Goal: Task Accomplishment & Management: Manage account settings

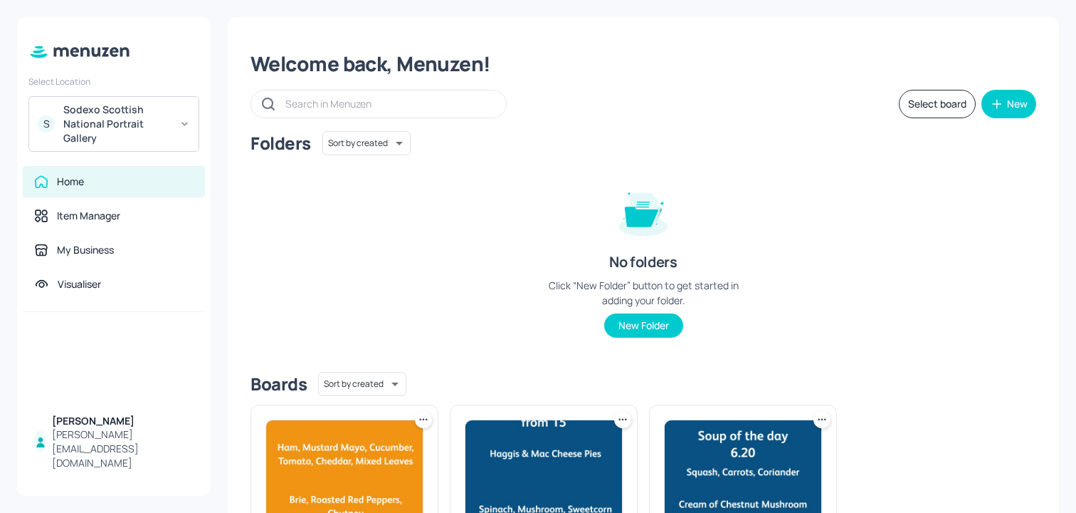
click at [132, 142] on div "Sodexo Scottish National Portrait Gallery" at bounding box center [116, 124] width 107 height 43
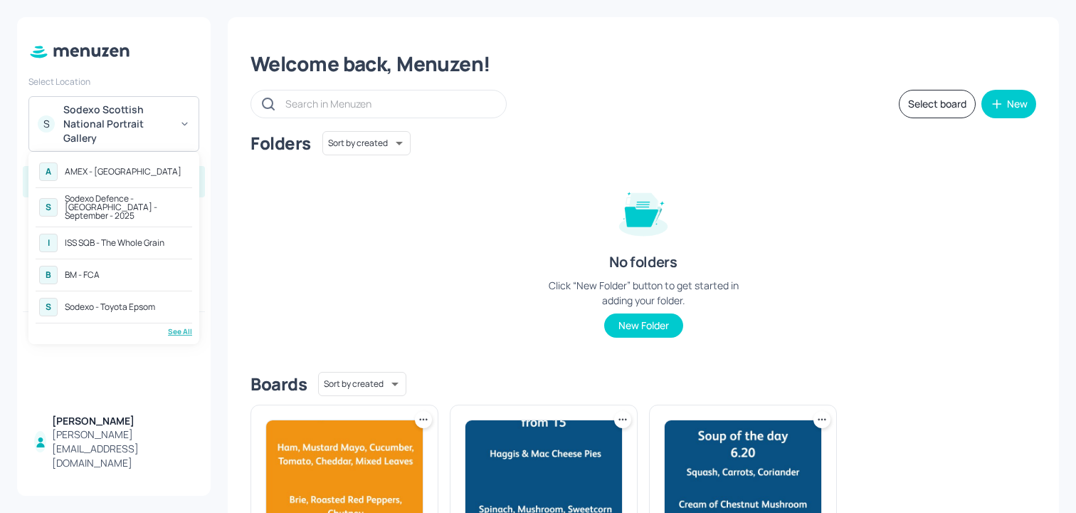
click at [156, 200] on div "Sodexo Defence - [GEOGRAPHIC_DATA] - September - 2025" at bounding box center [127, 207] width 124 height 26
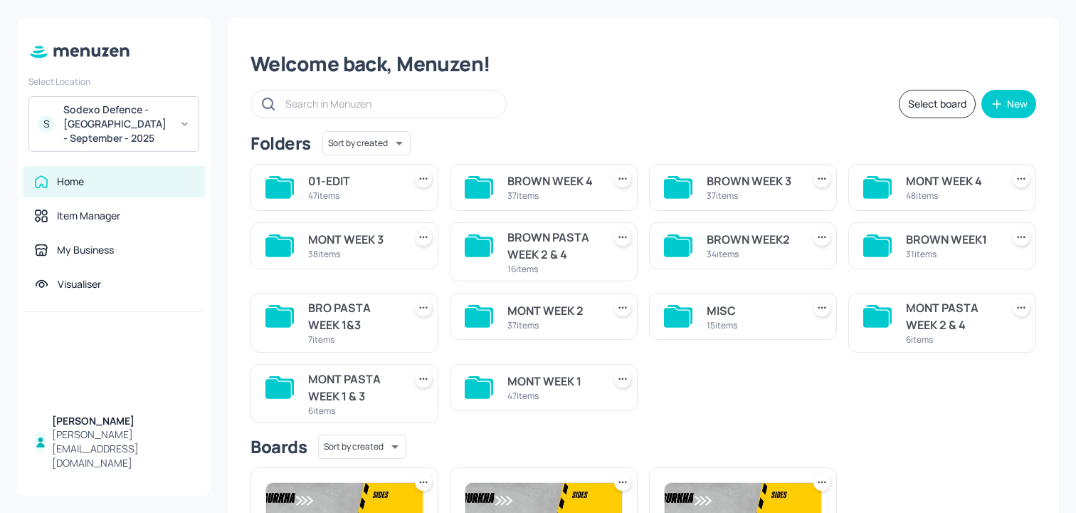
click at [562, 332] on div "MONT WEEK 2 37 items" at bounding box center [553, 316] width 90 height 34
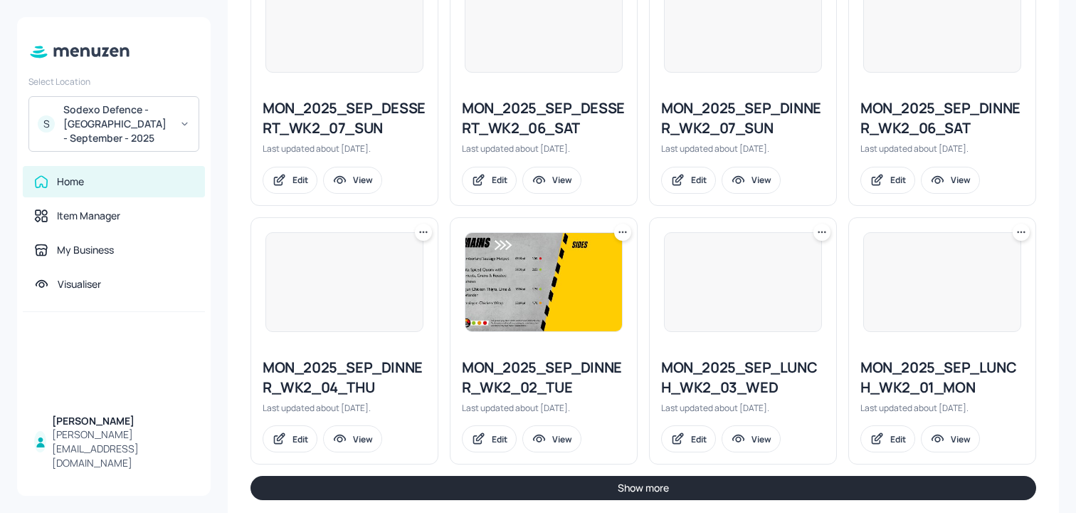
scroll to position [1582, 0]
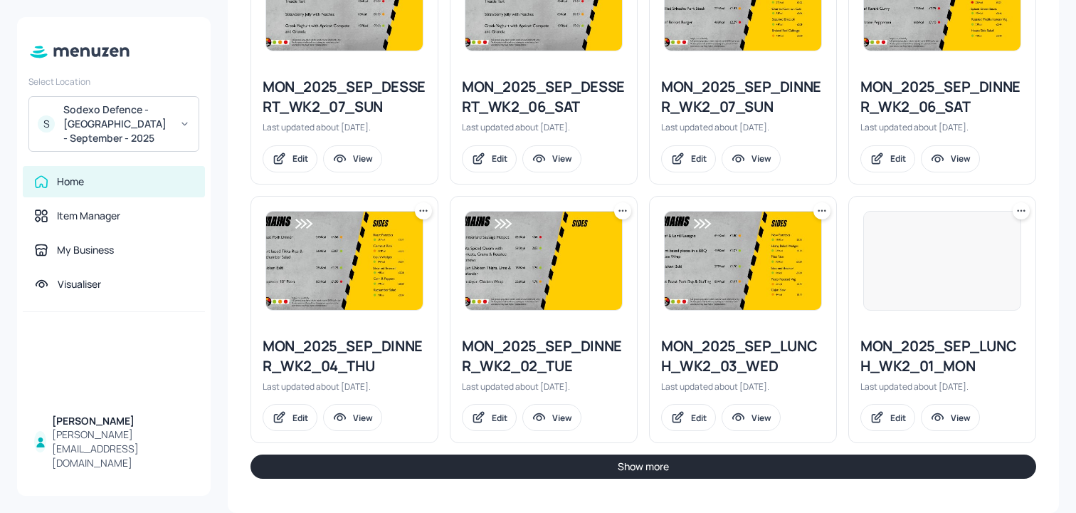
click at [540, 464] on button "Show more" at bounding box center [644, 466] width 786 height 24
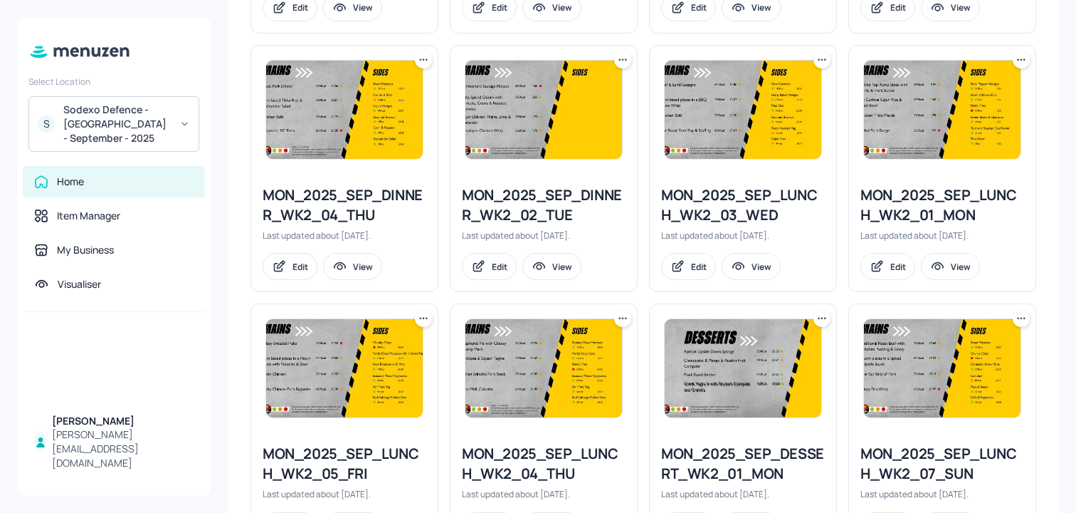
scroll to position [1710, 0]
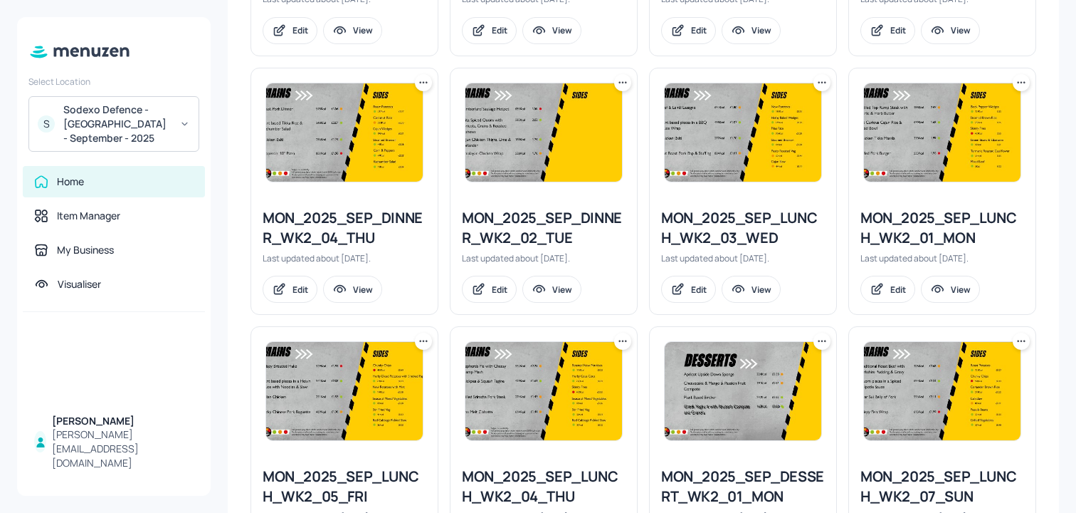
click at [1015, 80] on icon at bounding box center [1021, 82] width 14 height 14
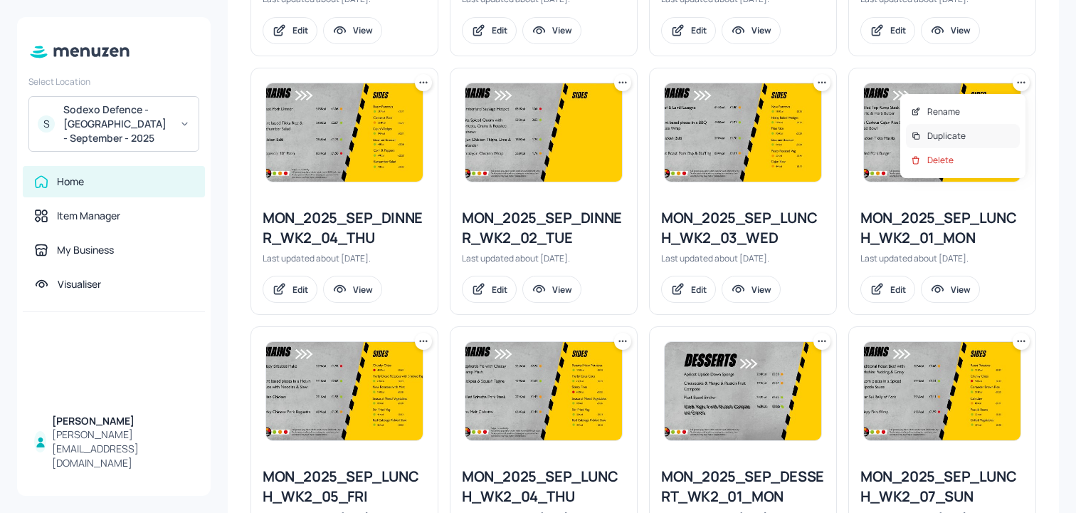
click at [942, 129] on div "Duplicate" at bounding box center [963, 136] width 114 height 24
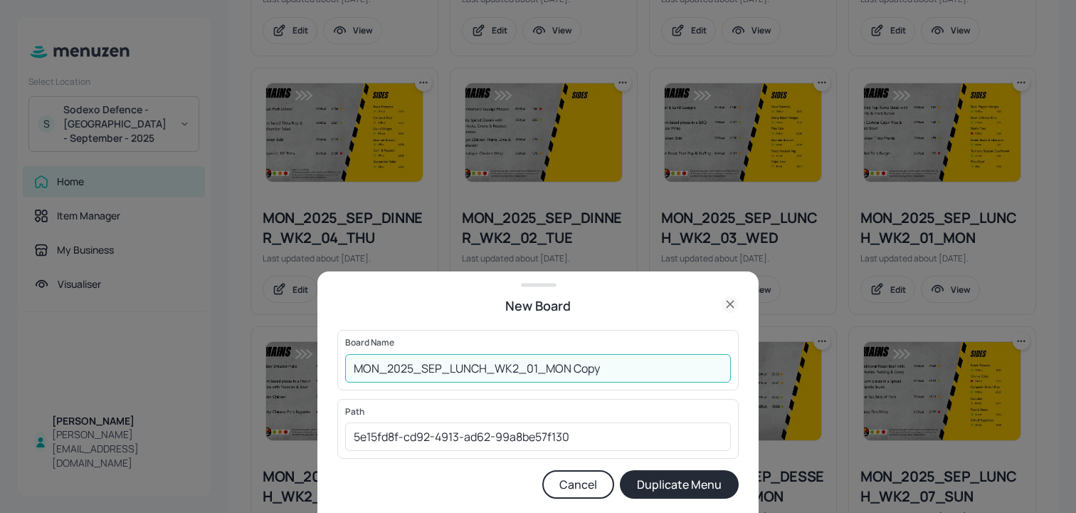
click at [350, 363] on input "MON_2025_SEP_LUNCH_WK2_01_MON Copy" at bounding box center [538, 368] width 386 height 28
click at [631, 371] on input "01ED_MON_2025_SEP_LUNCH_WK2_01_MON Copy" at bounding box center [538, 368] width 386 height 28
type input "01ED_MON_2025_SEP_LUNCH_WK2_01_MON_131025"
click at [620, 470] on button "Duplicate Menu" at bounding box center [679, 484] width 119 height 28
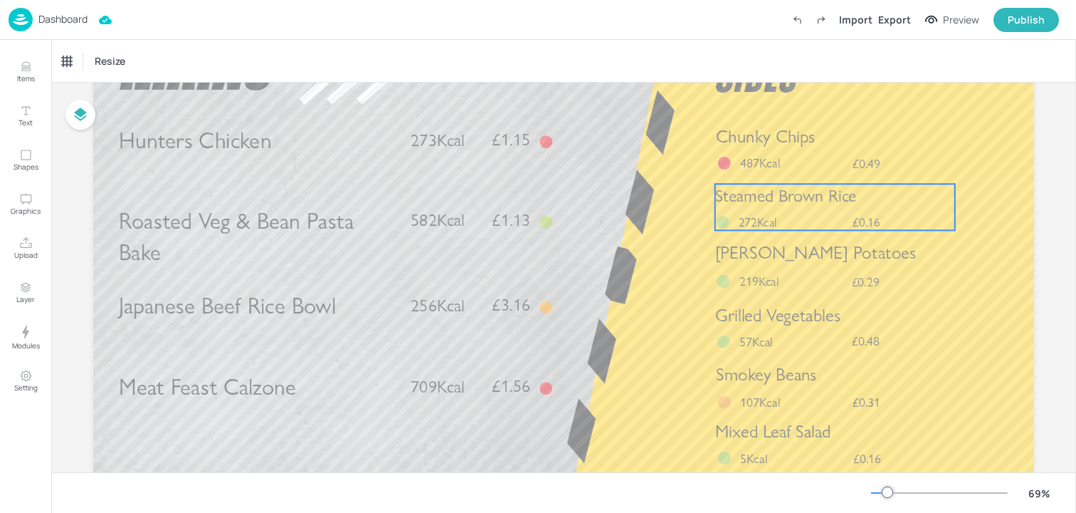
scroll to position [125, 0]
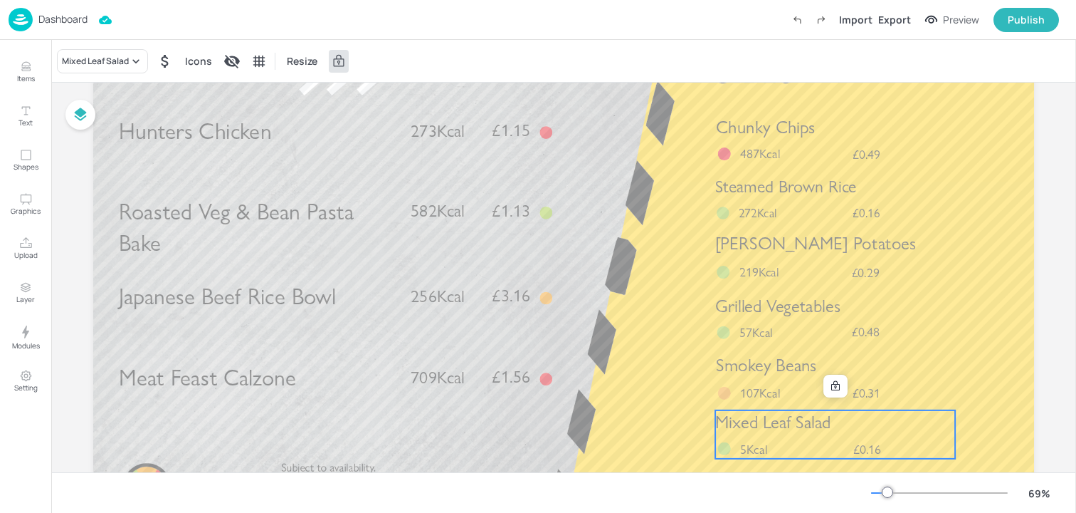
click at [763, 411] on span "Mixed Leaf Salad" at bounding box center [772, 421] width 115 height 21
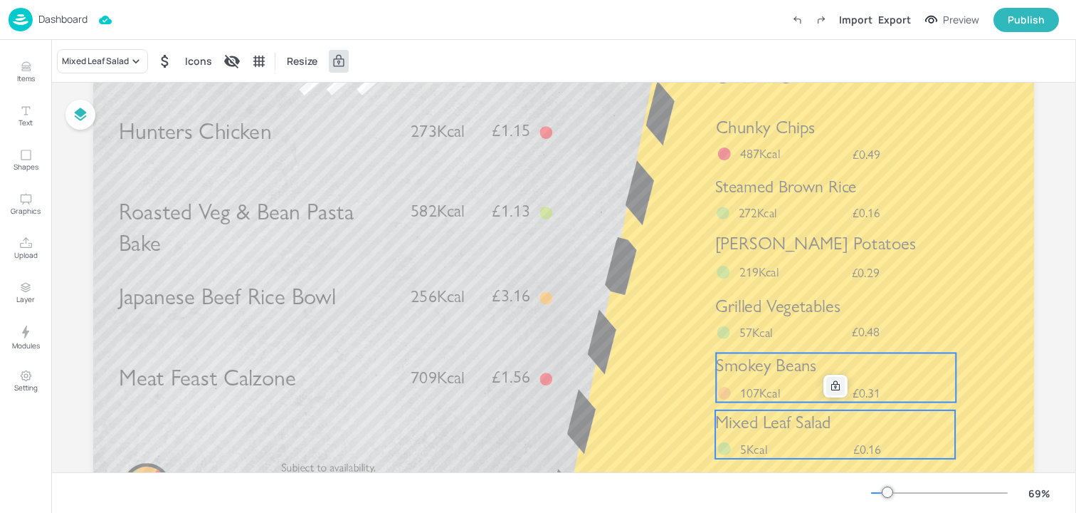
click at [831, 390] on icon at bounding box center [835, 385] width 11 height 11
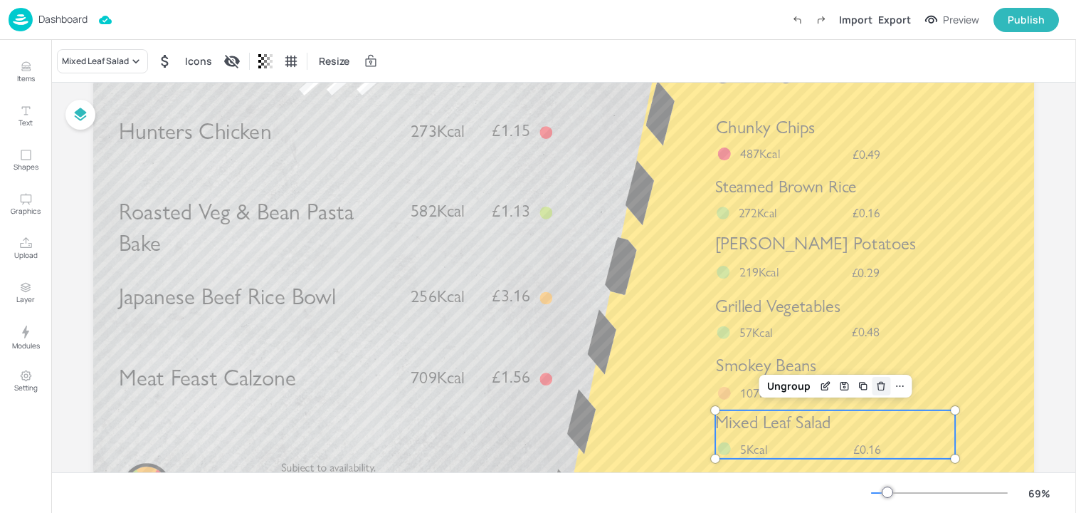
click at [882, 389] on icon "Delete" at bounding box center [881, 385] width 11 height 11
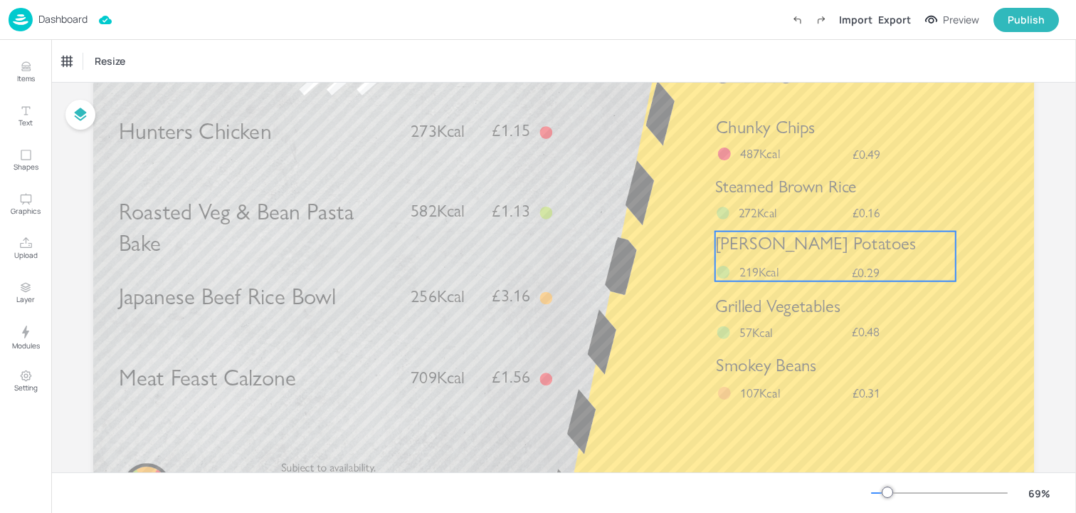
scroll to position [0, 0]
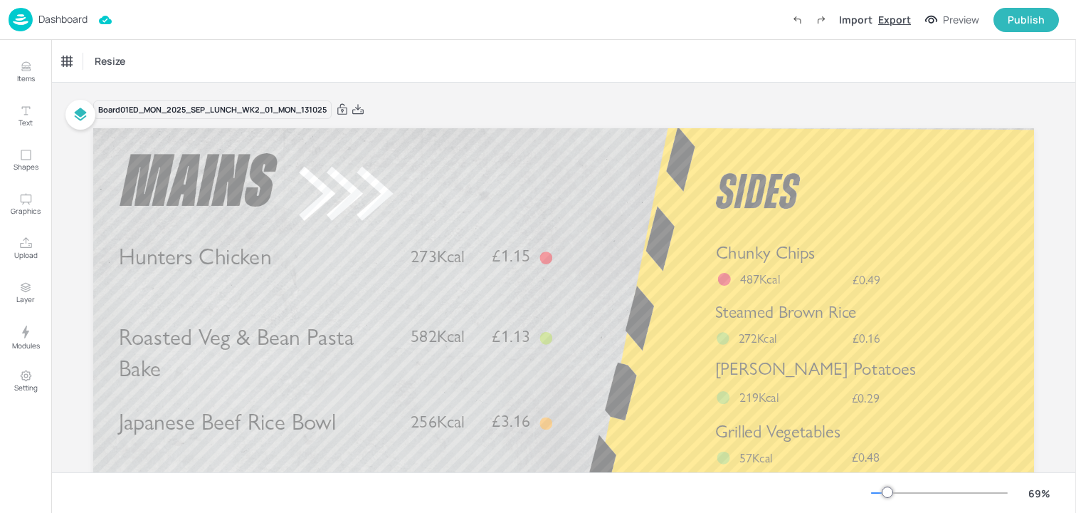
click at [903, 26] on div "Export" at bounding box center [894, 19] width 33 height 15
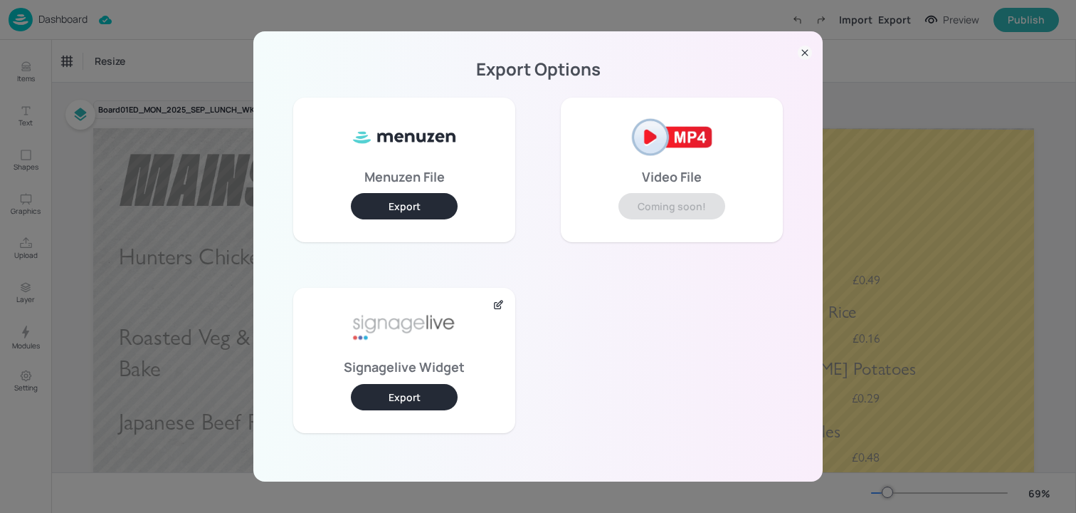
click at [383, 402] on button "Export" at bounding box center [404, 397] width 107 height 26
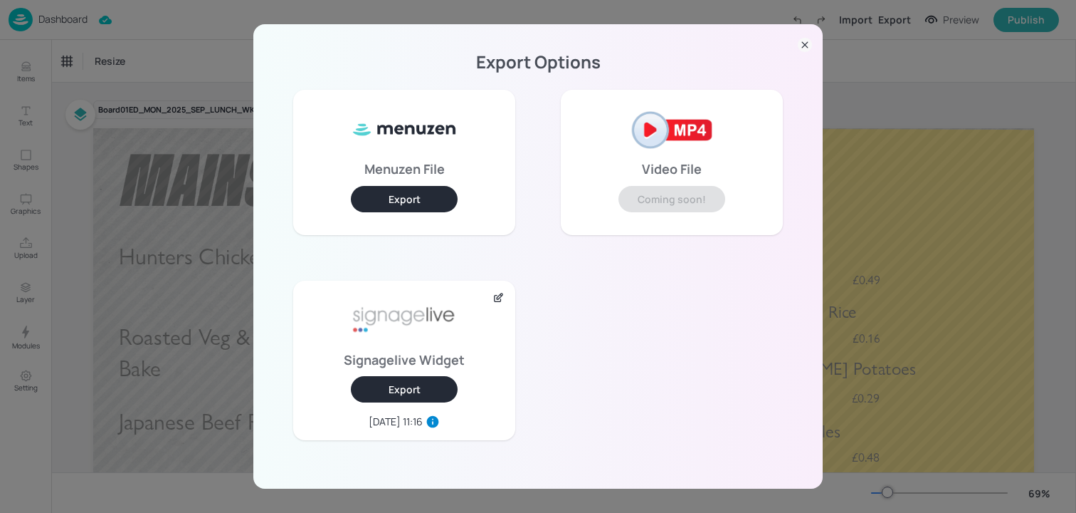
click at [175, 174] on div "Export Options Menuzen File Export Video File Coming soon! Signagelive Widget E…" at bounding box center [538, 256] width 1076 height 513
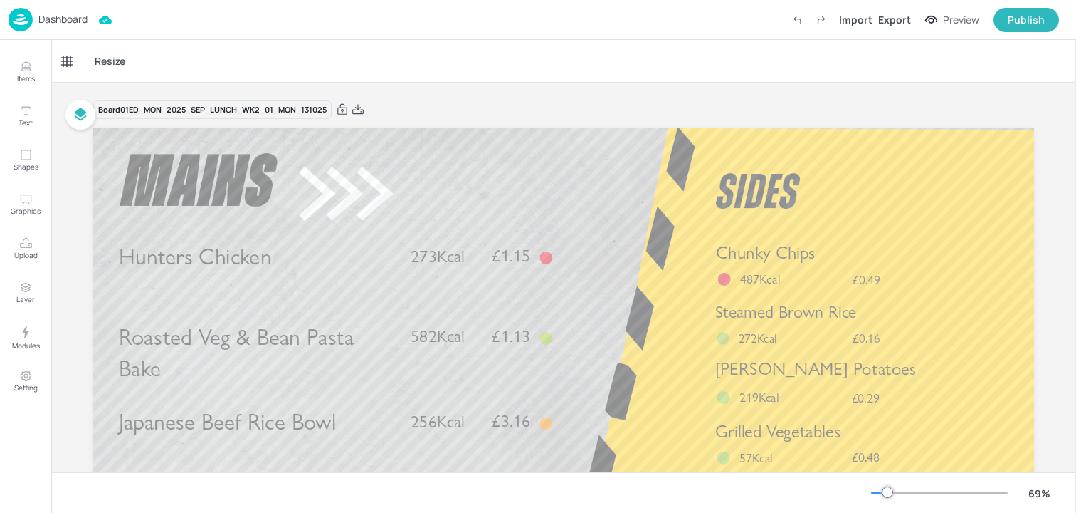
click at [85, 27] on div "Dashboard" at bounding box center [48, 19] width 79 height 23
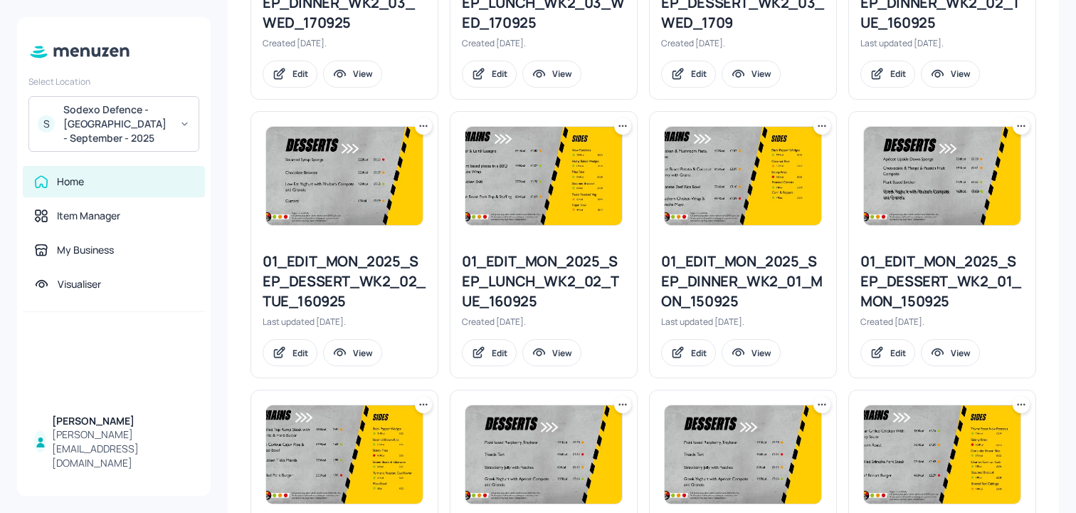
scroll to position [1602, 0]
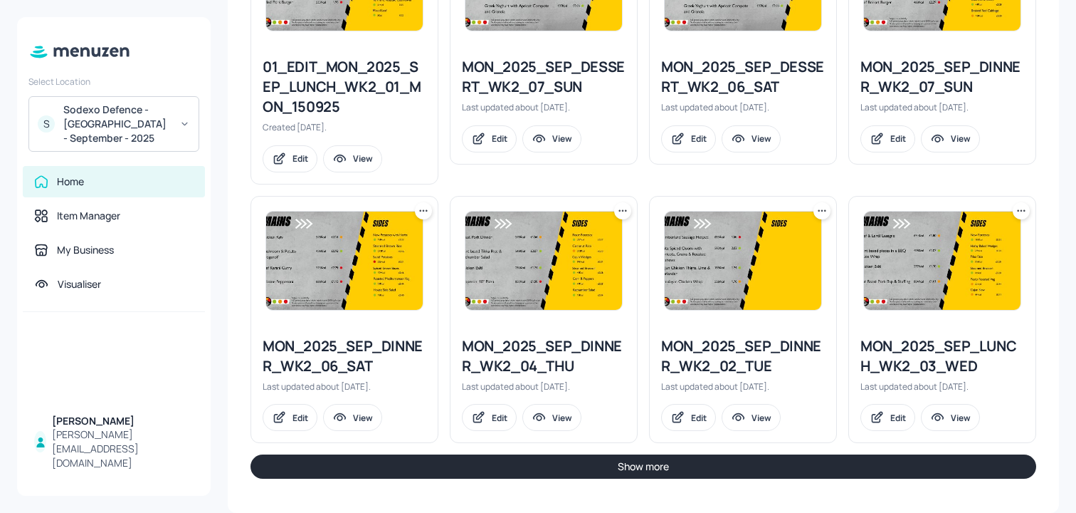
click at [480, 474] on button "Show more" at bounding box center [644, 466] width 786 height 24
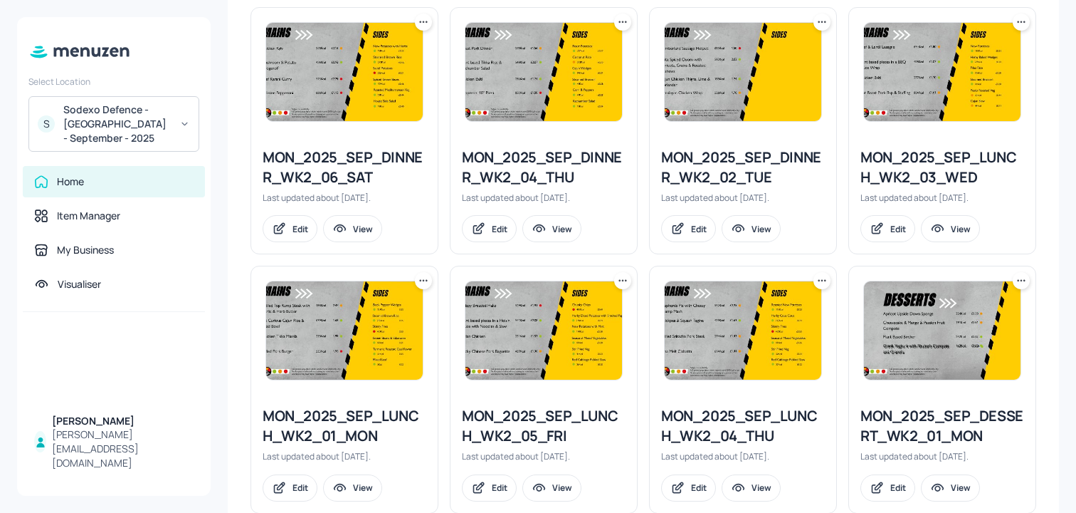
scroll to position [1820, 0]
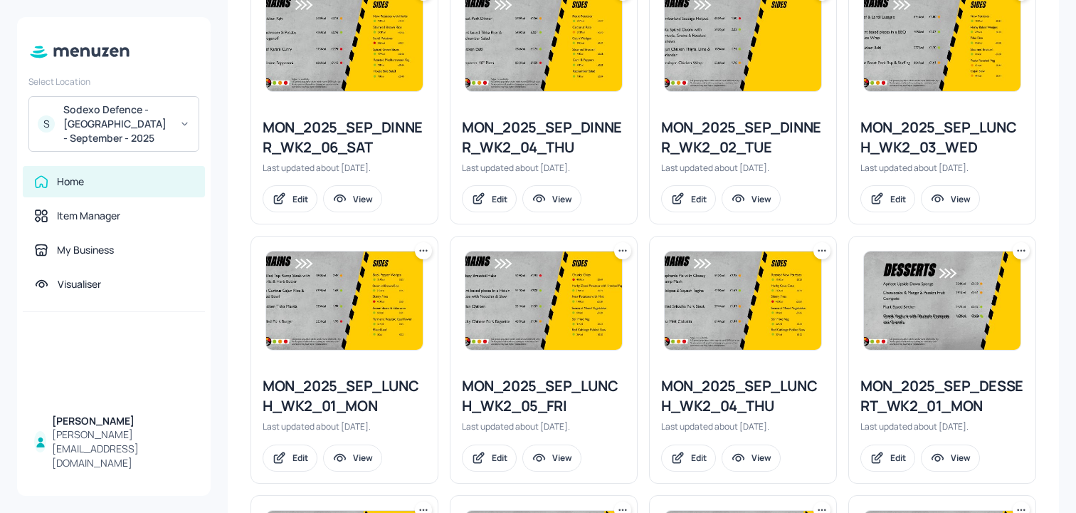
click at [1017, 256] on icon at bounding box center [1021, 250] width 14 height 14
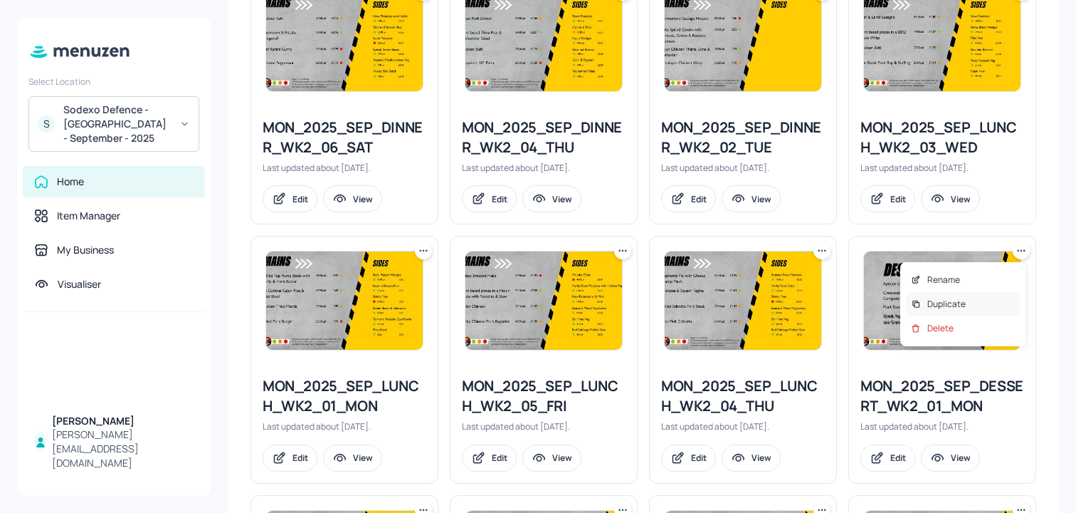
click at [942, 303] on p "Duplicate" at bounding box center [947, 304] width 38 height 13
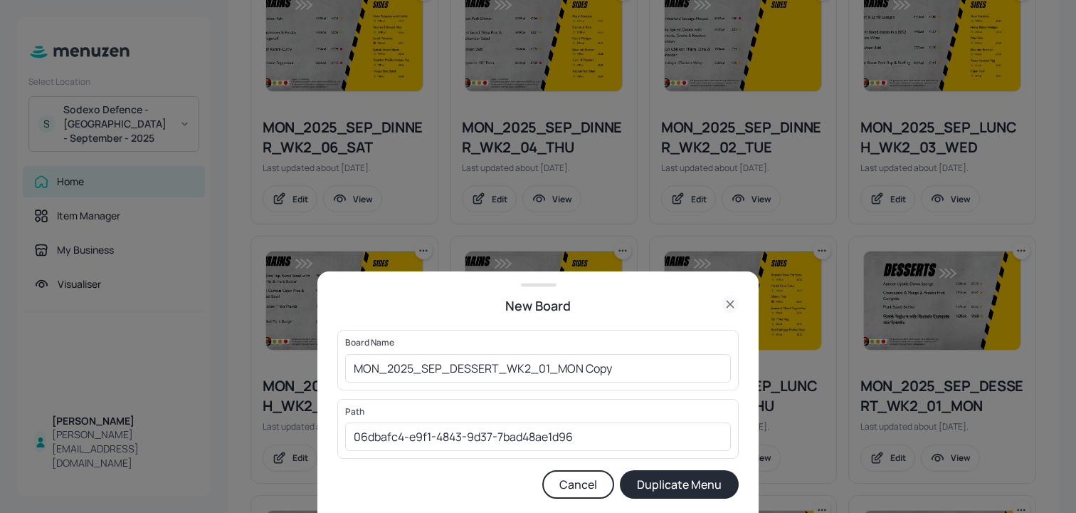
click at [341, 359] on div "Board Name MON_2025_SEP_DESSERT_WK2_01_MON Copy ​" at bounding box center [537, 360] width 401 height 60
click at [347, 359] on input "MON_2025_SEP_DESSERT_WK2_01_MON Copy" at bounding box center [538, 368] width 386 height 28
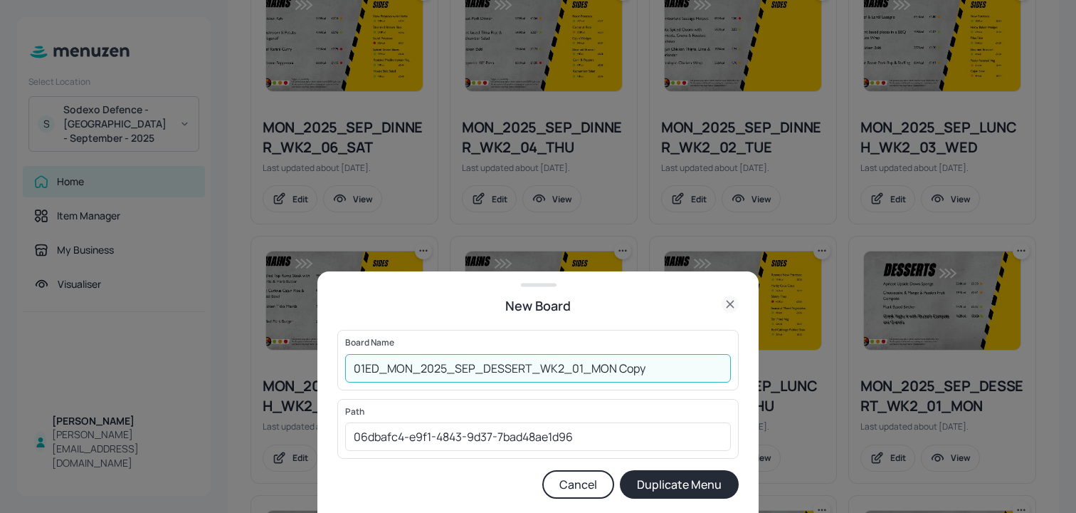
click at [631, 372] on input "01ED_MON_2025_SEP_DESSERT_WK2_01_MON Copy" at bounding box center [538, 368] width 386 height 28
type input "01ED_MON_2025_SEP_DESSERT_WK2_01_MON_131025"
click at [620, 470] on button "Duplicate Menu" at bounding box center [679, 484] width 119 height 28
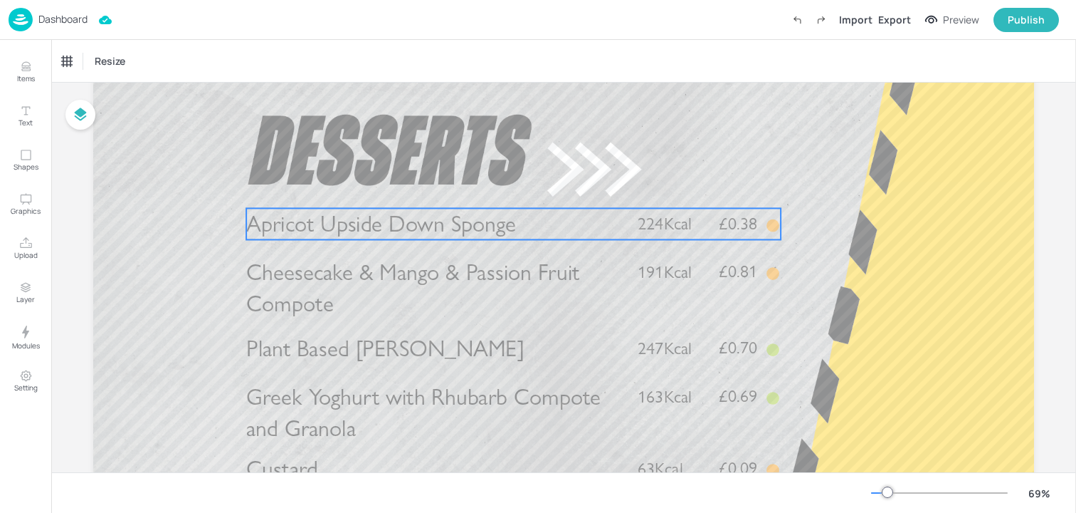
scroll to position [92, 0]
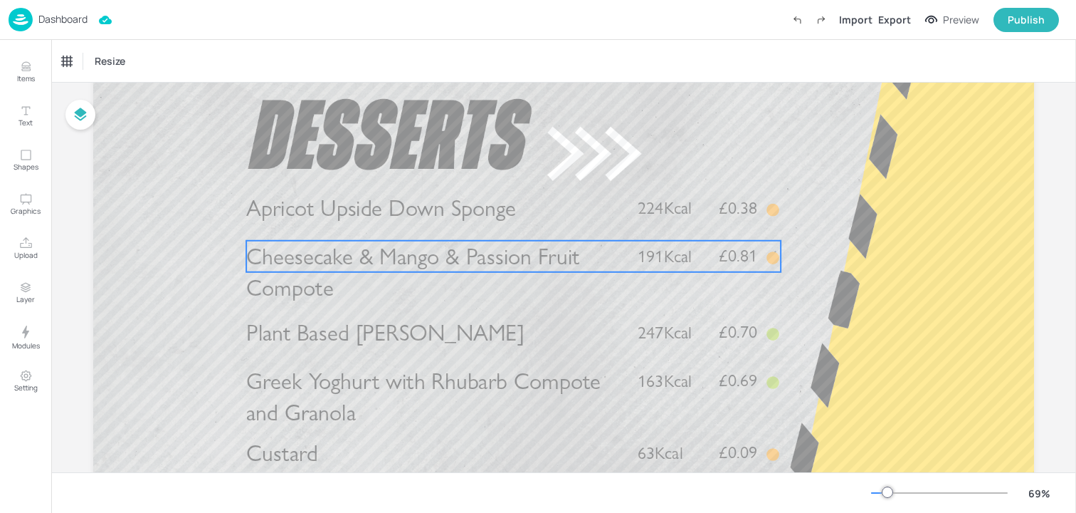
click at [420, 264] on span "Cheesecake & Mango & Passion Fruit Compote" at bounding box center [412, 272] width 333 height 59
click at [555, 218] on icon "Delete" at bounding box center [559, 216] width 11 height 11
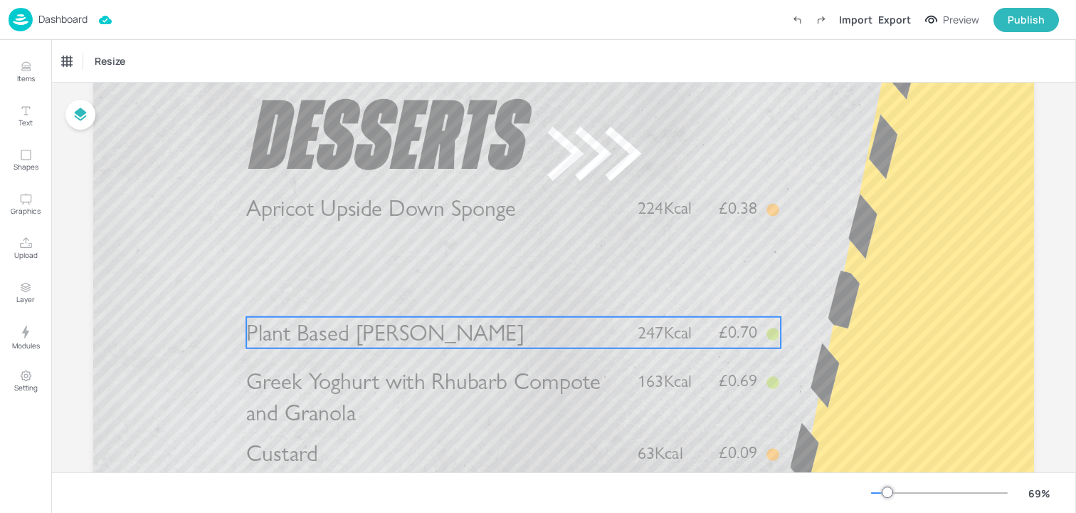
click at [396, 335] on span "Plant Based Bircher" at bounding box center [385, 332] width 278 height 28
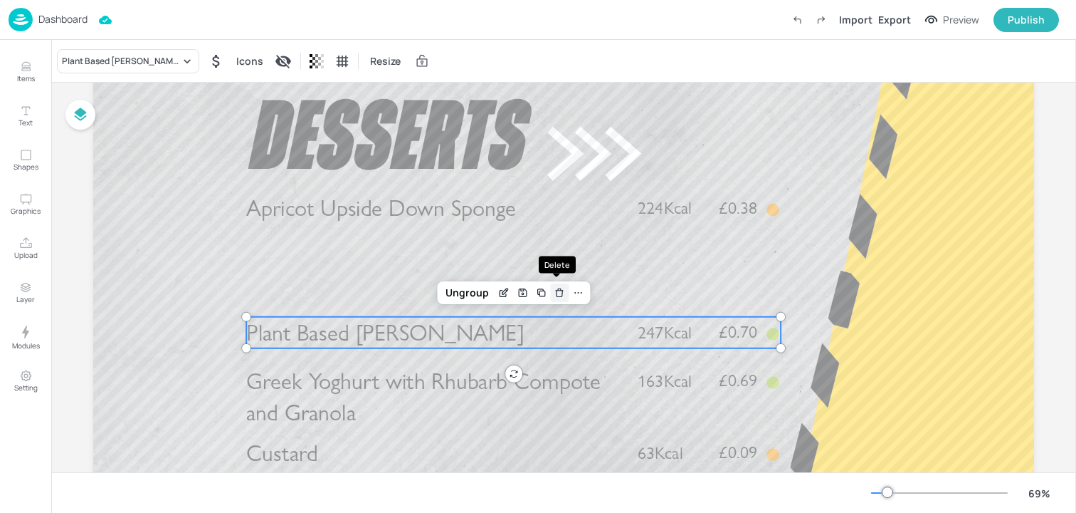
click at [561, 291] on icon "Delete" at bounding box center [559, 292] width 11 height 11
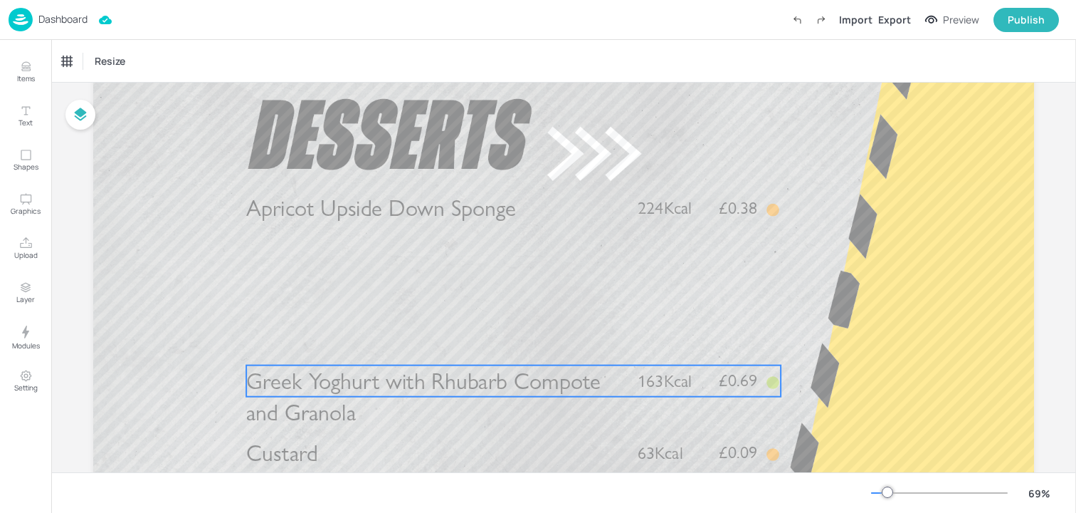
click at [419, 392] on span "Greek Yoghurt with Rhubarb Compote and Granola" at bounding box center [423, 396] width 355 height 59
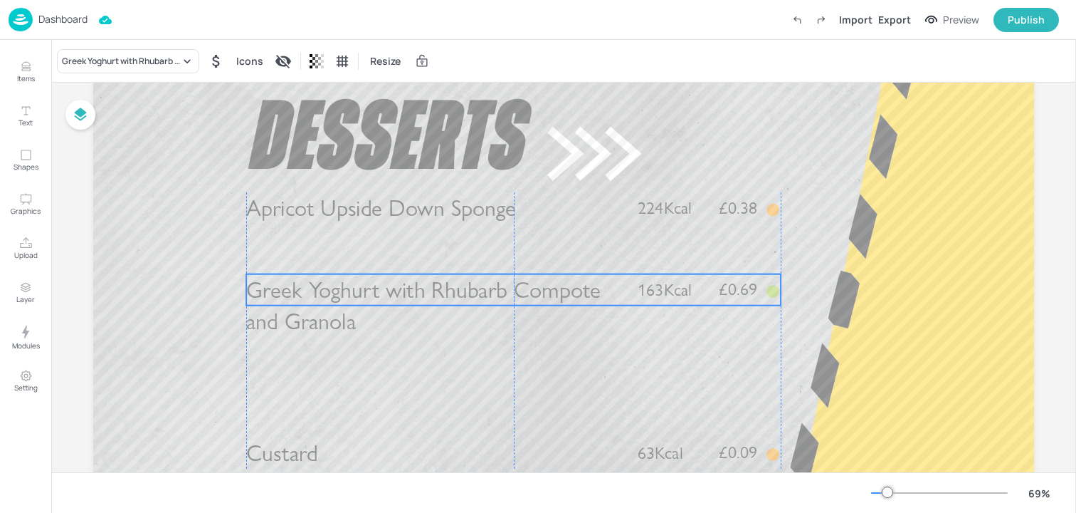
drag, startPoint x: 387, startPoint y: 389, endPoint x: 387, endPoint y: 309, distance: 79.7
click at [387, 307] on span "Greek Yoghurt with Rhubarb Compote and Granola" at bounding box center [423, 304] width 355 height 59
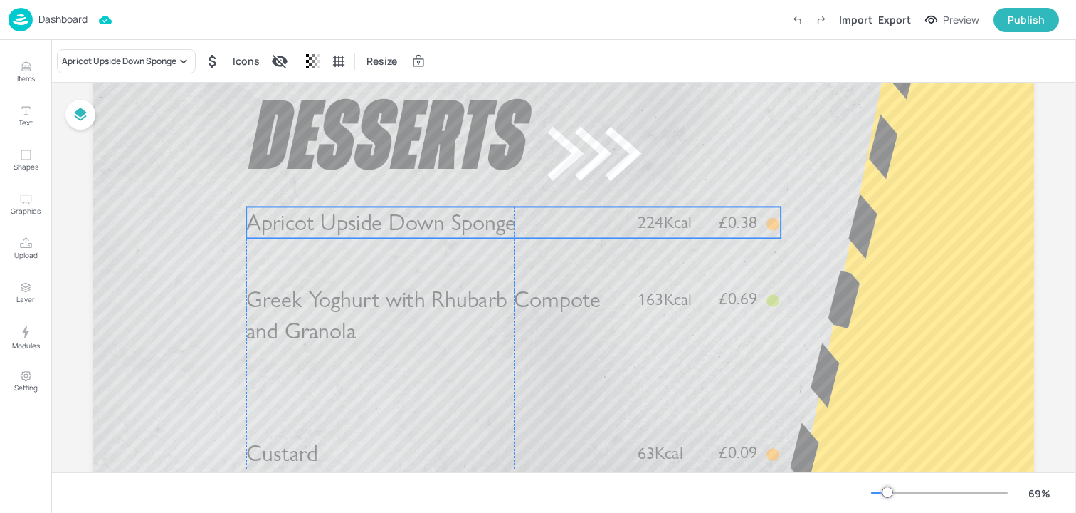
drag, startPoint x: 357, startPoint y: 217, endPoint x: 355, endPoint y: 232, distance: 15.0
click at [355, 232] on span "Apricot Upside Down Sponge" at bounding box center [381, 223] width 270 height 28
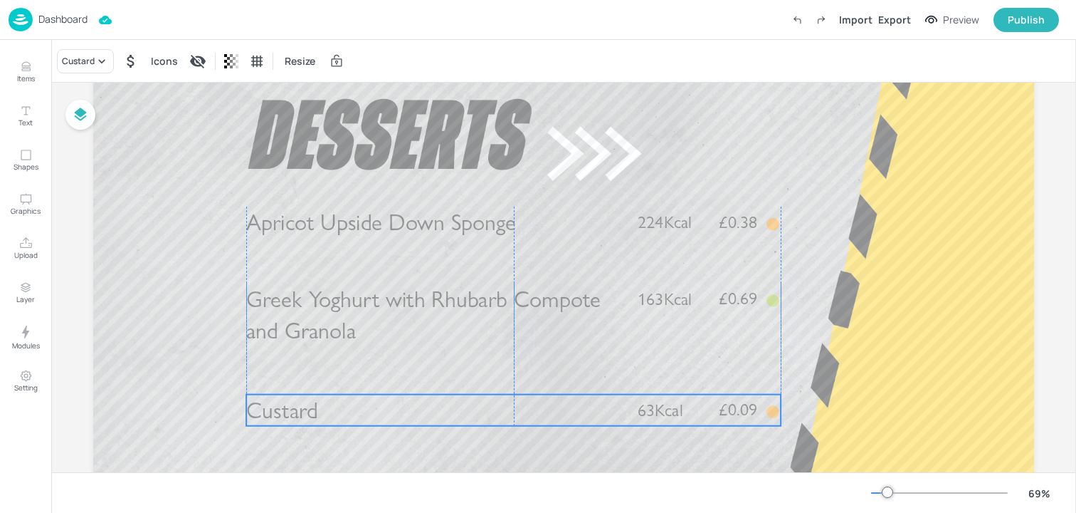
drag, startPoint x: 277, startPoint y: 451, endPoint x: 277, endPoint y: 407, distance: 43.4
click at [277, 407] on span "Custard" at bounding box center [282, 410] width 72 height 28
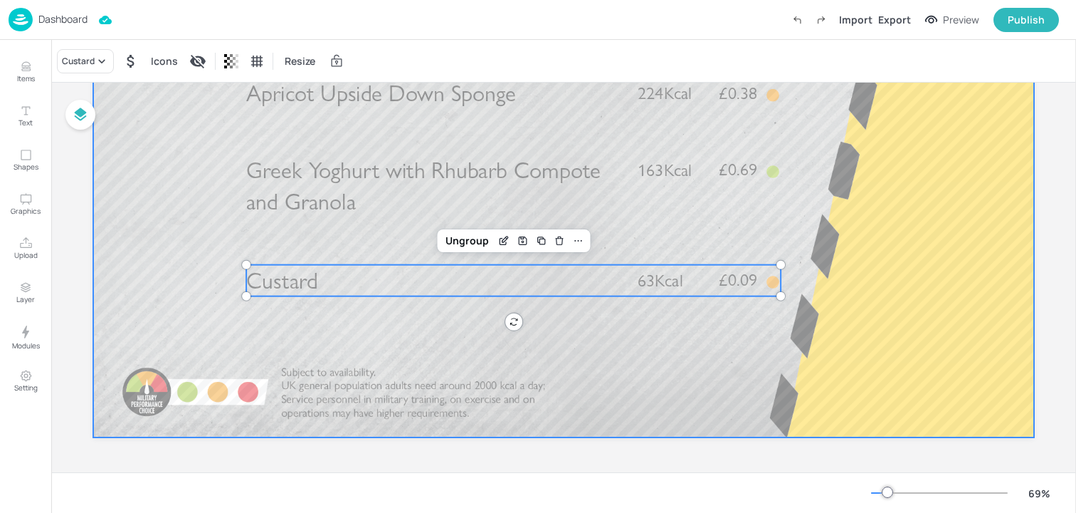
click at [206, 330] on div at bounding box center [563, 172] width 941 height 530
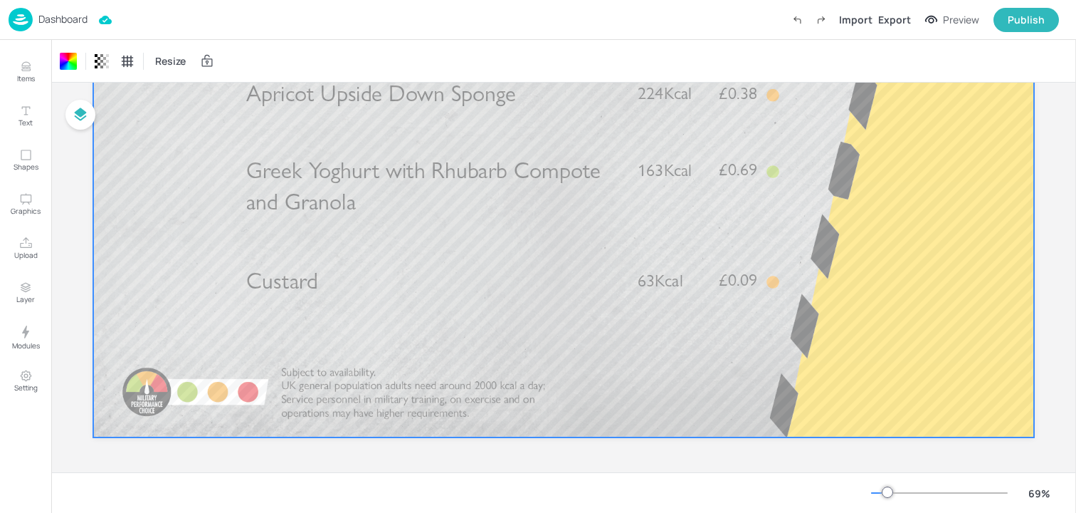
scroll to position [220, 0]
click at [907, 13] on div "Export" at bounding box center [894, 19] width 33 height 15
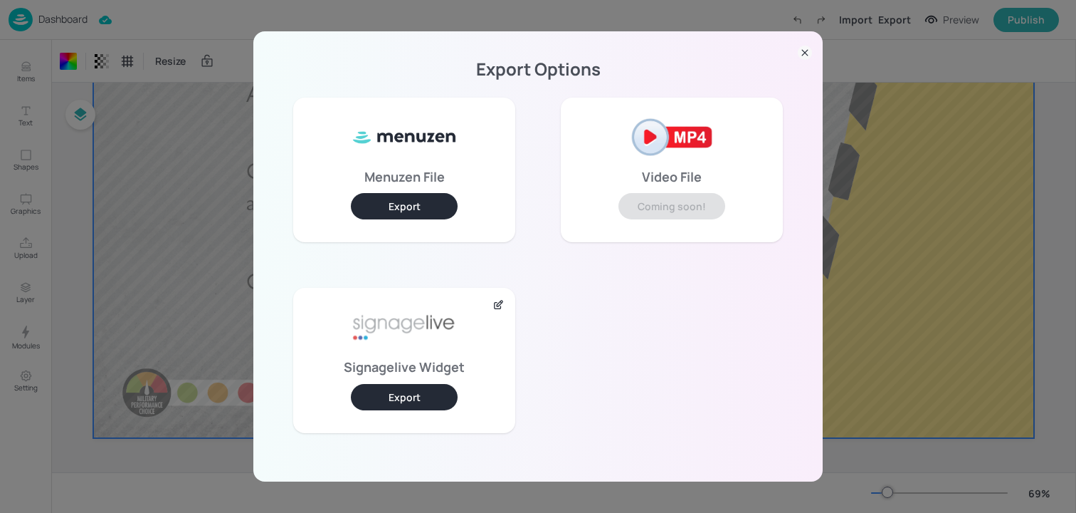
click at [419, 392] on button "Export" at bounding box center [404, 397] width 107 height 26
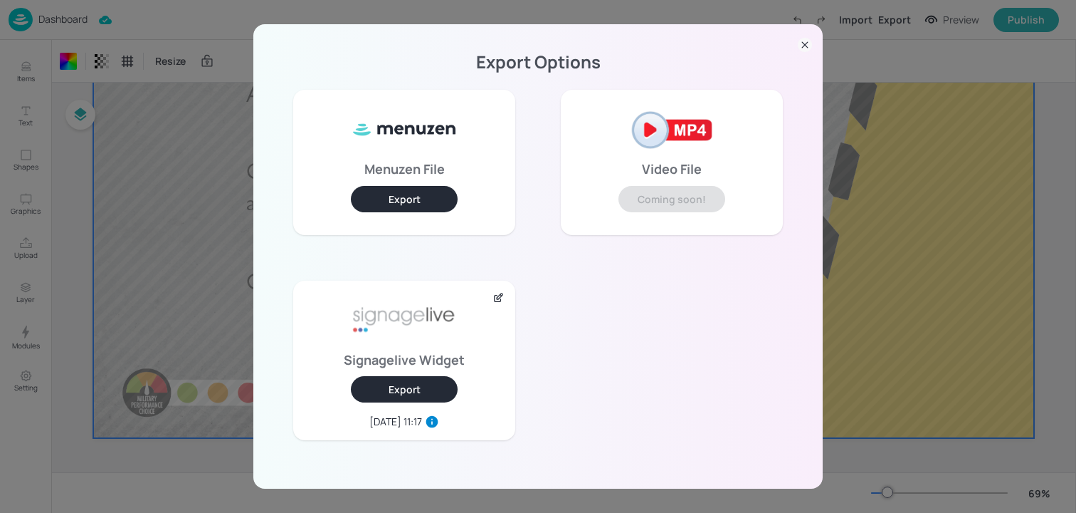
click at [214, 41] on div "Export Options Menuzen File Export Video File Coming soon! Signagelive Widget E…" at bounding box center [538, 256] width 1076 height 513
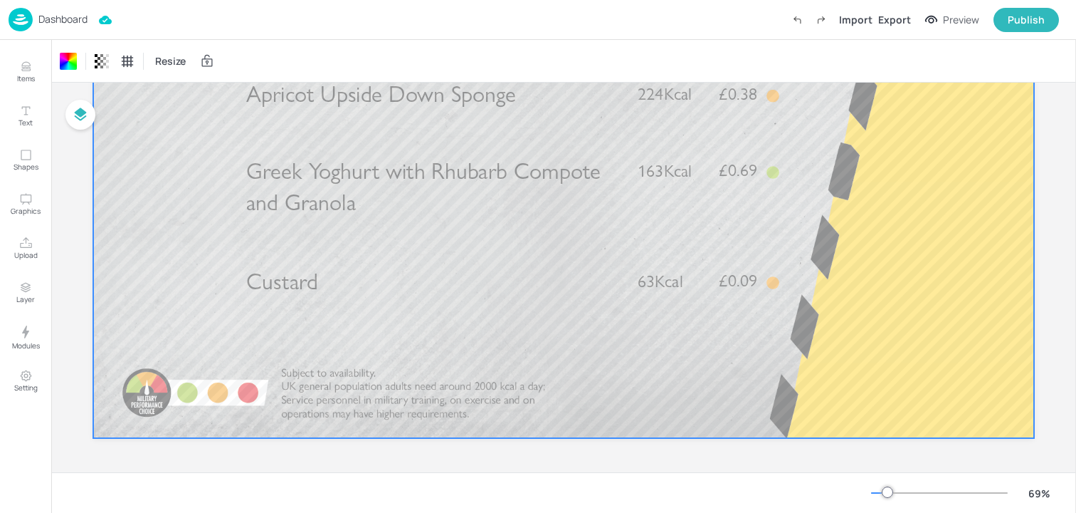
click at [57, 26] on div "Dashboard" at bounding box center [48, 19] width 79 height 23
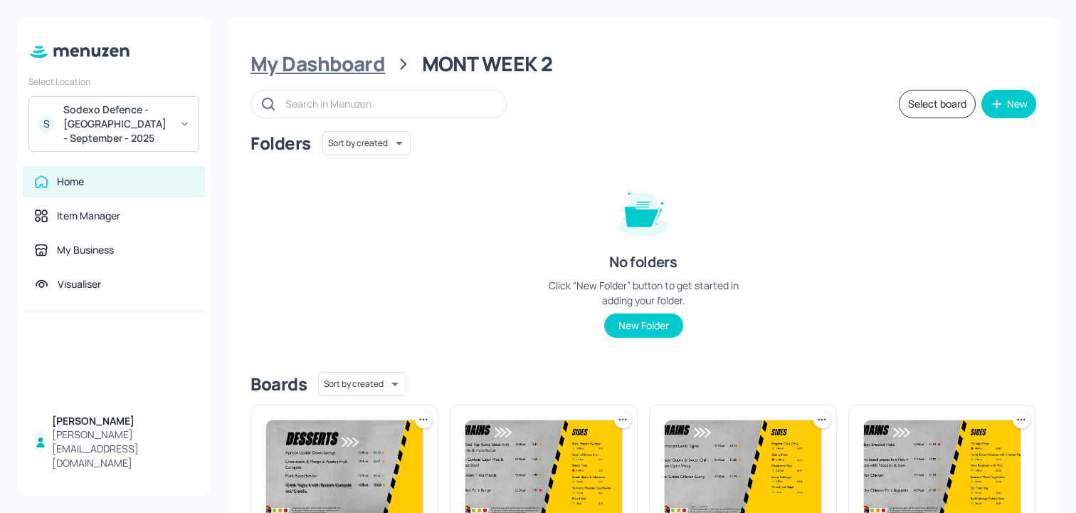
click at [332, 68] on div "My Dashboard" at bounding box center [318, 64] width 135 height 26
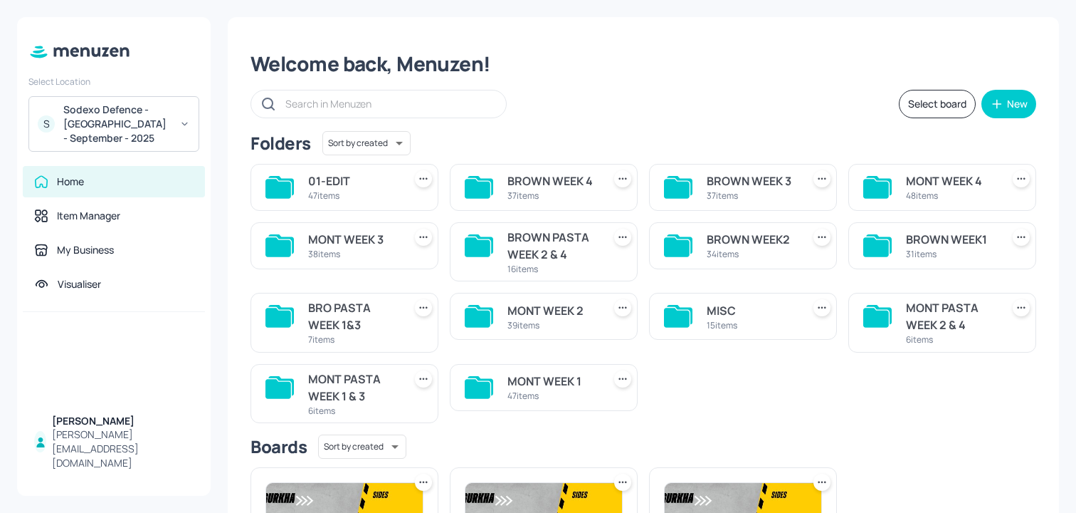
click at [158, 116] on div "Sodexo Defence - [GEOGRAPHIC_DATA] - September - 2025" at bounding box center [116, 124] width 107 height 43
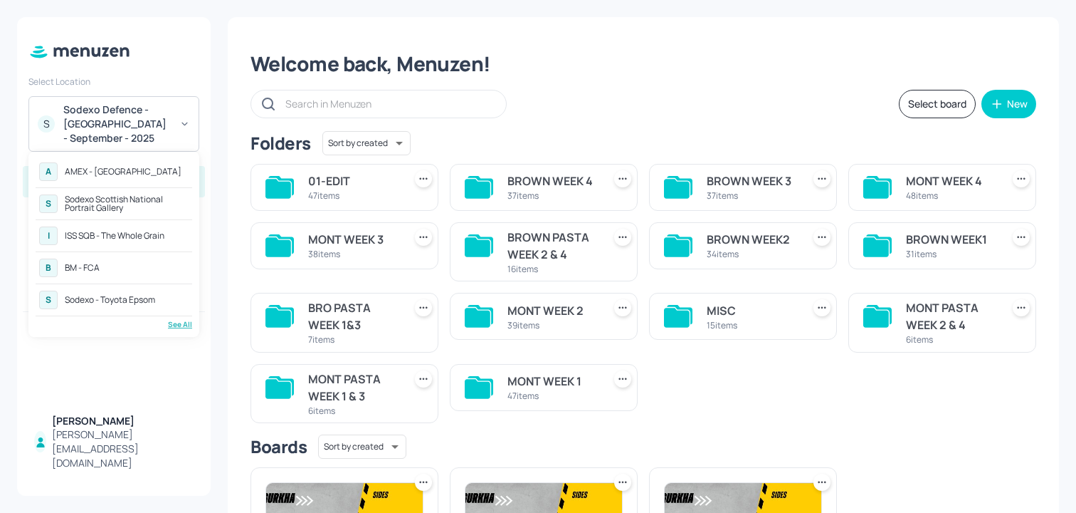
click at [175, 321] on div "See All" at bounding box center [114, 324] width 157 height 11
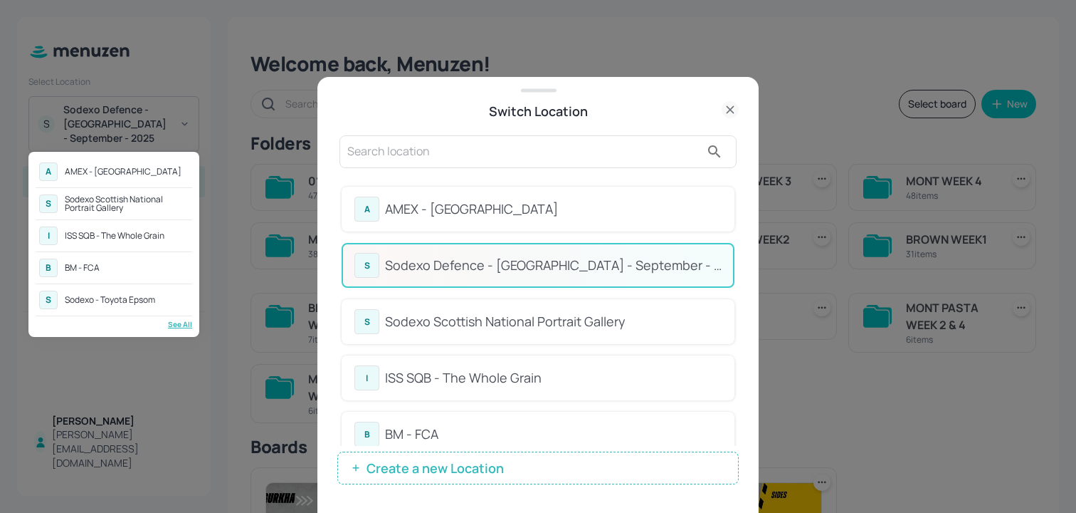
click at [606, 149] on div at bounding box center [538, 256] width 1076 height 513
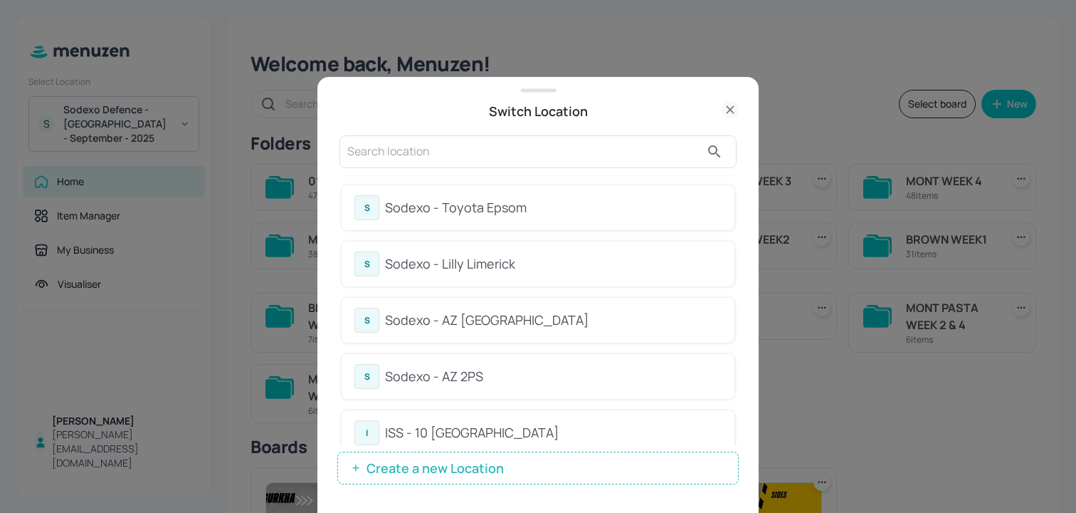
scroll to position [293, 0]
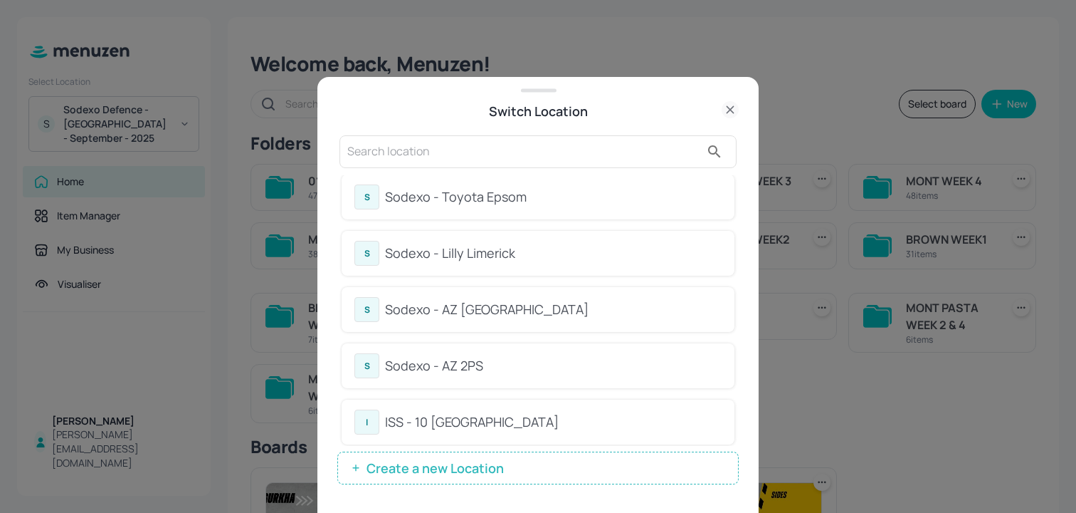
click at [534, 241] on div "S Sodexo - Lilly Limerick" at bounding box center [538, 253] width 367 height 25
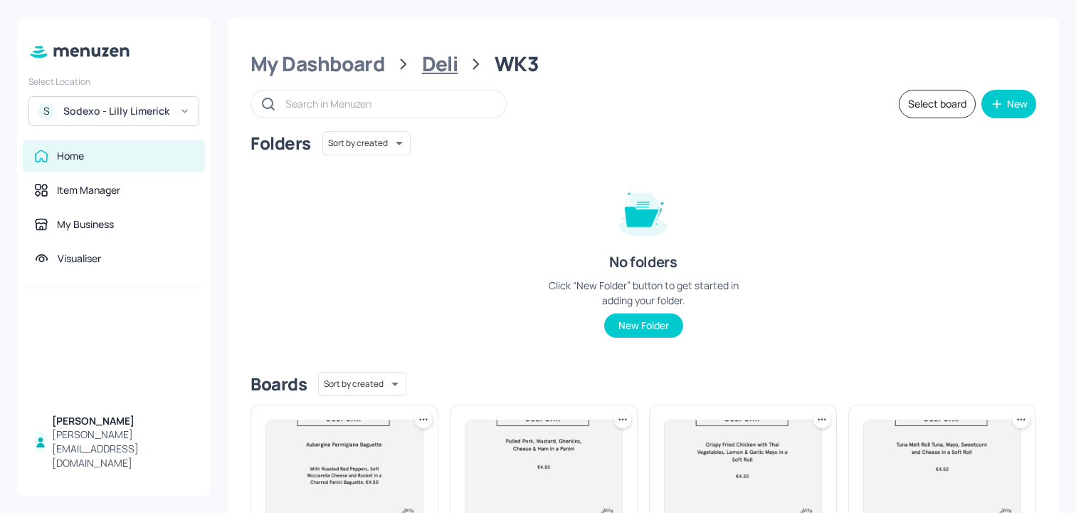
click at [434, 60] on div "Deli" at bounding box center [440, 64] width 36 height 26
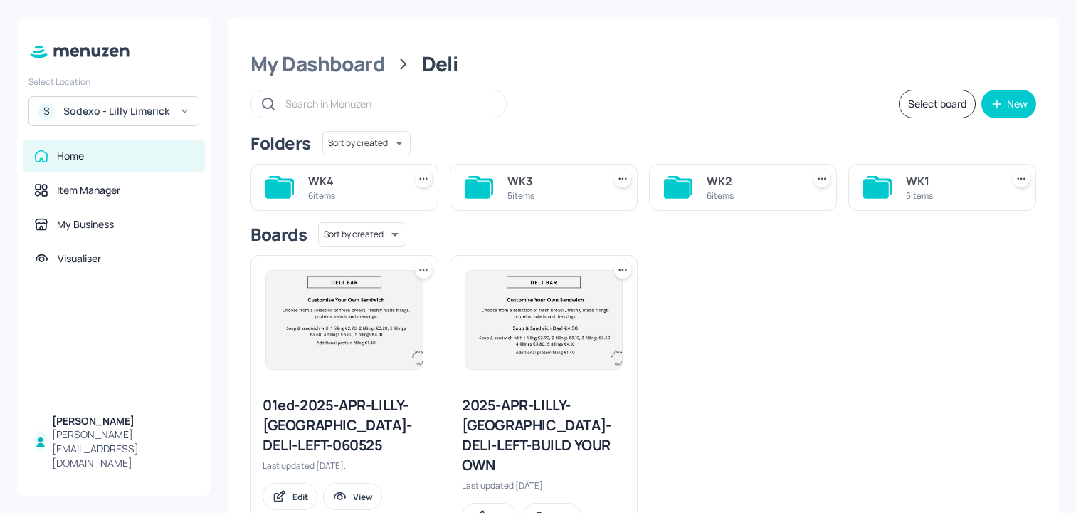
click at [876, 195] on icon at bounding box center [876, 188] width 26 height 19
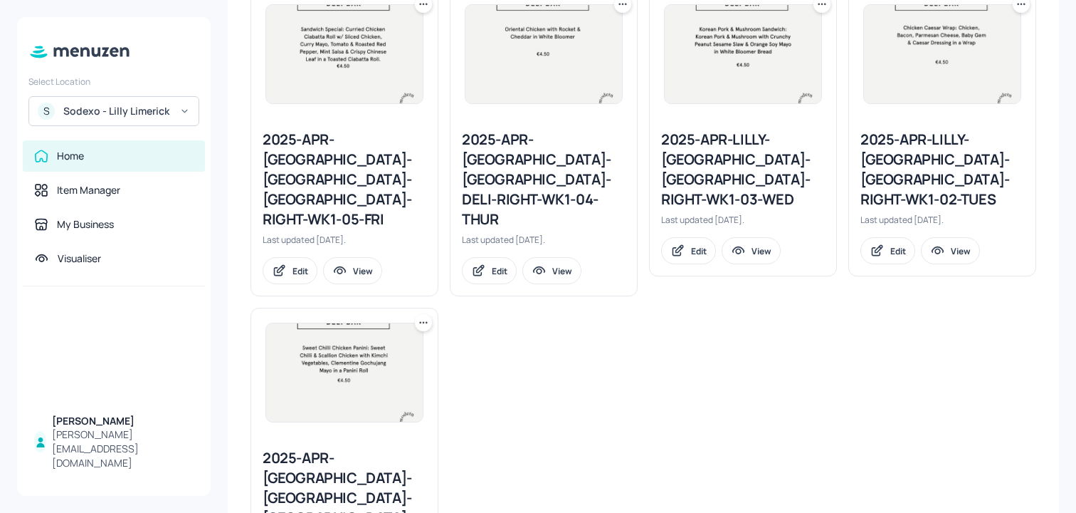
scroll to position [419, 0]
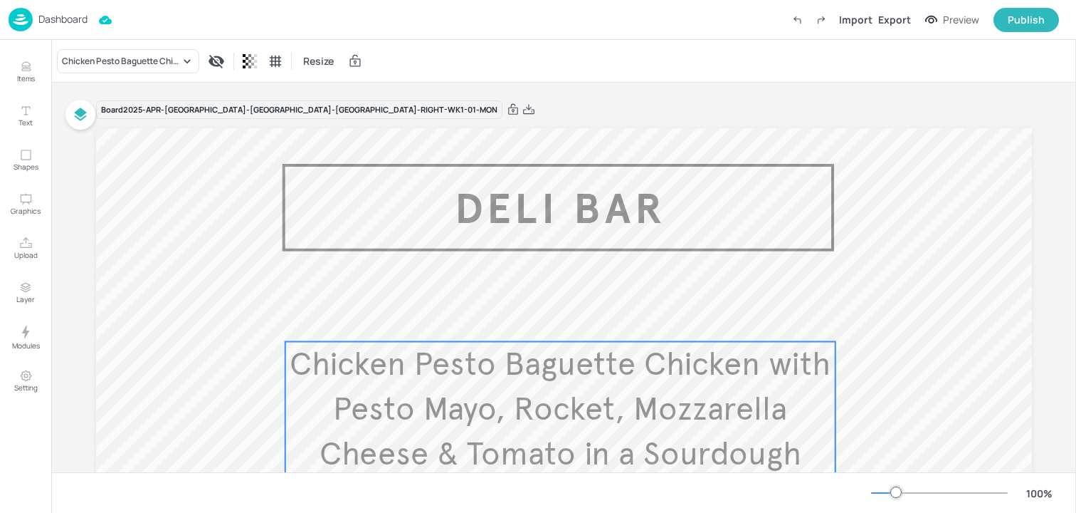
click at [532, 375] on span "Chicken Pesto Baguette Chicken with Pesto Mayo, Rocket, Mozzarella Cheese & Tom…" at bounding box center [560, 431] width 541 height 174
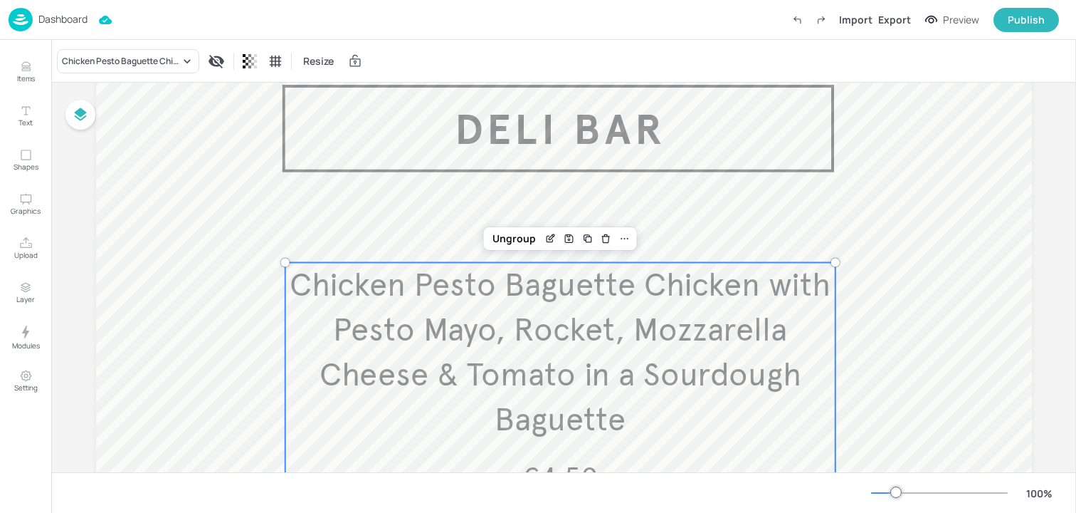
scroll to position [85, 0]
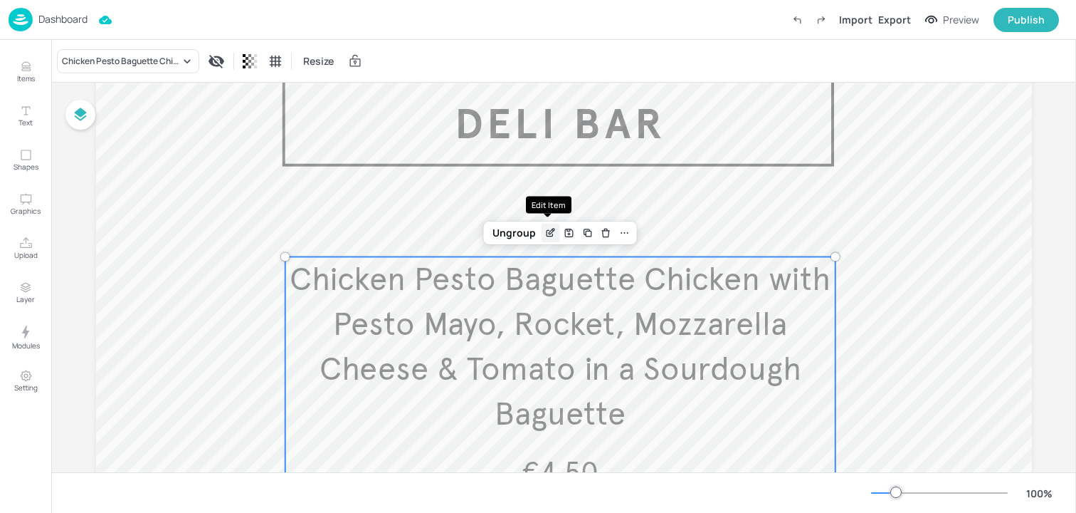
click at [550, 233] on icon "Edit Item" at bounding box center [551, 232] width 12 height 11
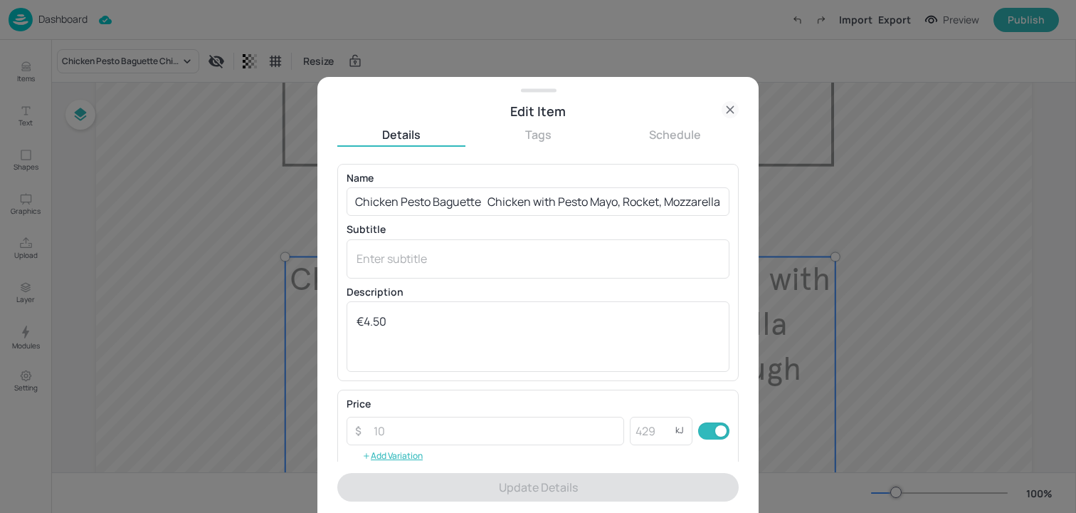
click at [730, 109] on icon at bounding box center [730, 109] width 6 height 6
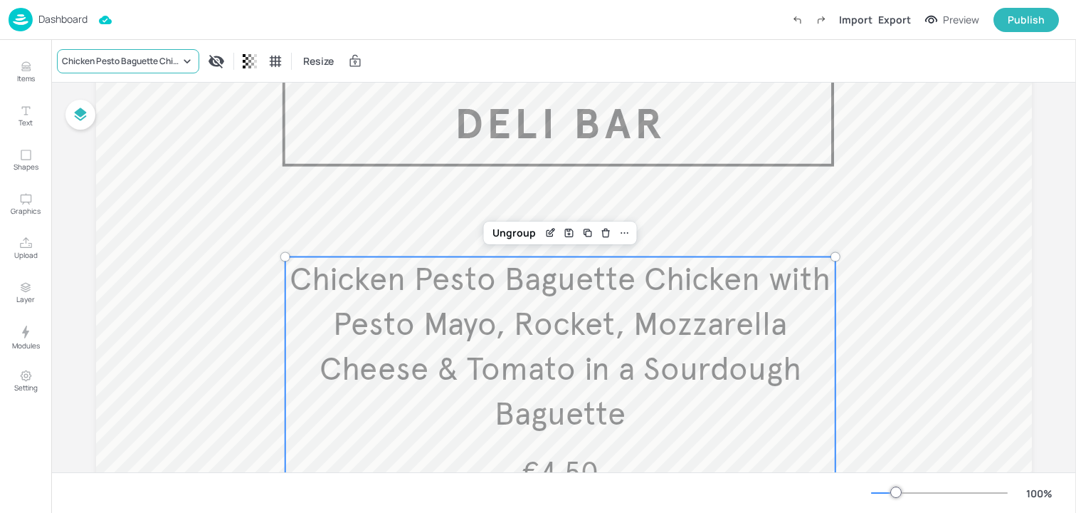
click at [163, 61] on div "Chicken Pesto Baguette Chicken with Pesto Mayo, Rocket, Mozzarella Cheese & Tom…" at bounding box center [121, 61] width 118 height 13
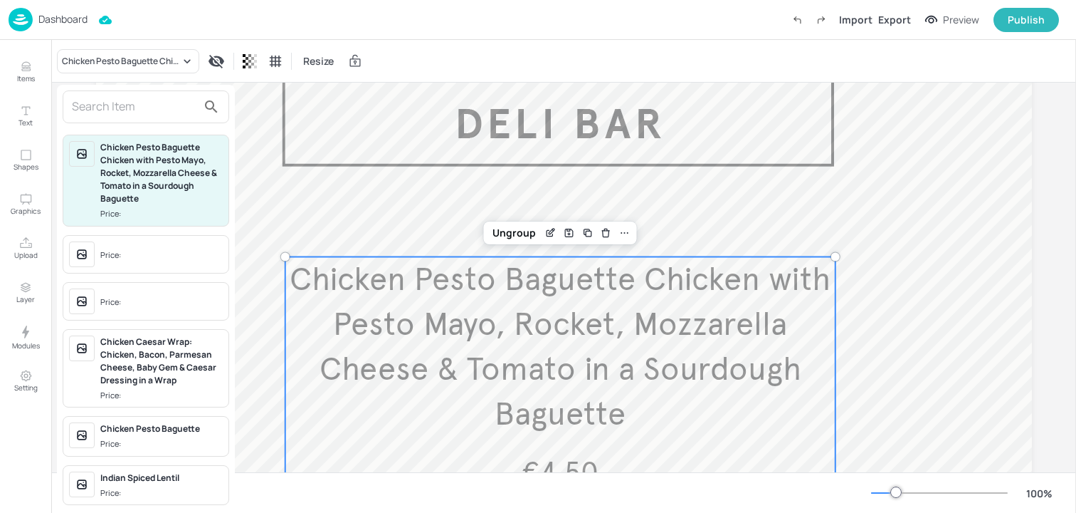
click at [150, 96] on input "text" at bounding box center [134, 106] width 125 height 23
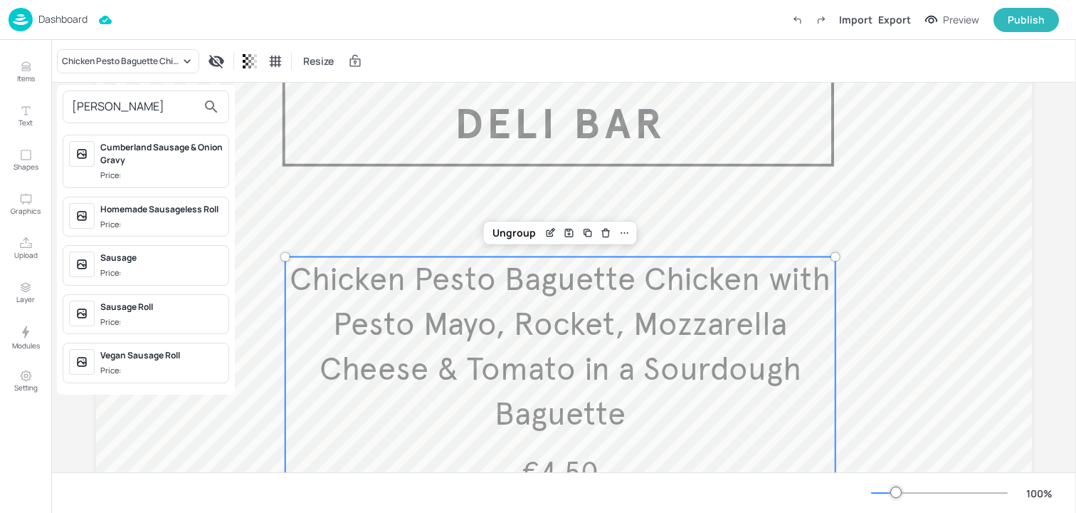
click at [144, 104] on input "[PERSON_NAME]" at bounding box center [134, 106] width 125 height 23
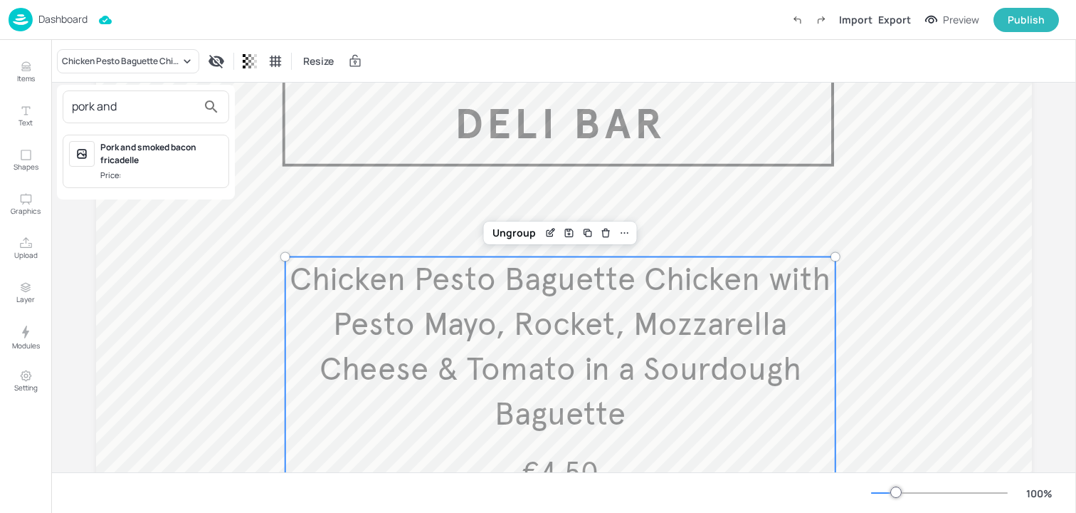
type input "pork and"
click at [163, 137] on div "Pork and smoked bacon fricadelle Price:" at bounding box center [146, 161] width 167 height 53
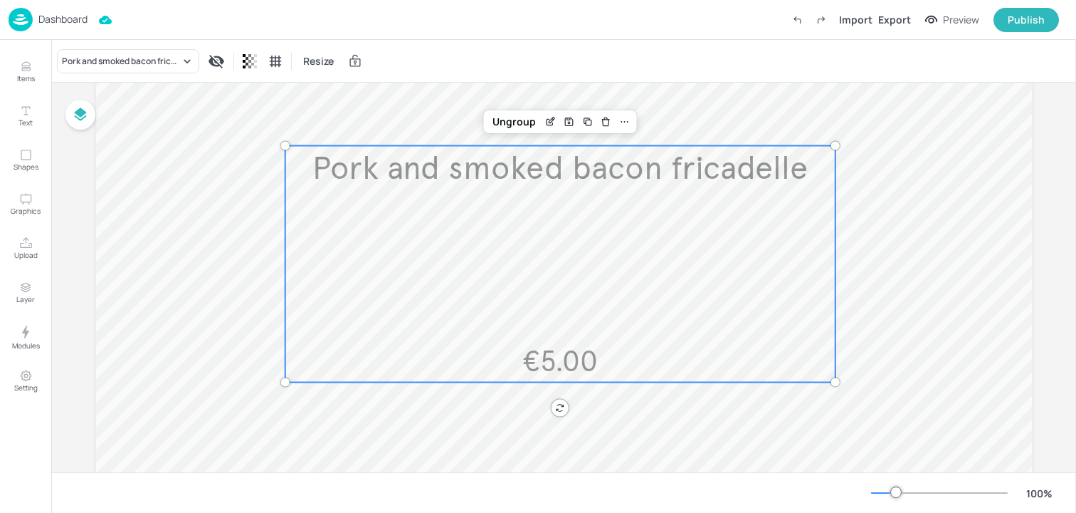
scroll to position [141, 0]
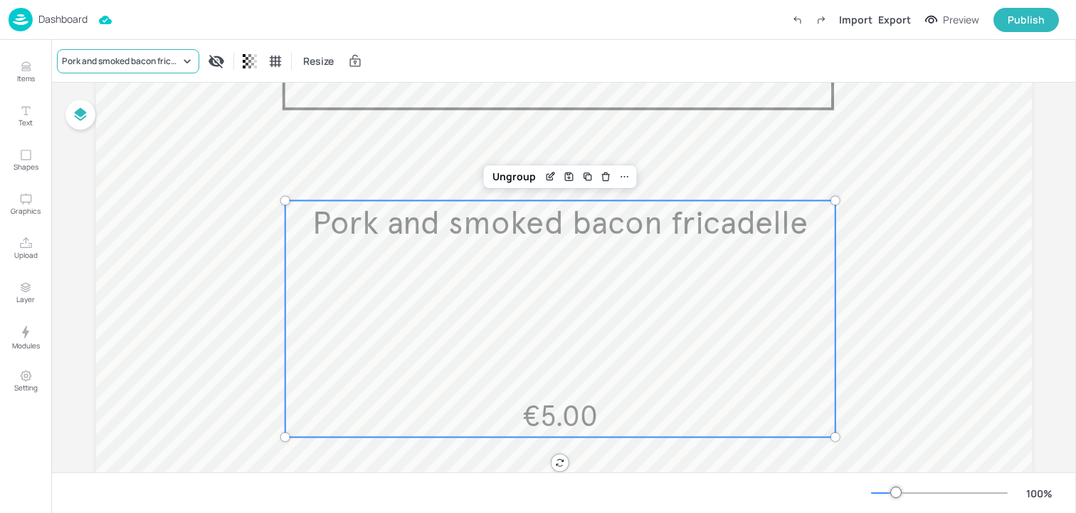
click at [117, 71] on div "Pork and smoked bacon fricadelle" at bounding box center [128, 61] width 142 height 24
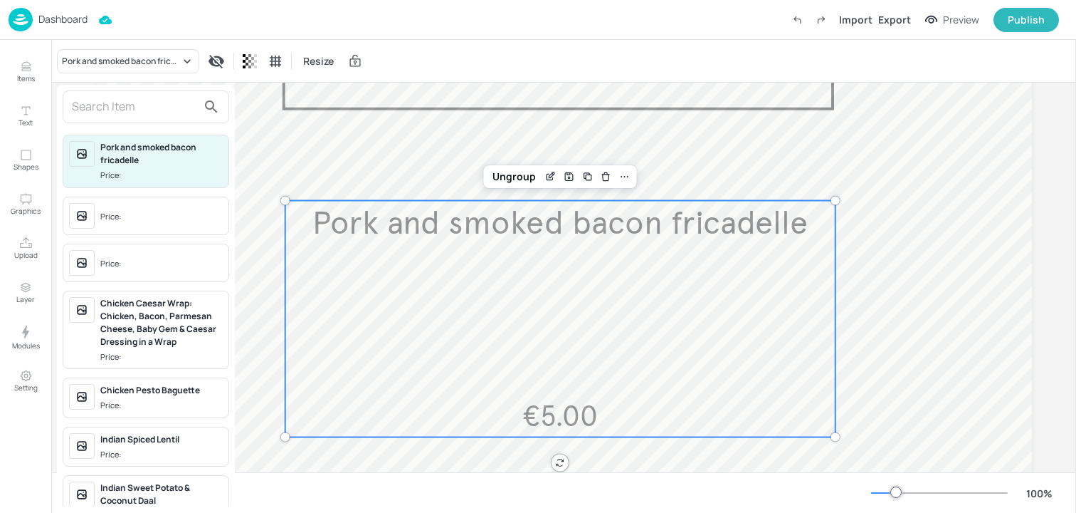
click at [120, 95] on input "text" at bounding box center [134, 106] width 125 height 23
click at [157, 317] on div "Chicken Caesar Wrap: Chicken, Bacon, Parmesan Cheese, Baby Gem & Caesar Dressin…" at bounding box center [161, 322] width 122 height 51
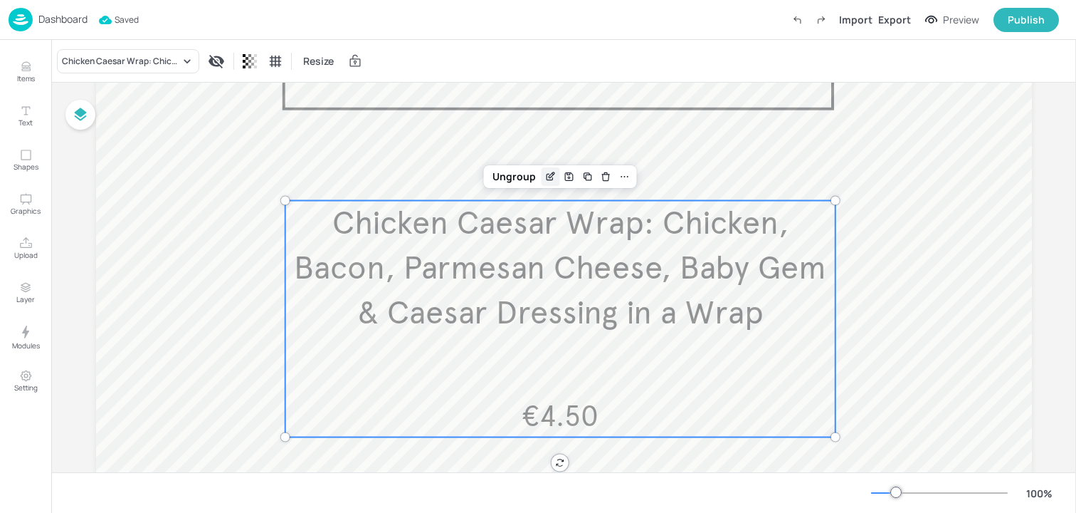
click at [545, 179] on icon "Edit Item" at bounding box center [551, 176] width 12 height 11
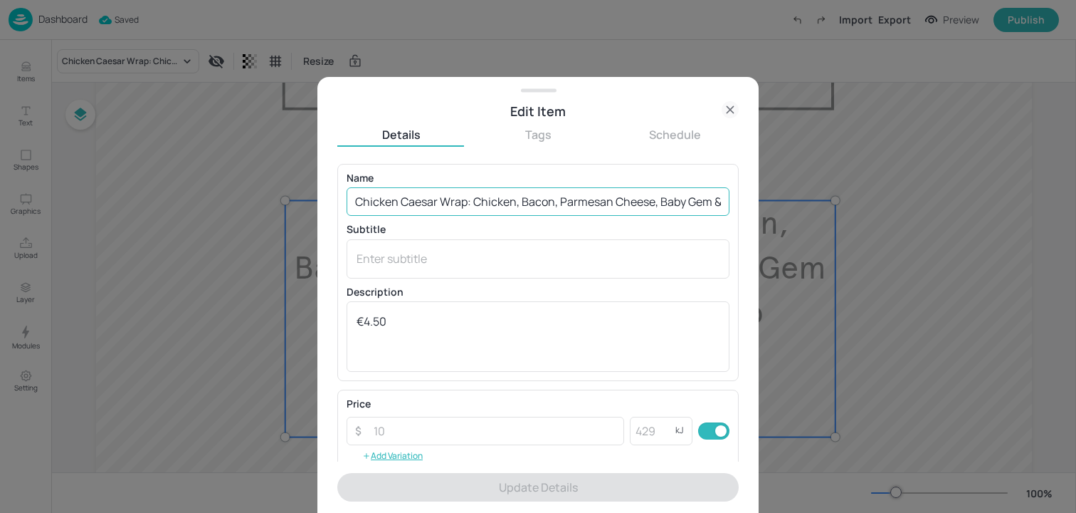
click at [496, 190] on input "Chicken Caesar Wrap: Chicken, Bacon, Parmesan Cheese, Baby Gem & Caesar Dressin…" at bounding box center [538, 201] width 383 height 28
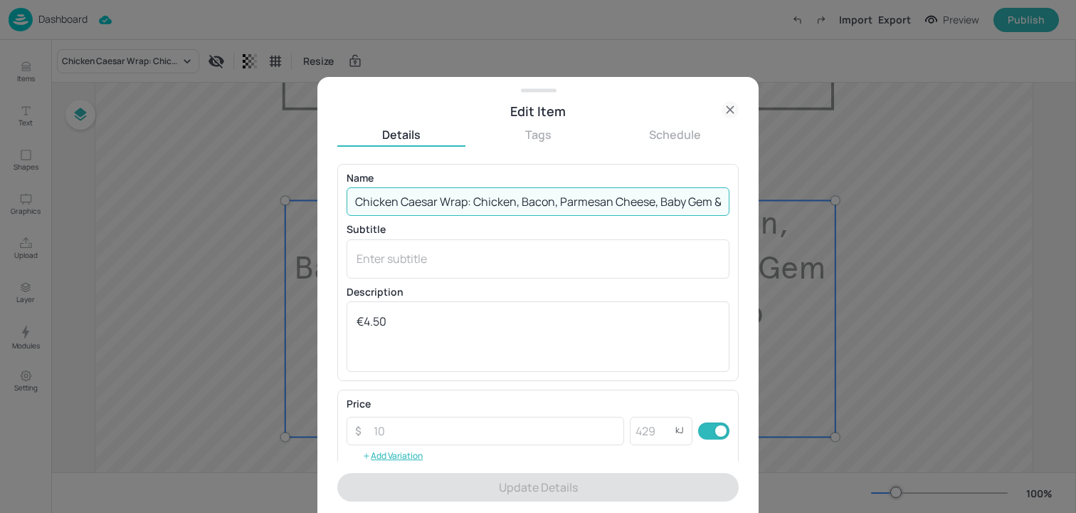
type input "P"
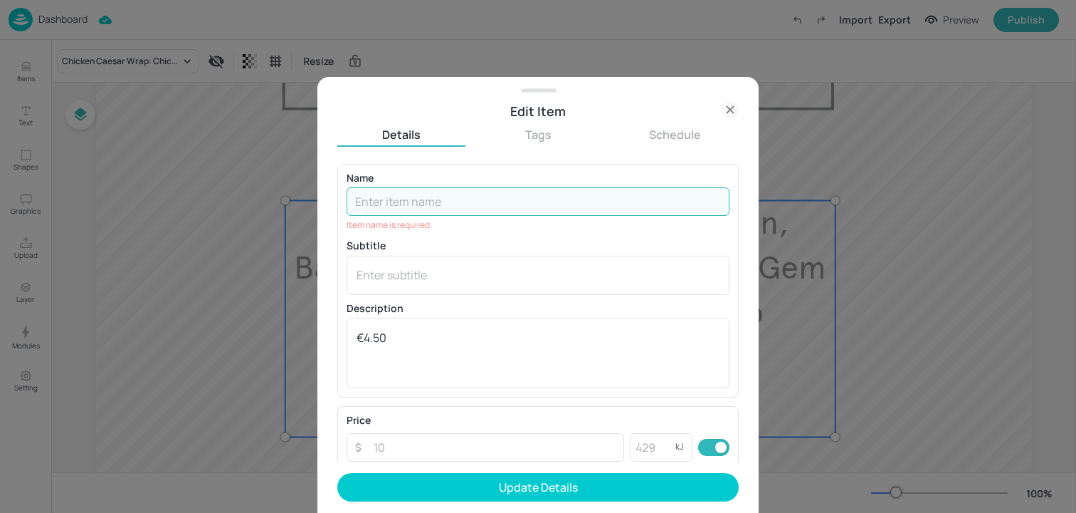
paste input "Pork & Apple Gourmet Sausage, [PERSON_NAME] Sauce, Spring Onion, Sundried Tomat…"
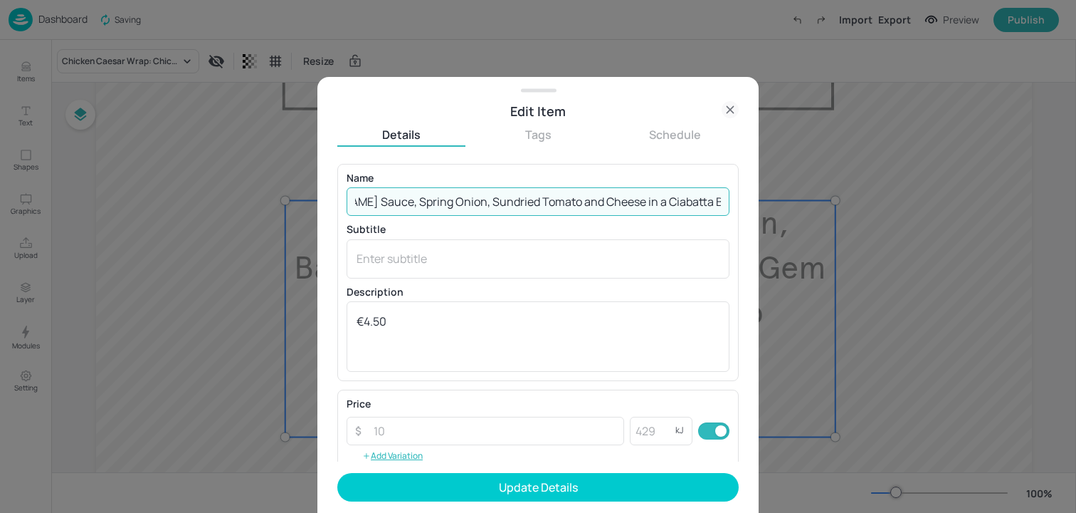
click at [525, 194] on input "Pork & Apple Gourmet Sausage, [PERSON_NAME] Sauce, Spring Onion, Sundried Tomat…" at bounding box center [538, 201] width 383 height 28
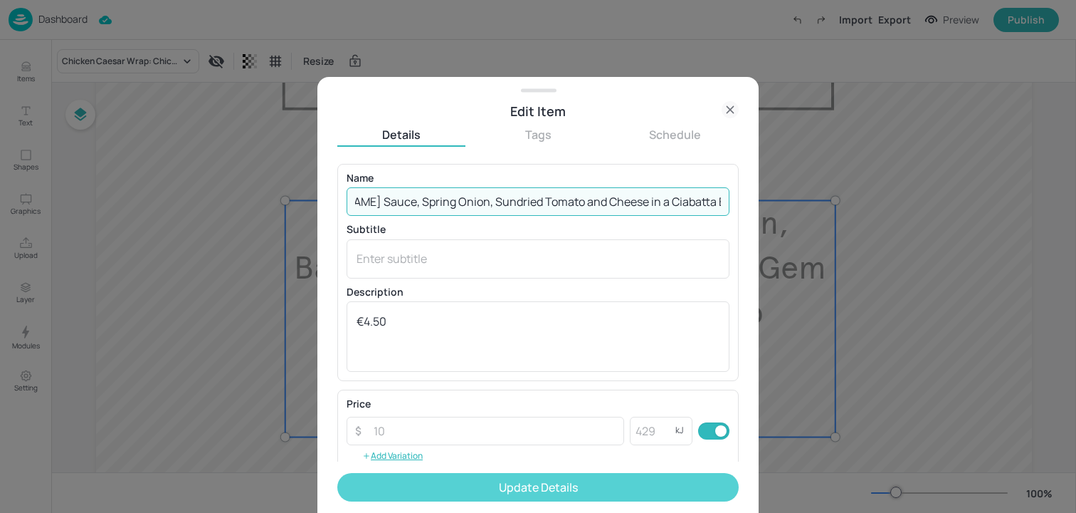
type input "Pork & Apple Gourmet Sausage, [PERSON_NAME] Sauce, Spring Onion, Sundried Tomat…"
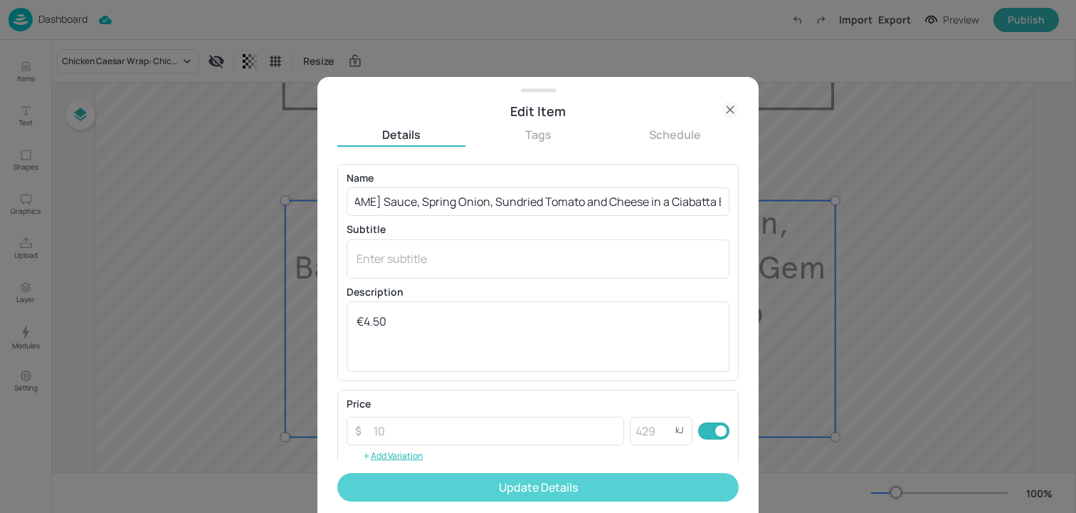
scroll to position [0, 0]
click at [516, 479] on button "Update Details" at bounding box center [537, 487] width 401 height 28
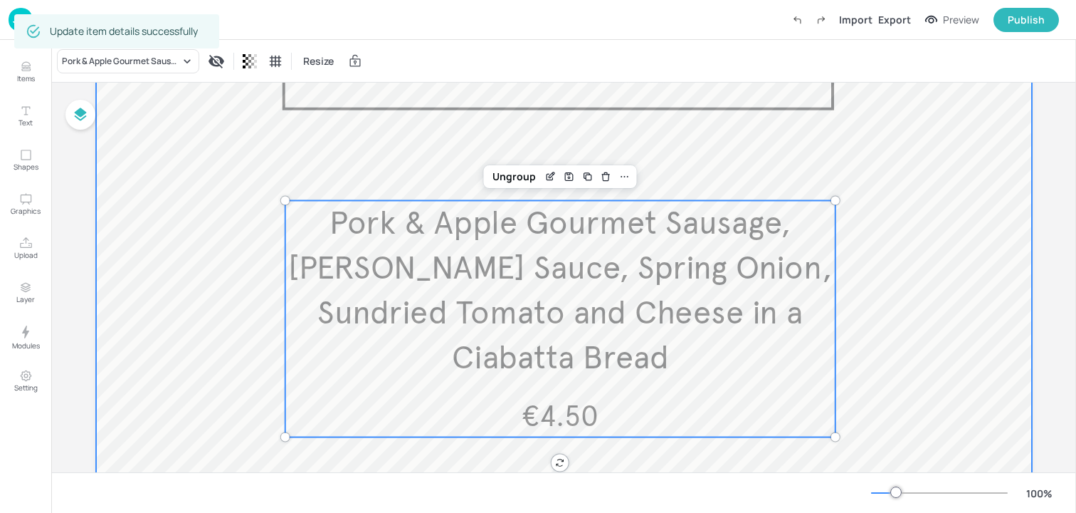
click at [905, 330] on div at bounding box center [564, 371] width 936 height 769
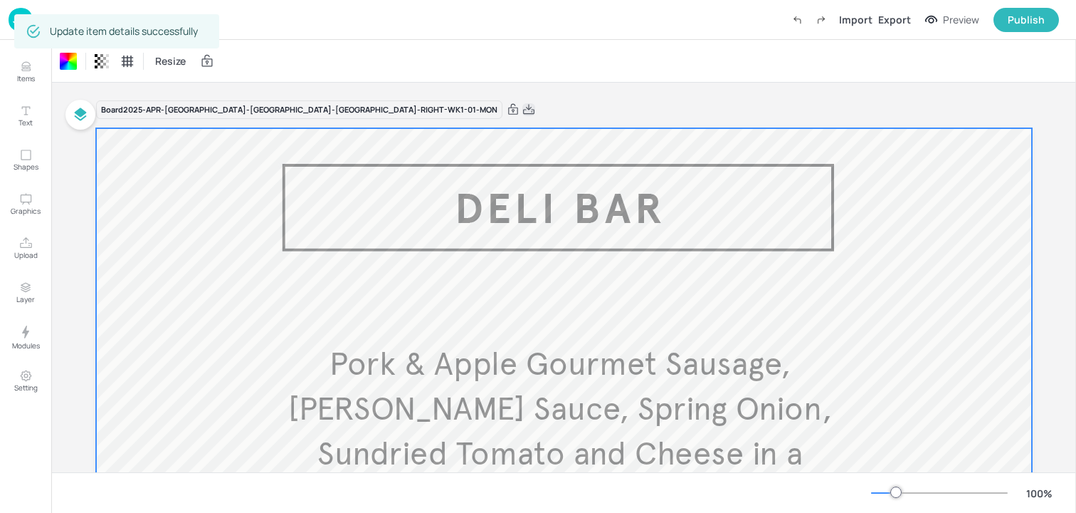
click at [522, 112] on icon at bounding box center [528, 110] width 13 height 14
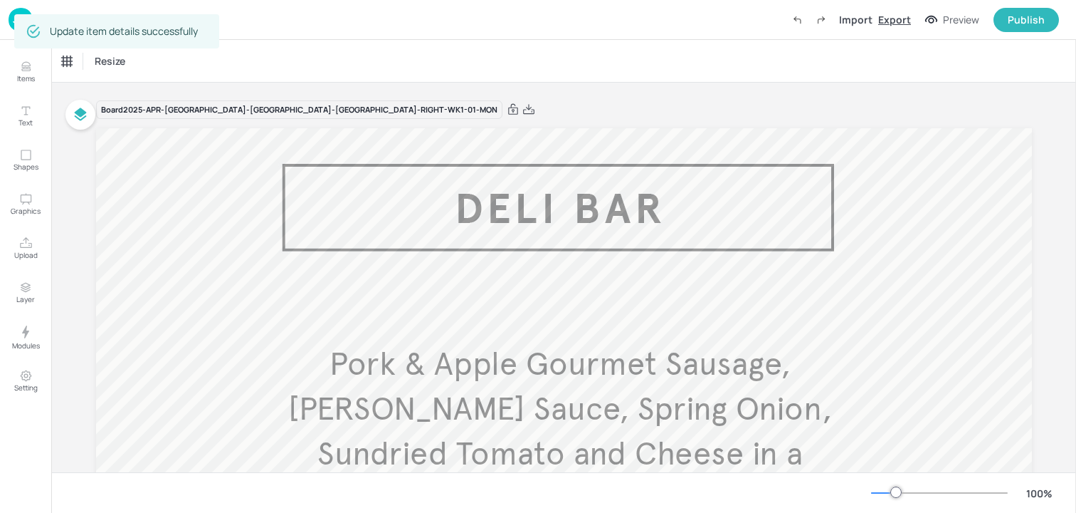
click at [904, 21] on div "Export" at bounding box center [894, 19] width 33 height 15
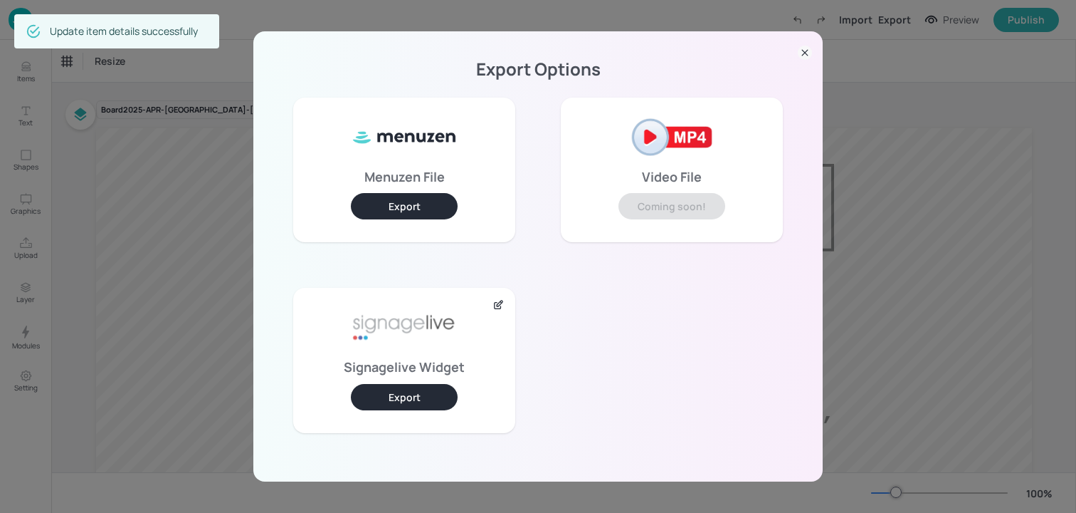
click at [421, 399] on button "Export" at bounding box center [404, 397] width 107 height 26
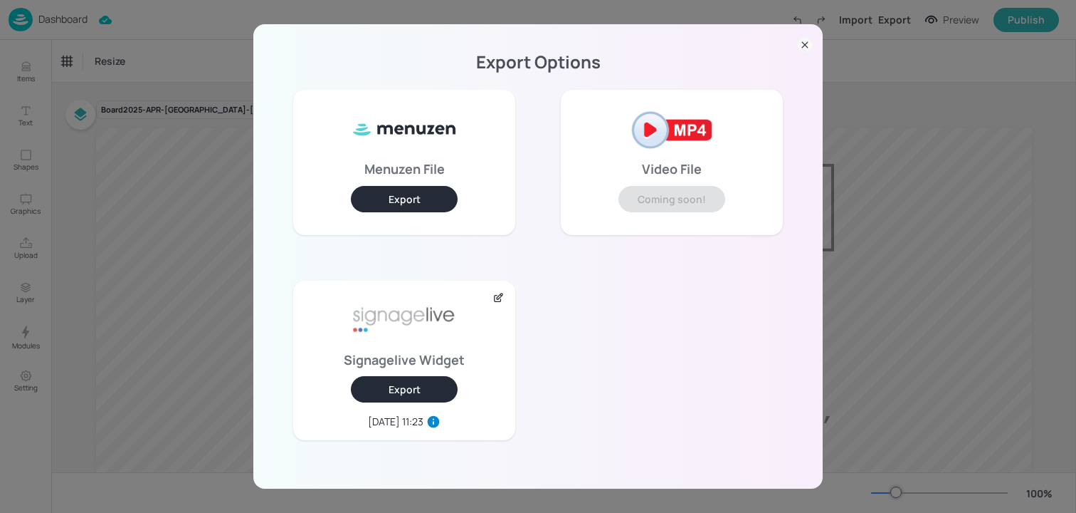
click at [166, 77] on div "Export Options Menuzen File Export Video File Coming soon! Signagelive Widget E…" at bounding box center [538, 256] width 1076 height 513
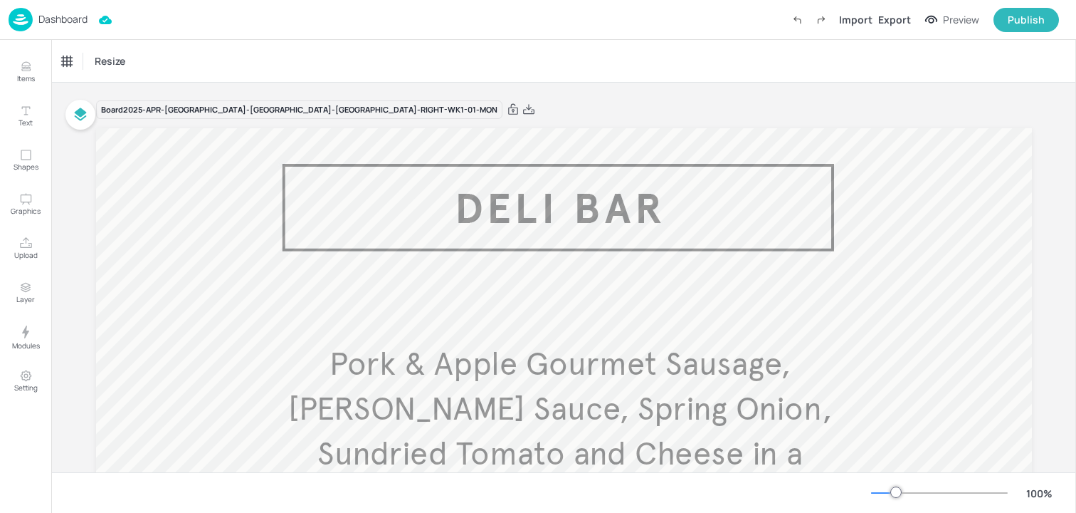
click at [65, 24] on p "Dashboard" at bounding box center [62, 19] width 49 height 10
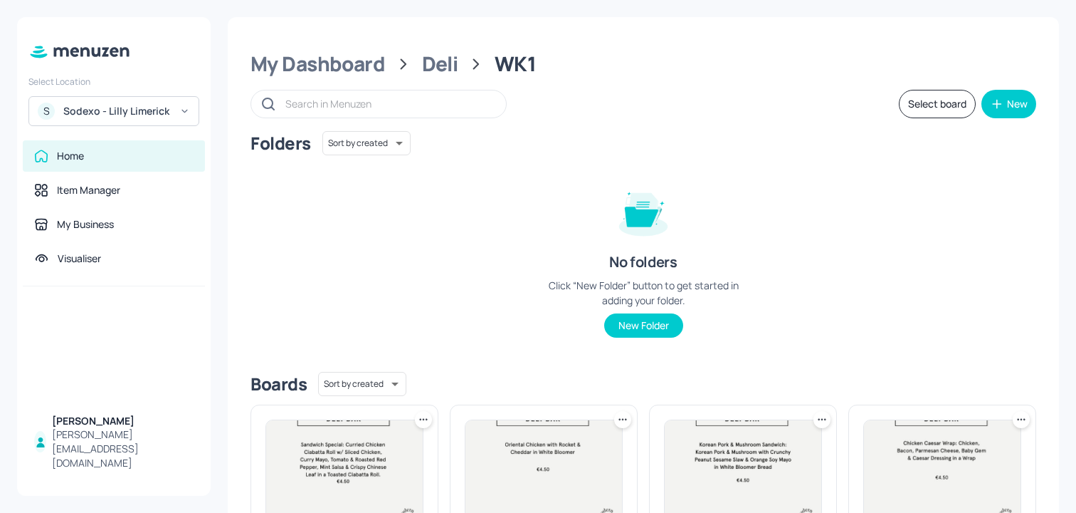
click at [164, 112] on div "Sodexo - Lilly Limerick" at bounding box center [116, 111] width 107 height 14
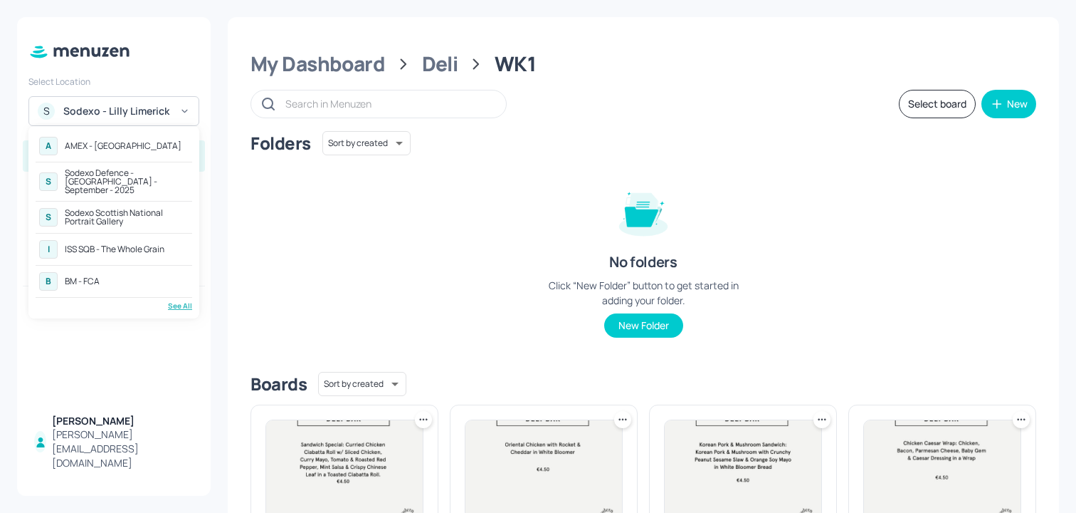
click at [176, 300] on div "See All" at bounding box center [114, 305] width 157 height 11
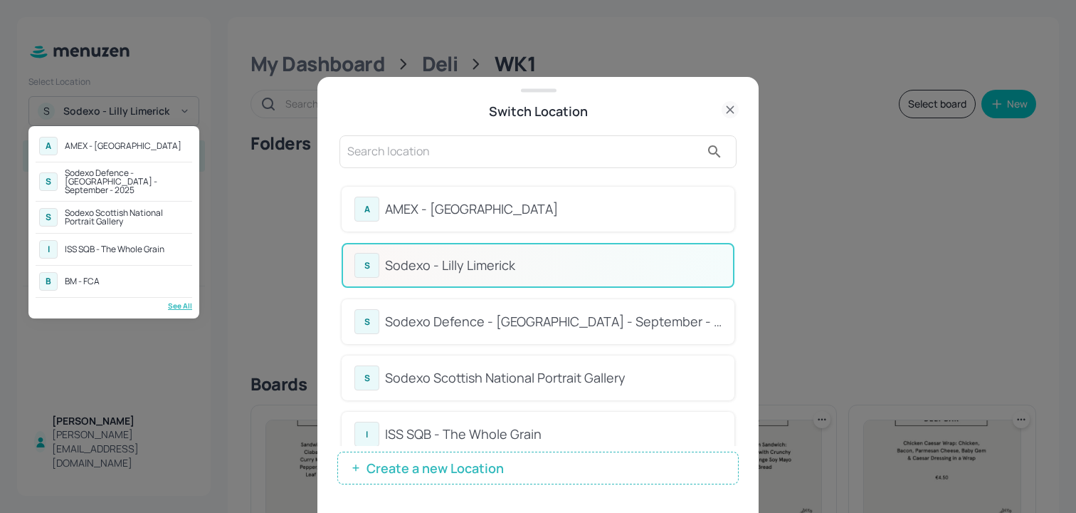
click at [465, 151] on div at bounding box center [538, 256] width 1076 height 513
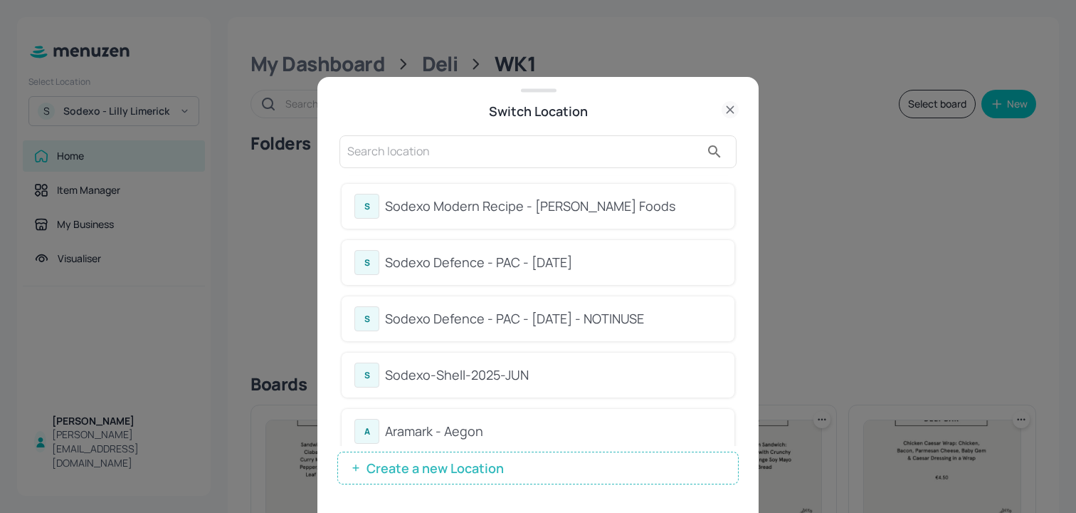
scroll to position [1286, 0]
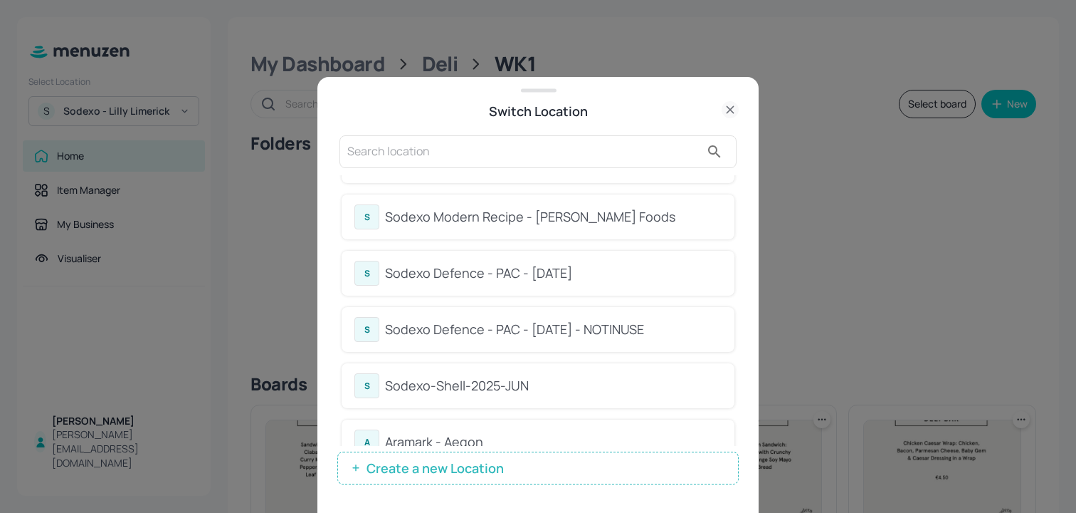
click at [474, 202] on div "S Sodexo Modern Recipe - Kerry Foods" at bounding box center [538, 216] width 393 height 45
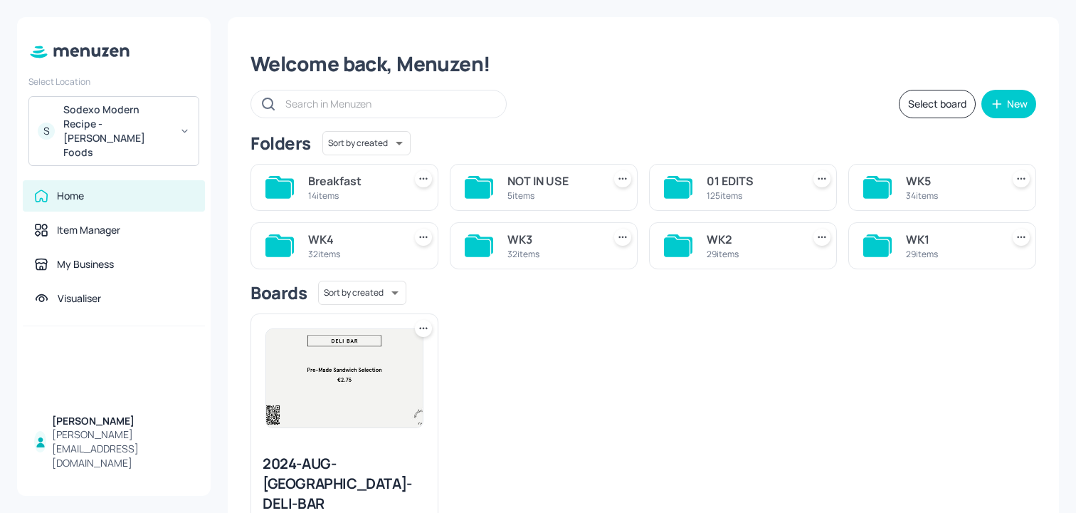
click at [586, 121] on div "Welcome back, Menuzen! Select board New Folders Sort by created id ​ Breakfast …" at bounding box center [643, 315] width 831 height 597
click at [871, 173] on div at bounding box center [877, 187] width 28 height 34
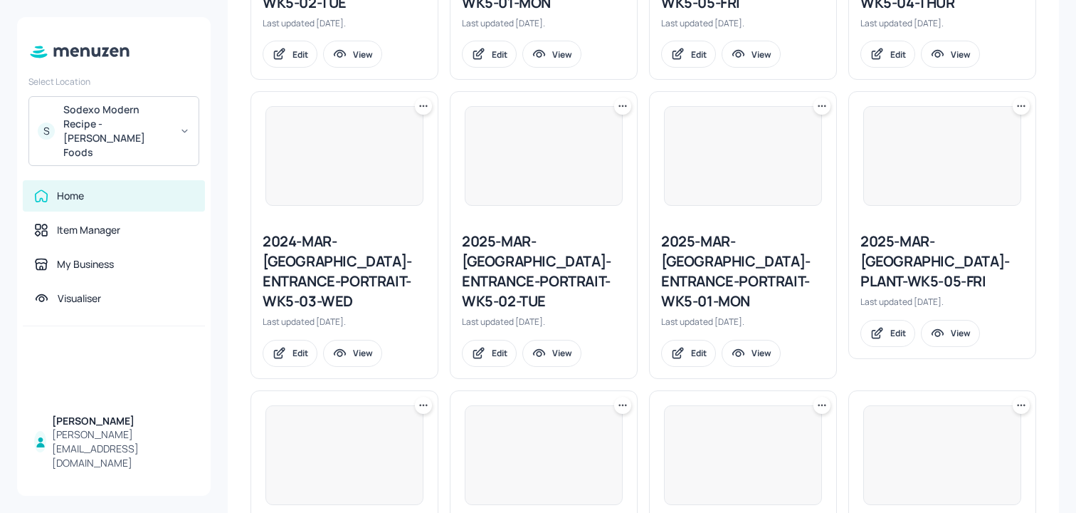
scroll to position [1602, 0]
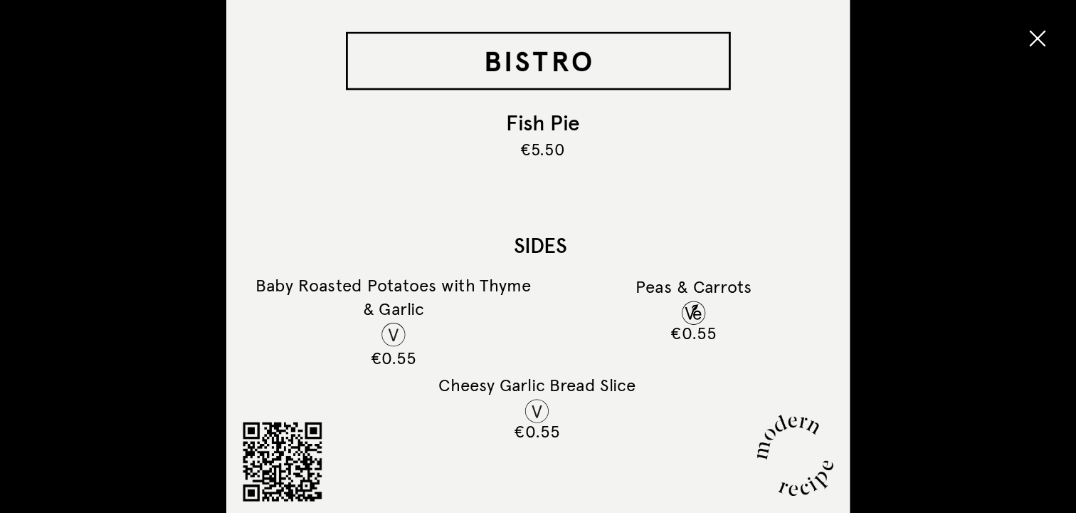
click at [1043, 42] on icon "button" at bounding box center [1038, 39] width 16 height 16
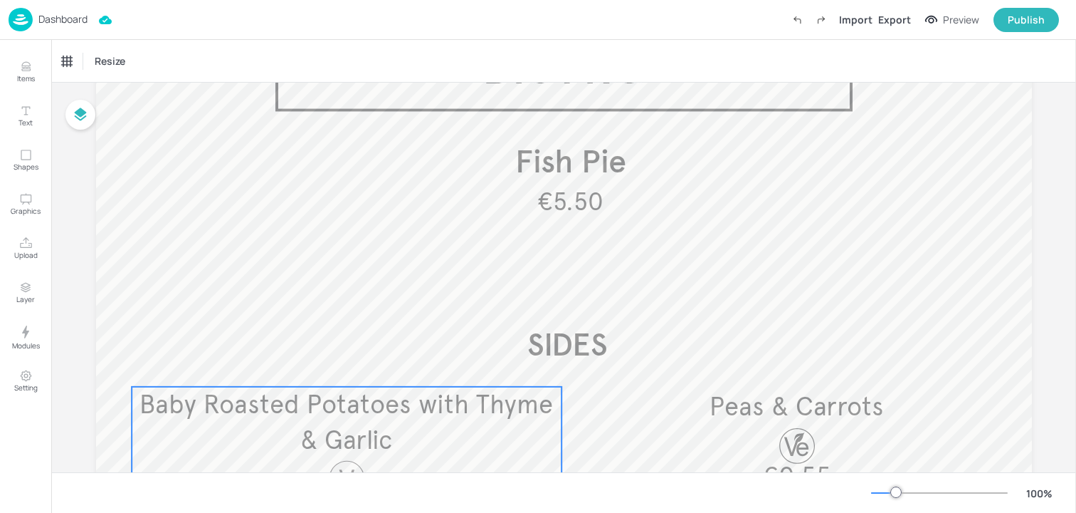
scroll to position [273, 0]
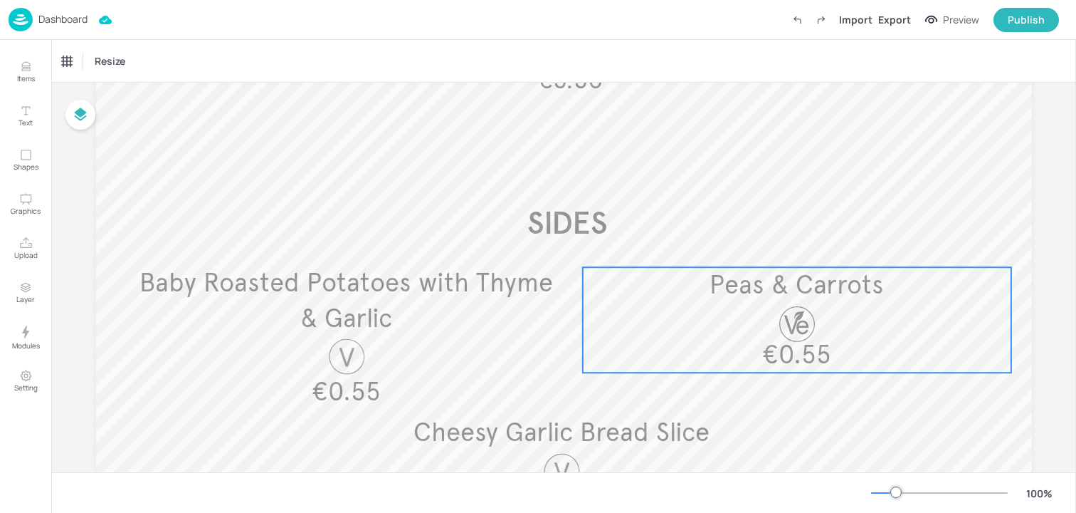
click at [777, 281] on span "Peas & Carrots" at bounding box center [797, 284] width 174 height 31
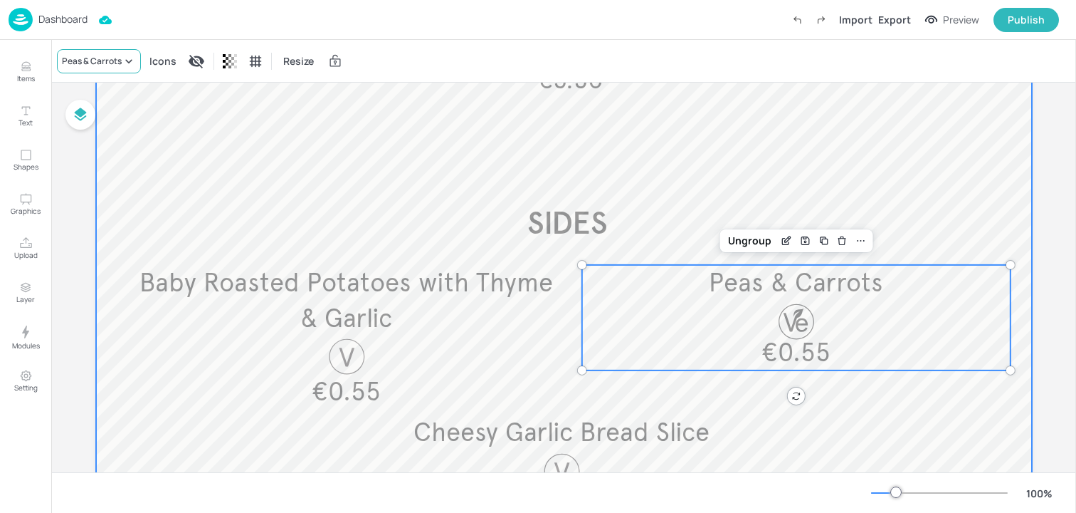
click at [100, 68] on div "Peas & Carrots" at bounding box center [99, 61] width 84 height 24
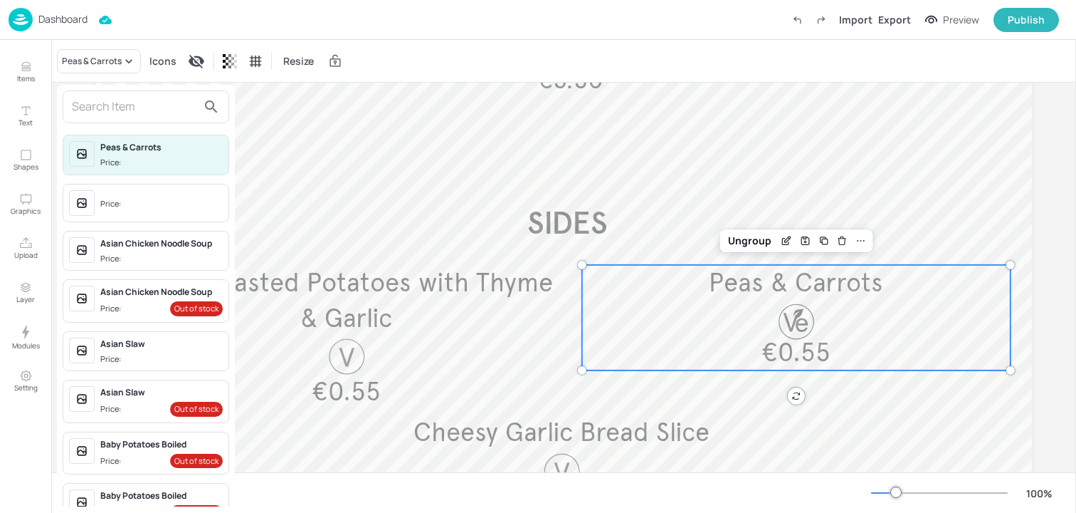
click at [96, 107] on input "text" at bounding box center [134, 106] width 125 height 23
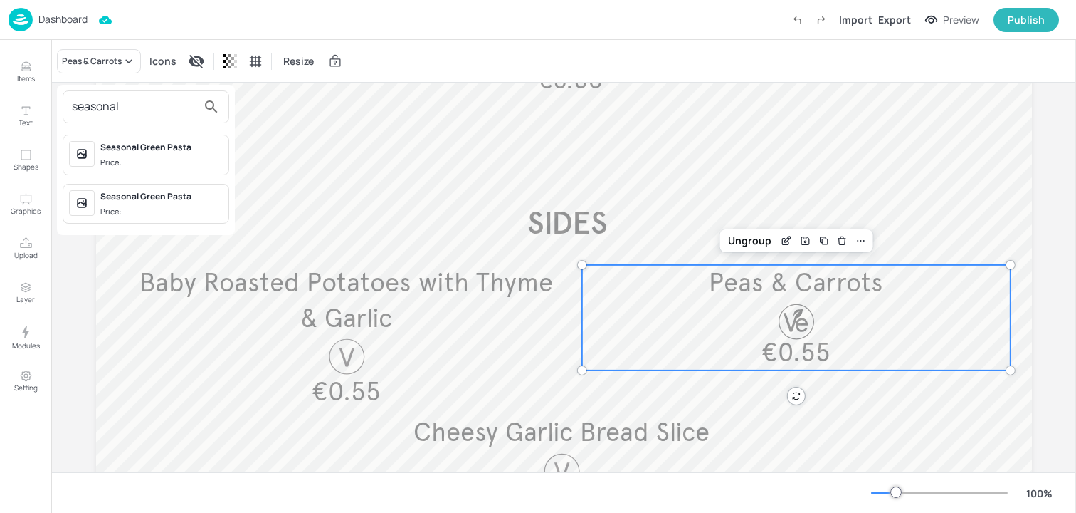
click at [99, 117] on input "seasonal" at bounding box center [134, 106] width 125 height 23
click at [105, 115] on input "seasonal" at bounding box center [134, 106] width 125 height 23
type input "seasonal"
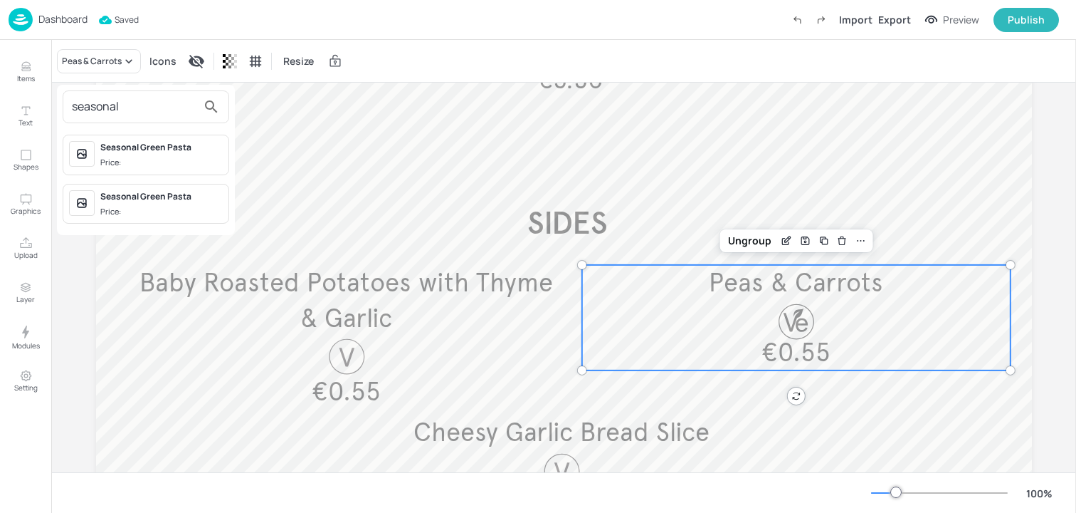
click at [785, 212] on div at bounding box center [538, 256] width 1076 height 513
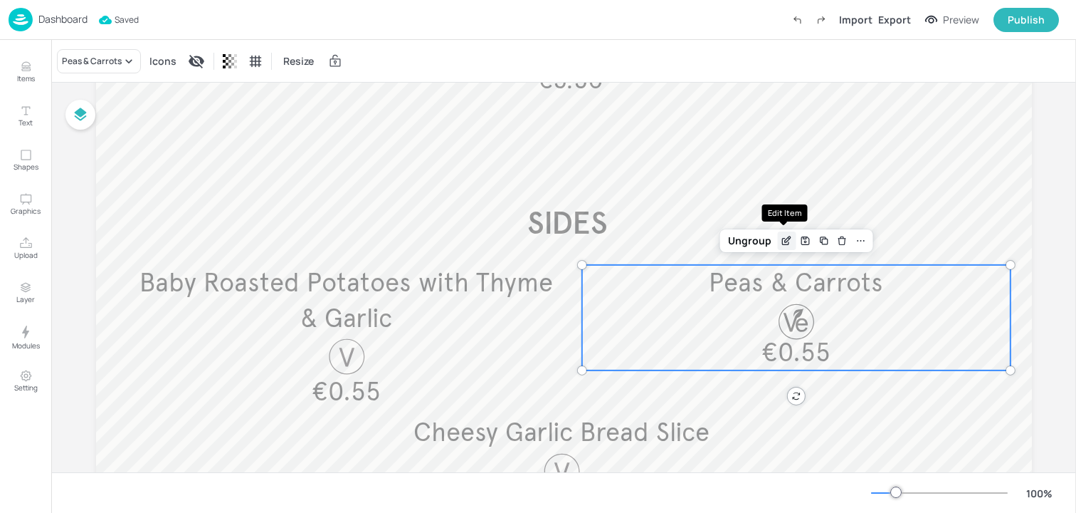
click at [788, 238] on icon "Edit Item" at bounding box center [787, 240] width 12 height 11
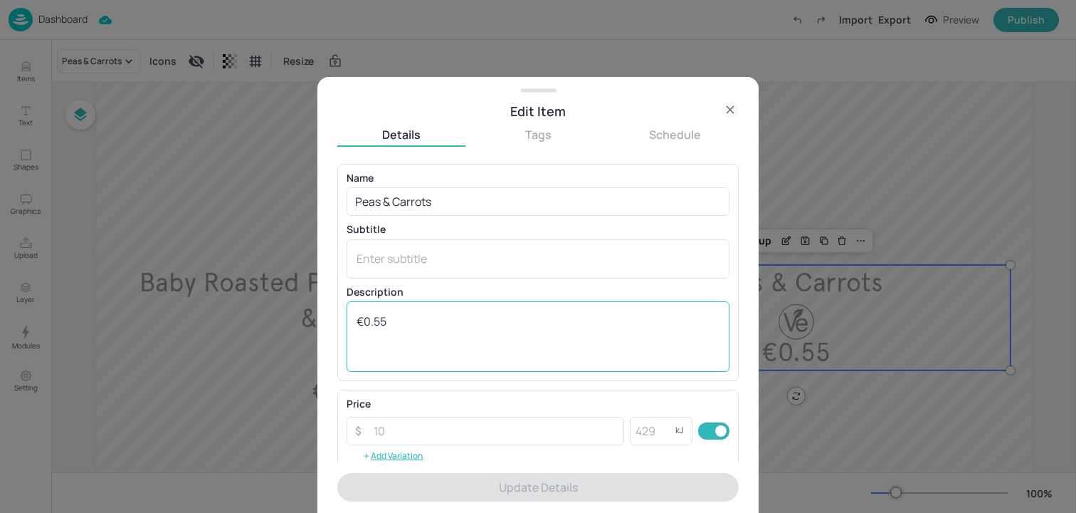
click at [629, 325] on textarea "€0.55" at bounding box center [538, 336] width 363 height 47
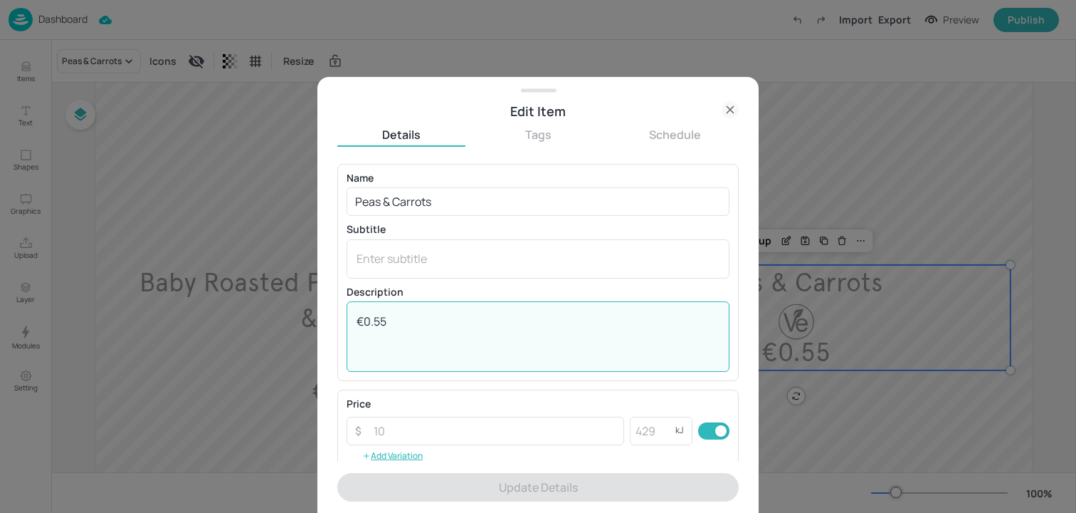
click at [629, 325] on textarea "€0.55" at bounding box center [538, 336] width 363 height 47
click at [732, 105] on icon at bounding box center [730, 109] width 17 height 17
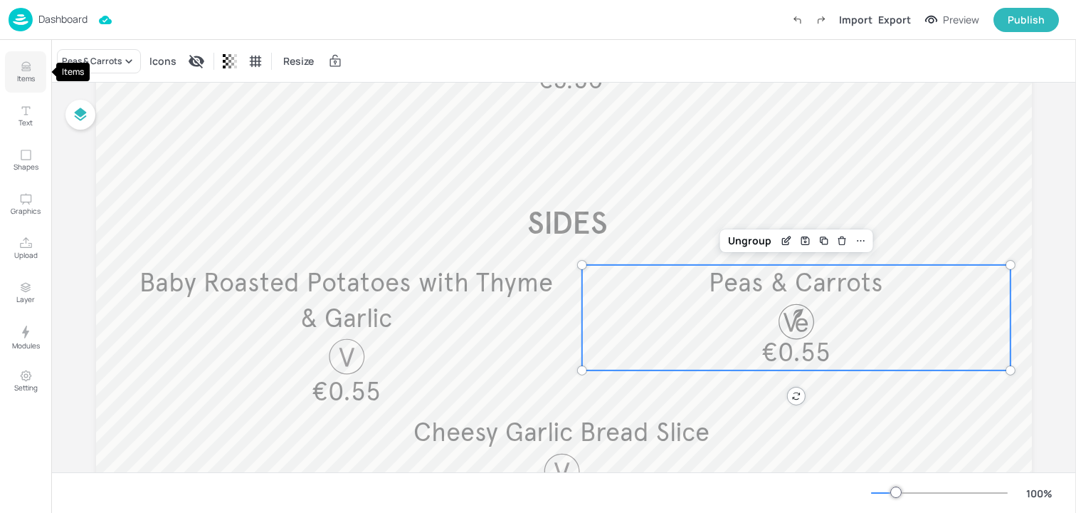
click at [20, 83] on p "Items" at bounding box center [26, 78] width 18 height 10
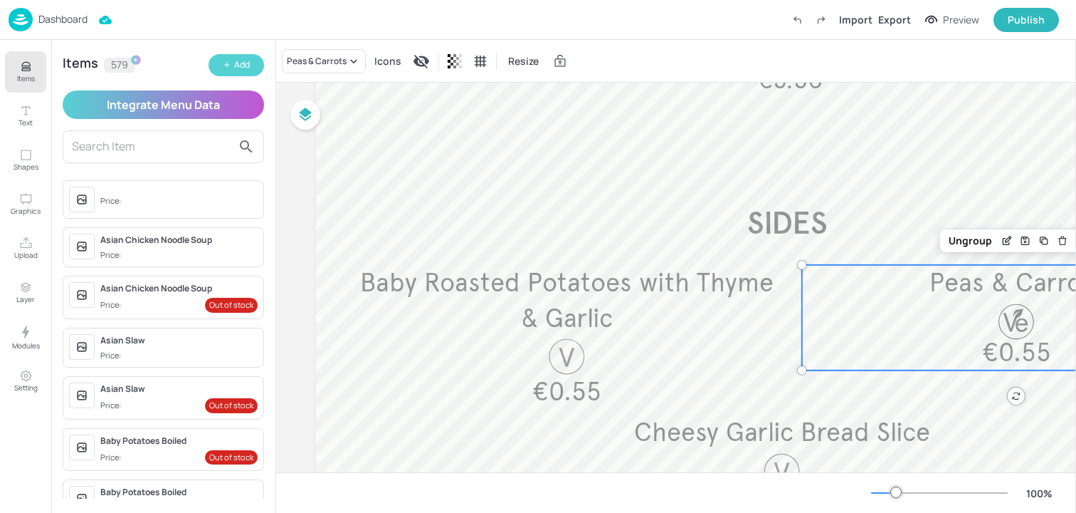
click at [236, 59] on div "Add" at bounding box center [242, 65] width 16 height 14
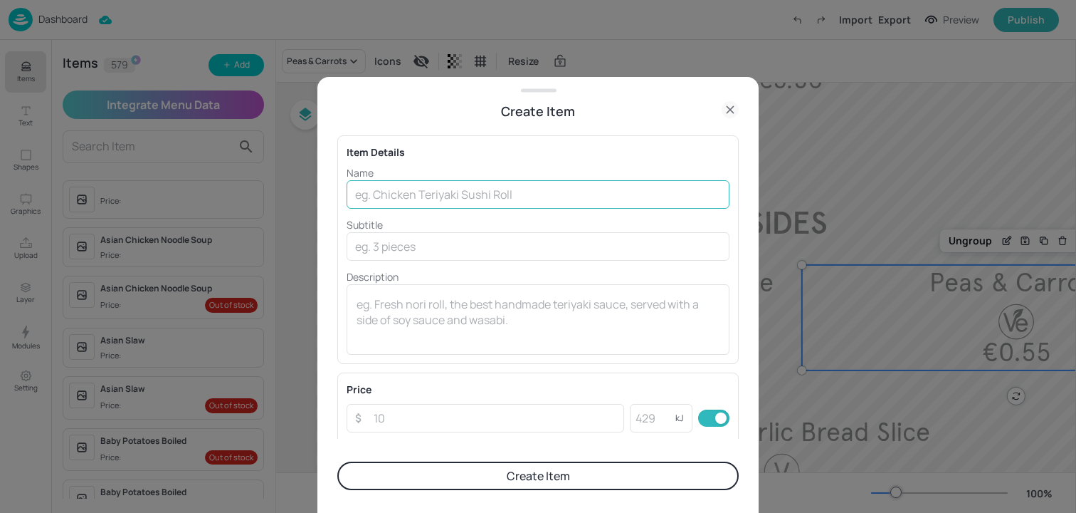
click at [433, 187] on input "text" at bounding box center [538, 194] width 383 height 28
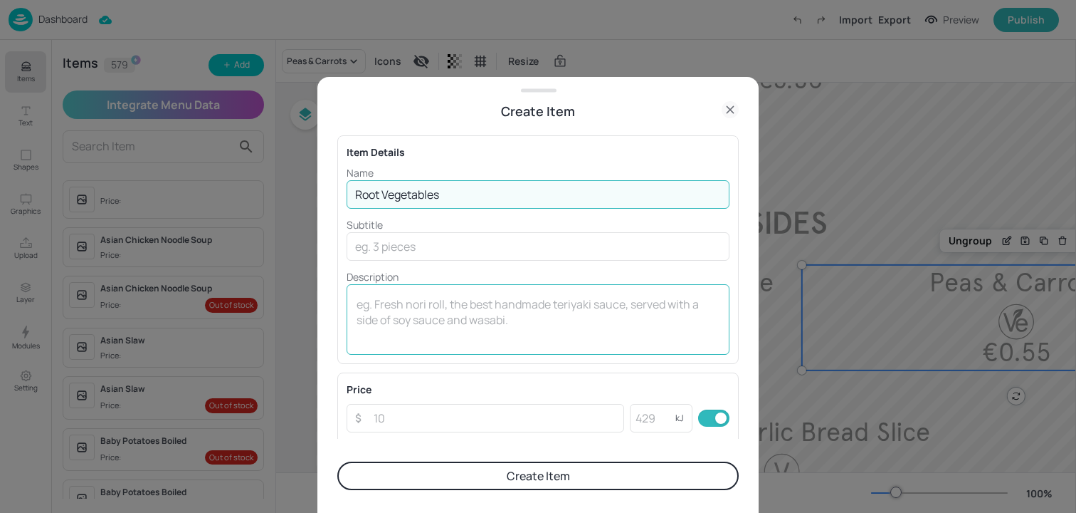
type input "Root Vegetables"
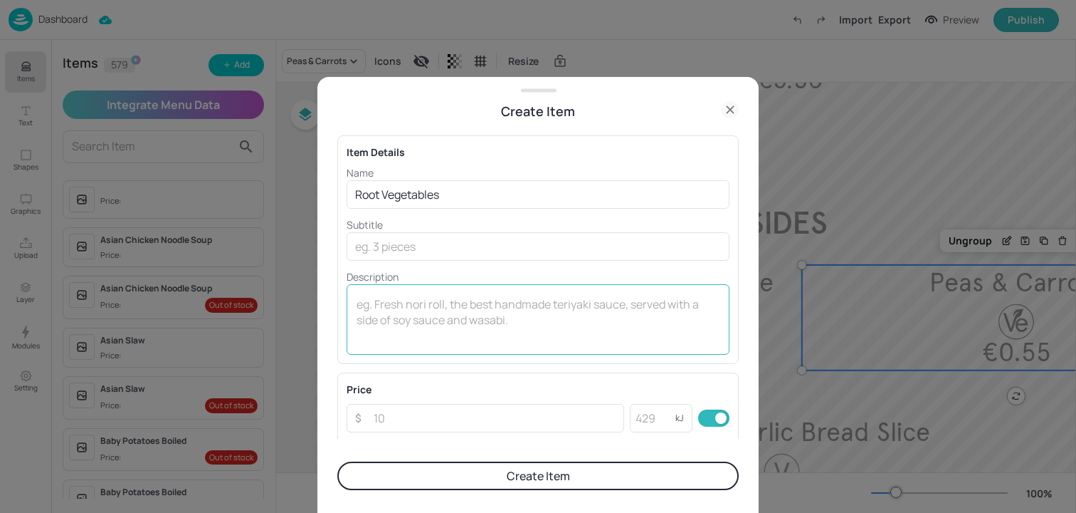
click at [395, 294] on div "x ​" at bounding box center [538, 319] width 383 height 70
paste textarea "€0.55"
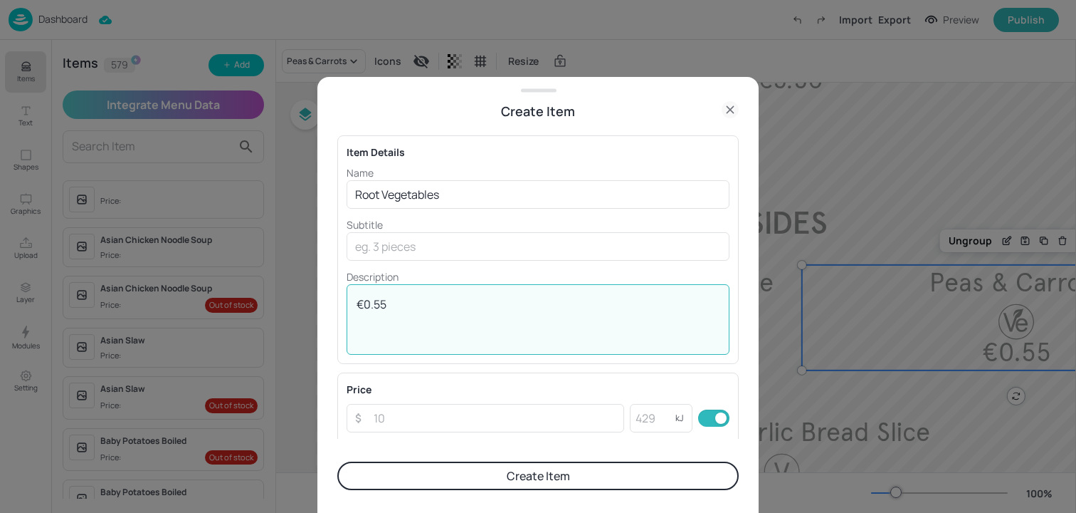
scroll to position [247, 0]
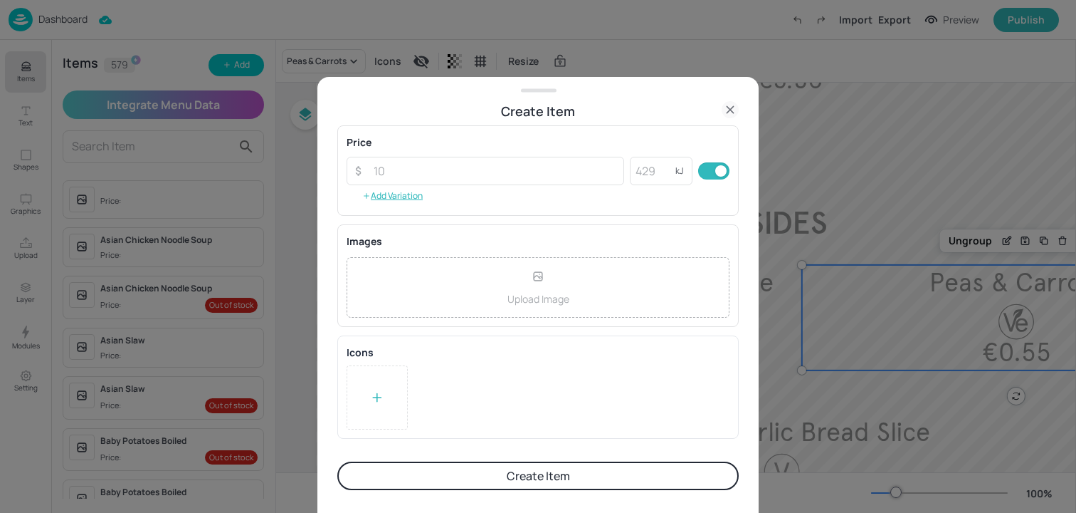
type textarea "€0.55"
click at [386, 382] on div at bounding box center [377, 397] width 61 height 64
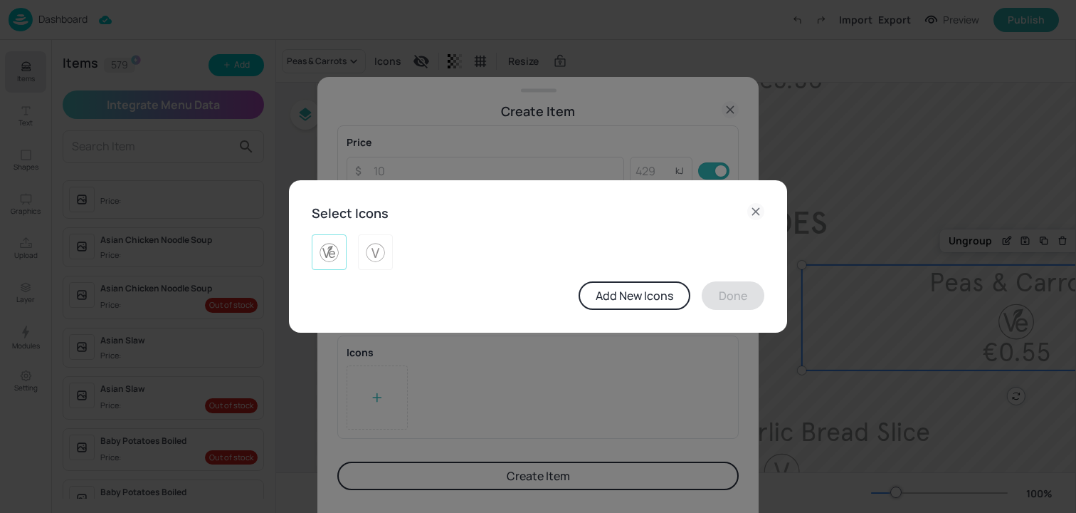
click at [333, 268] on div at bounding box center [329, 252] width 35 height 36
click at [748, 290] on button "Done" at bounding box center [733, 295] width 63 height 28
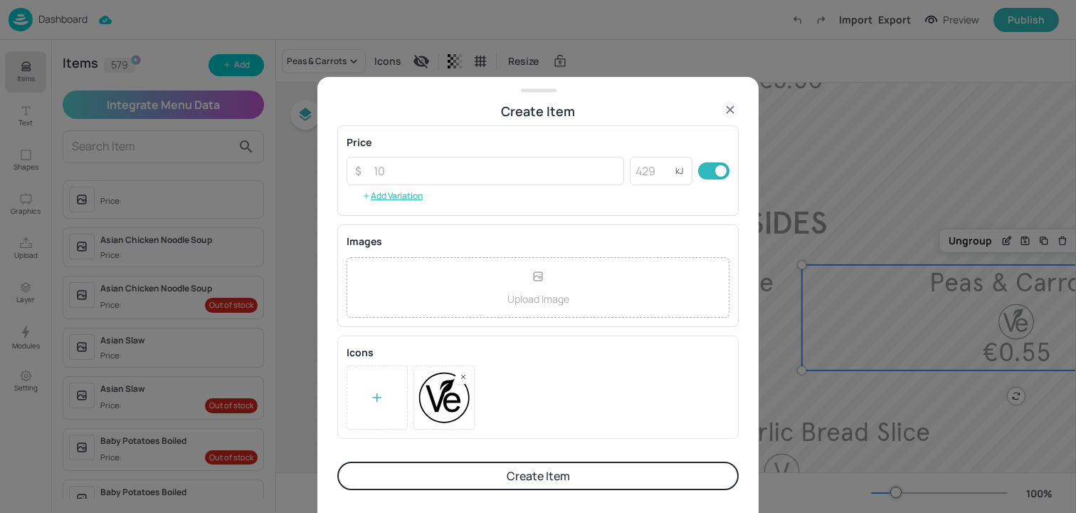
click at [557, 473] on button "Create Item" at bounding box center [537, 475] width 401 height 28
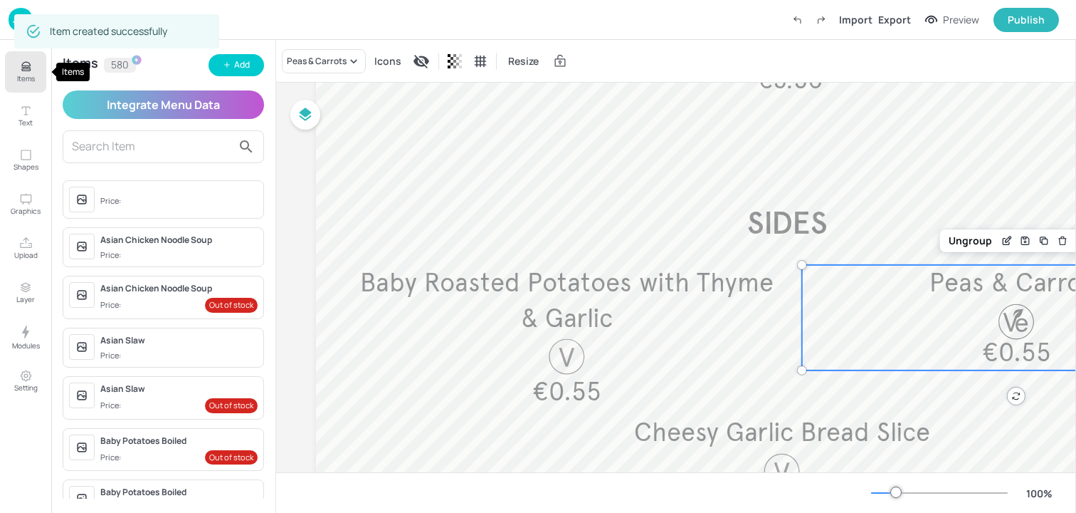
click at [23, 70] on icon "Items" at bounding box center [25, 69] width 9 height 1
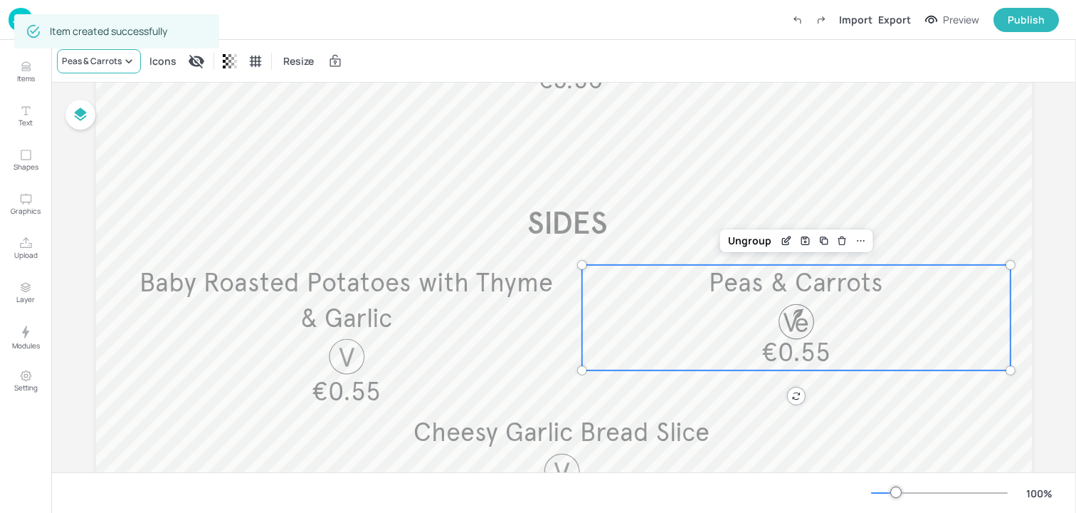
click at [112, 61] on div "Peas & Carrots" at bounding box center [92, 61] width 60 height 13
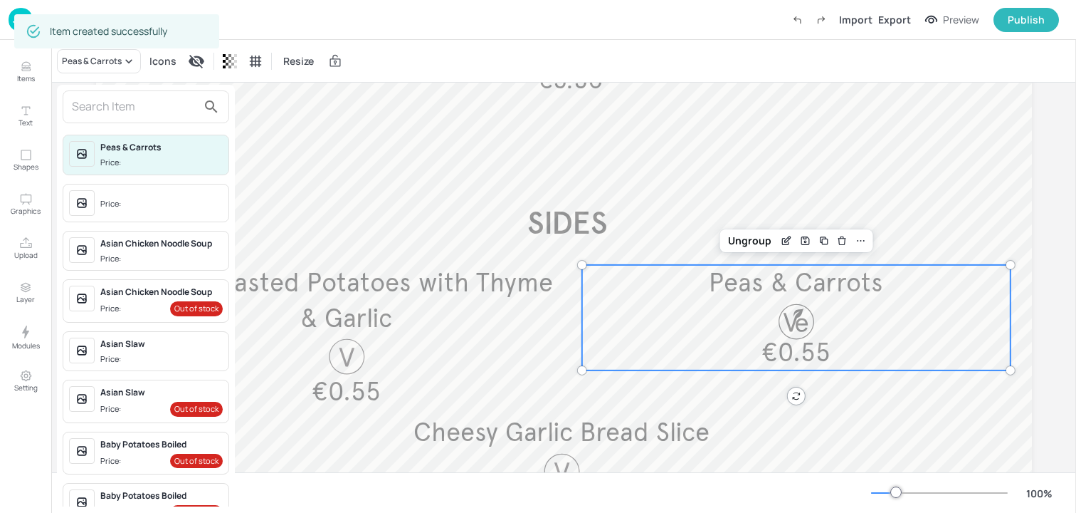
click at [109, 94] on div at bounding box center [146, 106] width 167 height 33
click at [109, 102] on input "text" at bounding box center [134, 106] width 125 height 23
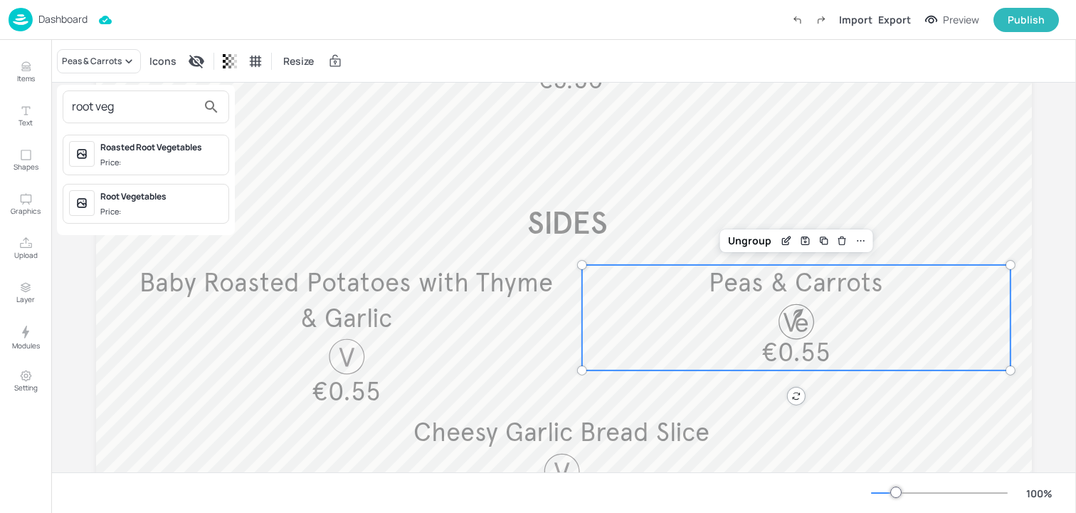
type input "root veg"
click at [145, 191] on div "Root Vegetables" at bounding box center [161, 196] width 122 height 13
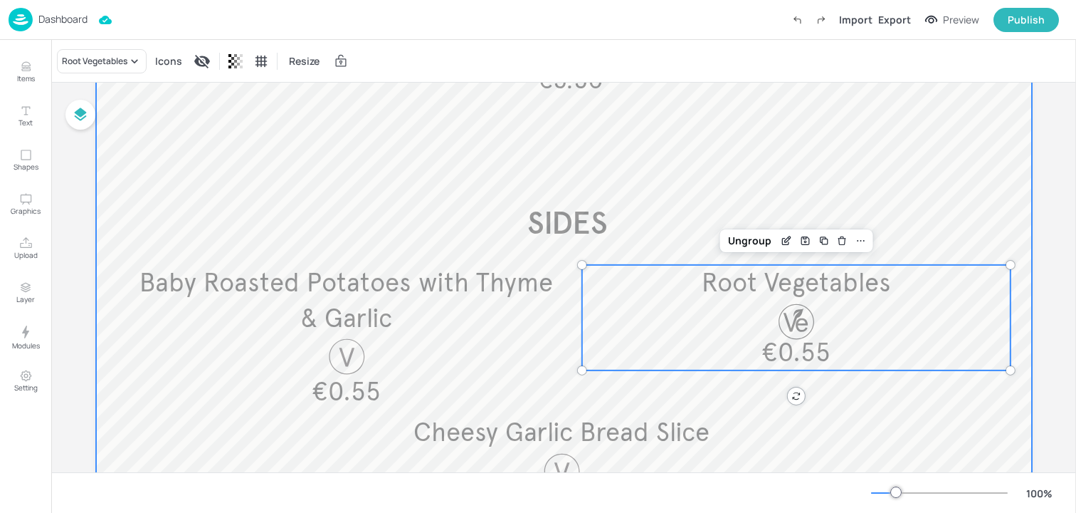
click at [668, 128] on div at bounding box center [564, 239] width 936 height 769
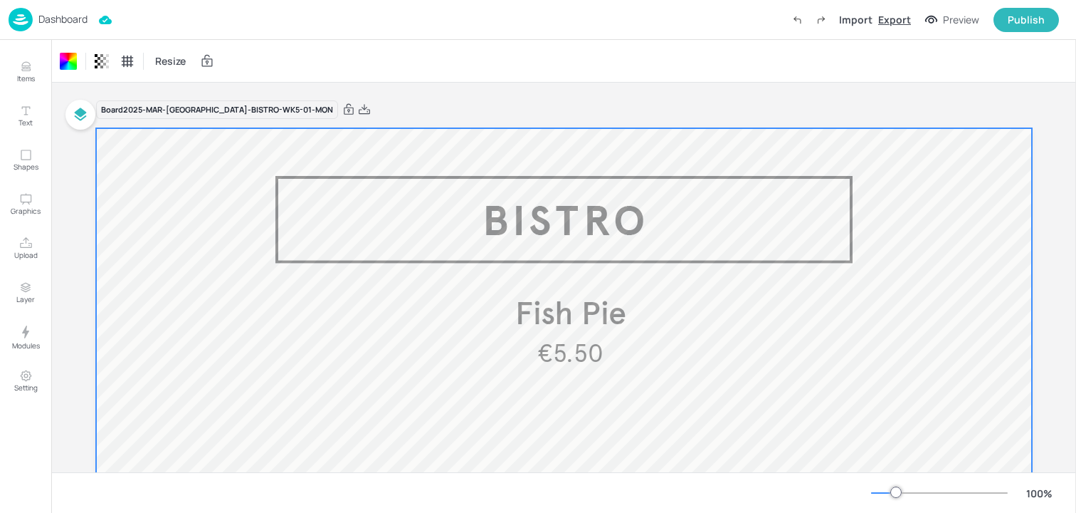
click at [893, 16] on div "Export" at bounding box center [894, 19] width 33 height 15
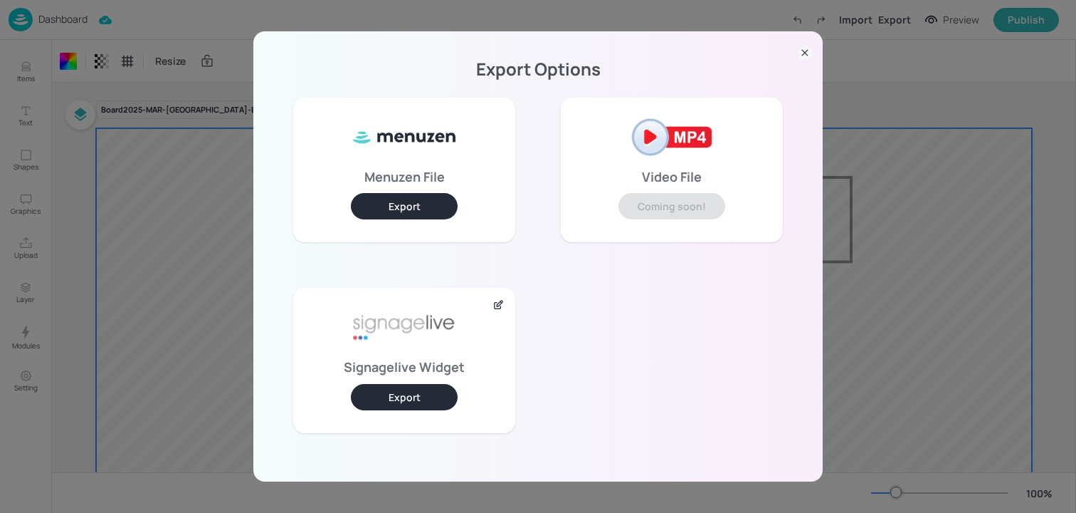
click at [384, 397] on button "Export" at bounding box center [404, 397] width 107 height 26
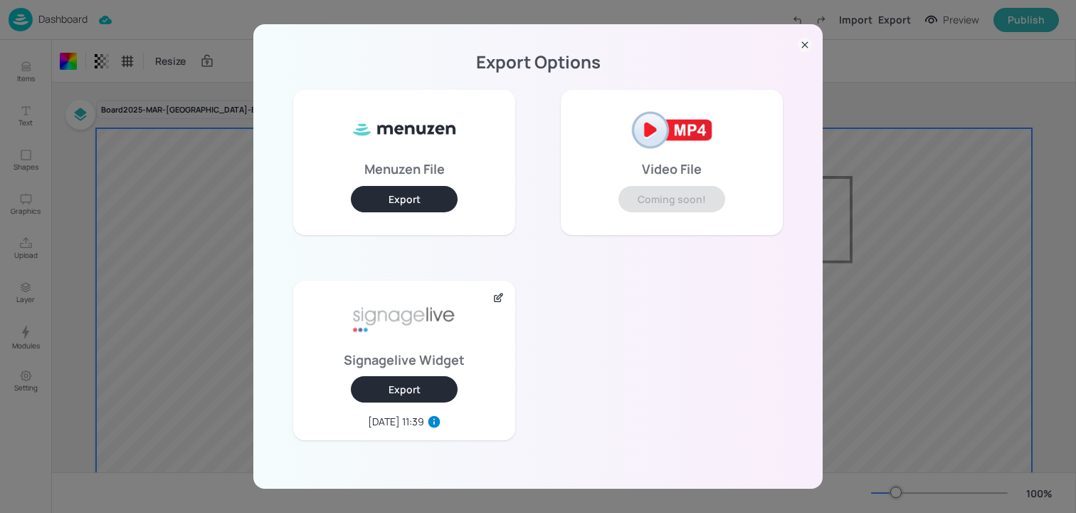
click at [117, 126] on div "Export Options Menuzen File Export Video File Coming soon! Signagelive Widget E…" at bounding box center [538, 256] width 1076 height 513
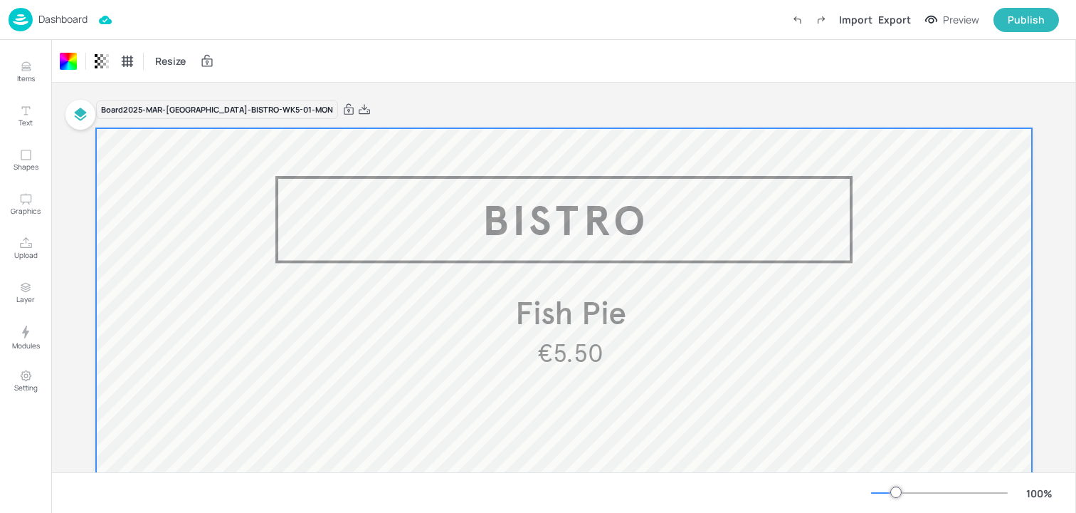
click at [83, 19] on p "Dashboard" at bounding box center [62, 19] width 49 height 10
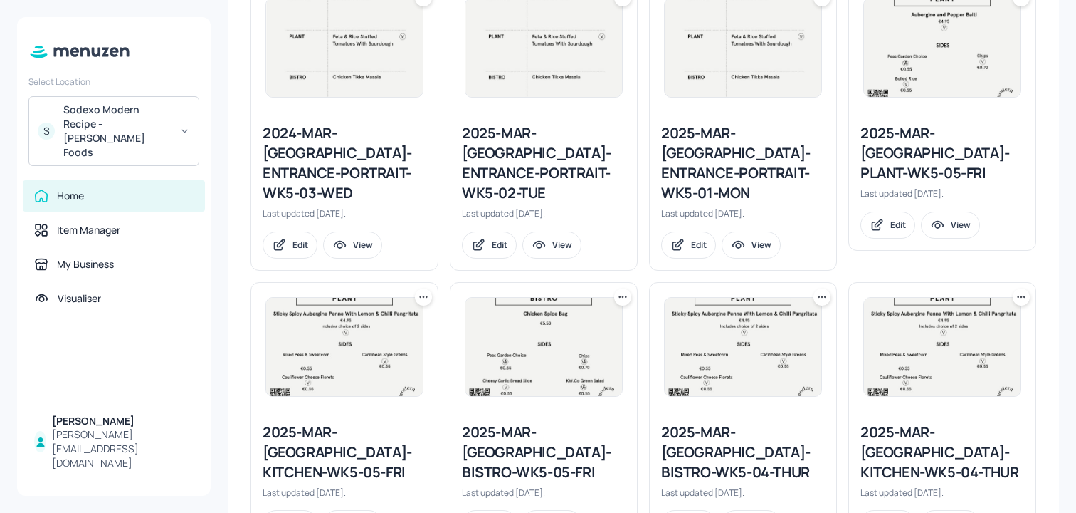
scroll to position [1602, 0]
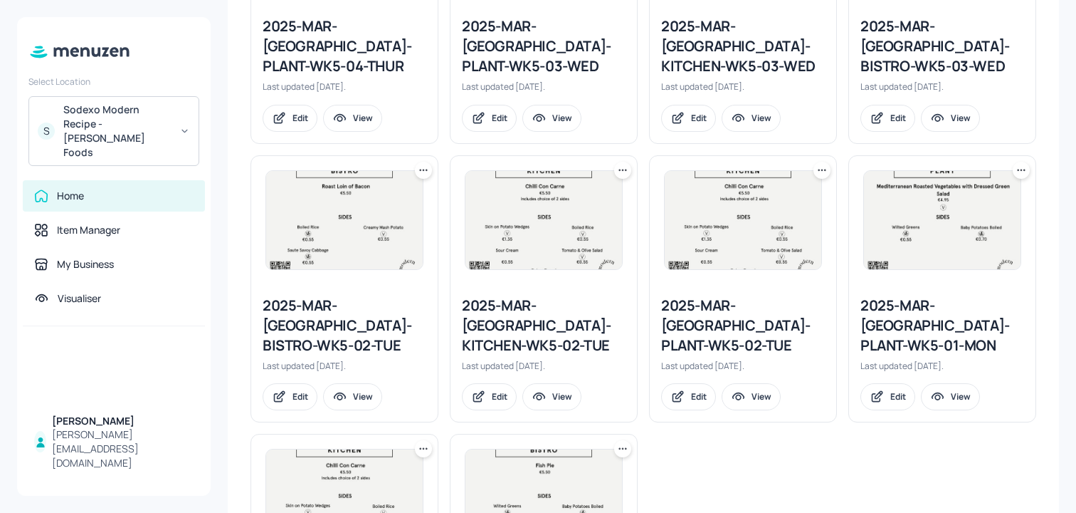
scroll to position [2342, 0]
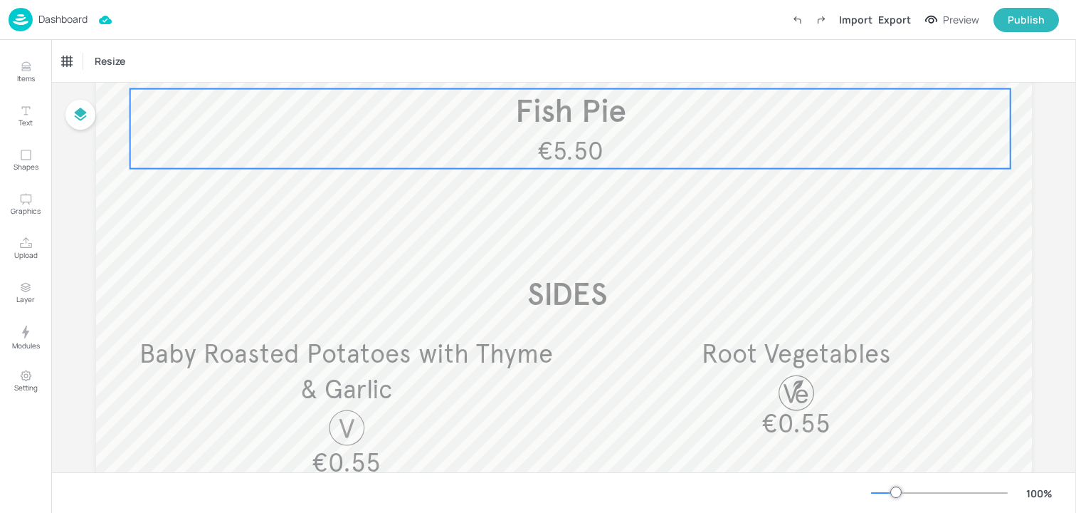
scroll to position [241, 0]
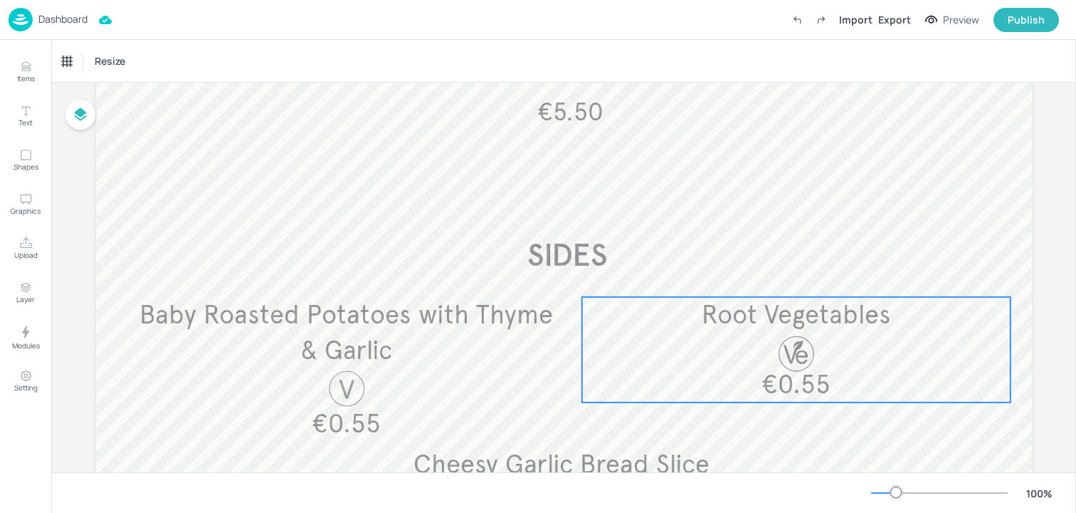
click at [788, 305] on span "Root Vegetables" at bounding box center [796, 314] width 189 height 31
click at [95, 62] on div "Root Vegetables" at bounding box center [94, 61] width 65 height 13
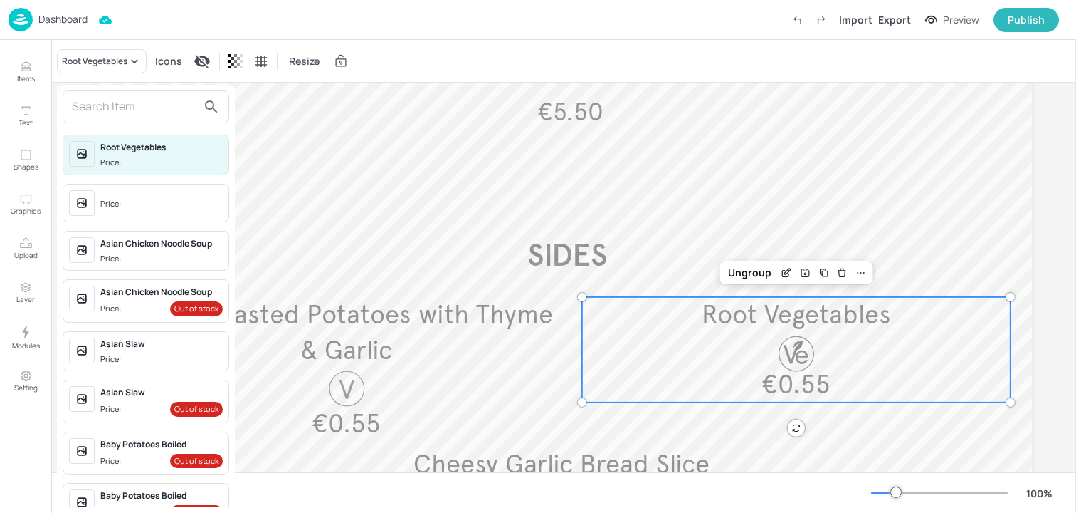
click at [100, 118] on div at bounding box center [146, 106] width 167 height 33
type input "o"
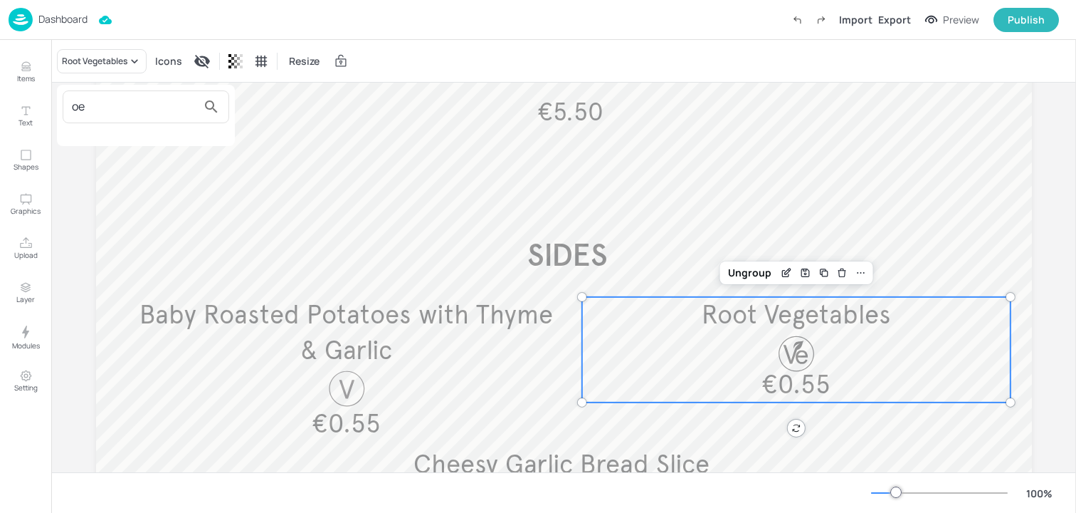
type input "o"
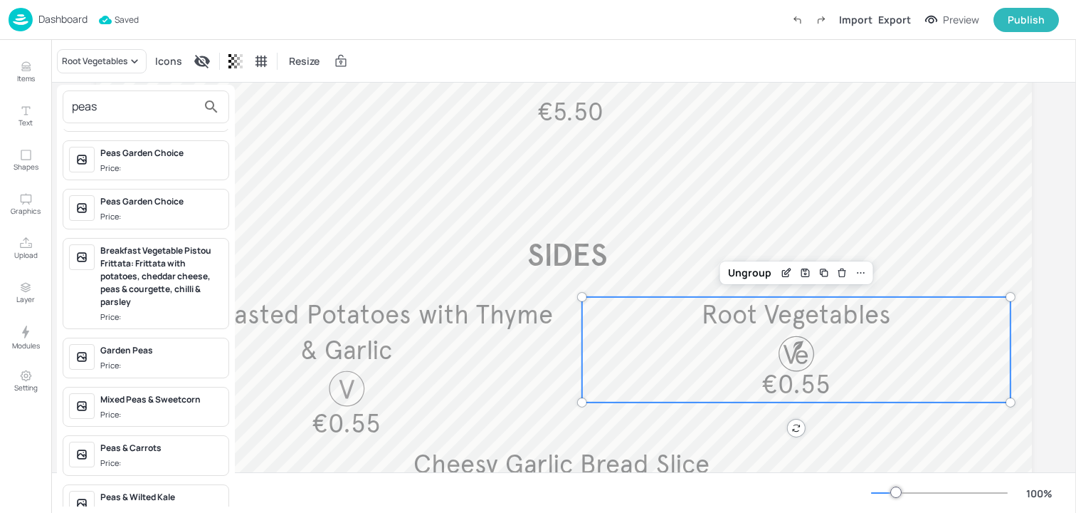
scroll to position [67, 0]
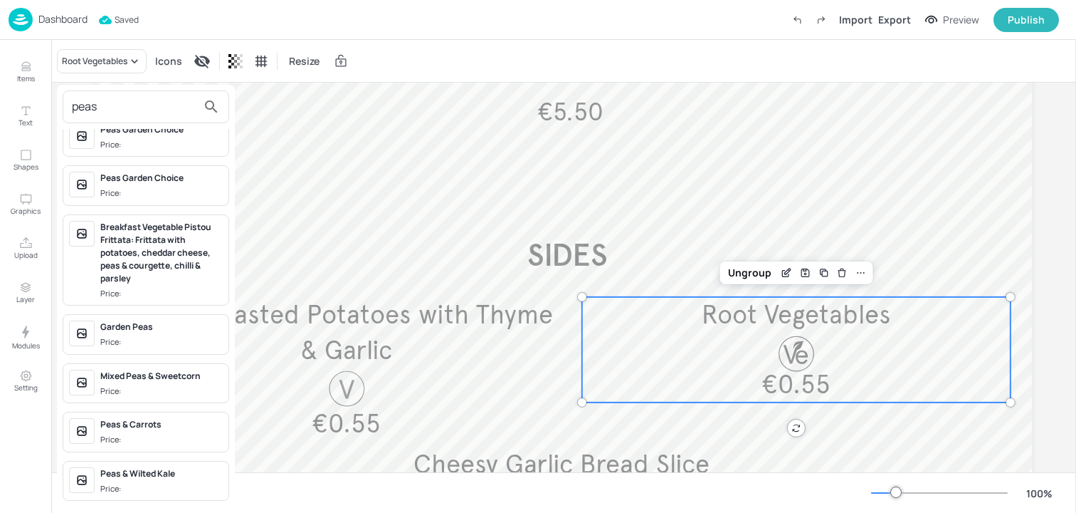
type input "peas"
click at [127, 429] on div "Peas & Carrots" at bounding box center [161, 424] width 122 height 13
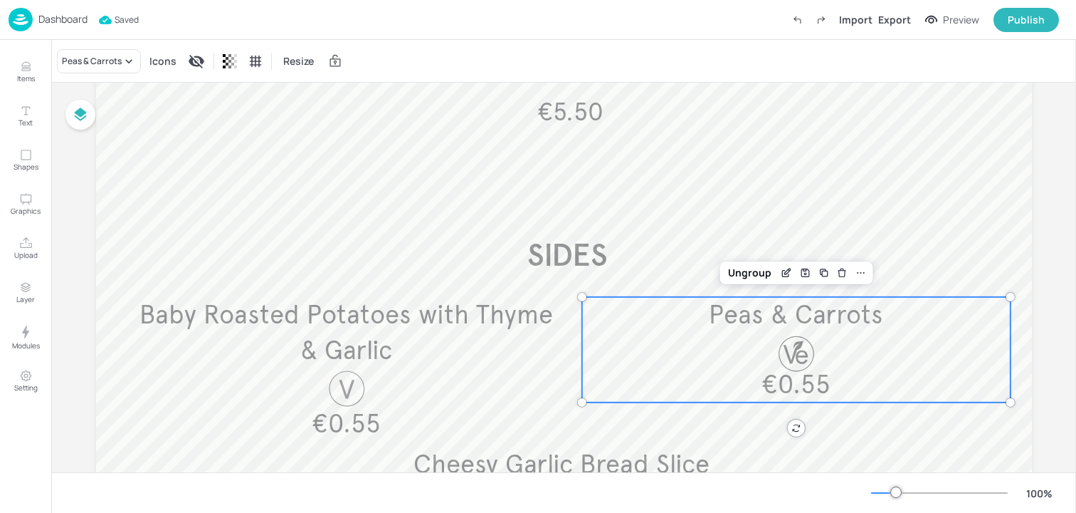
click at [715, 105] on p "€5.50" at bounding box center [570, 112] width 881 height 35
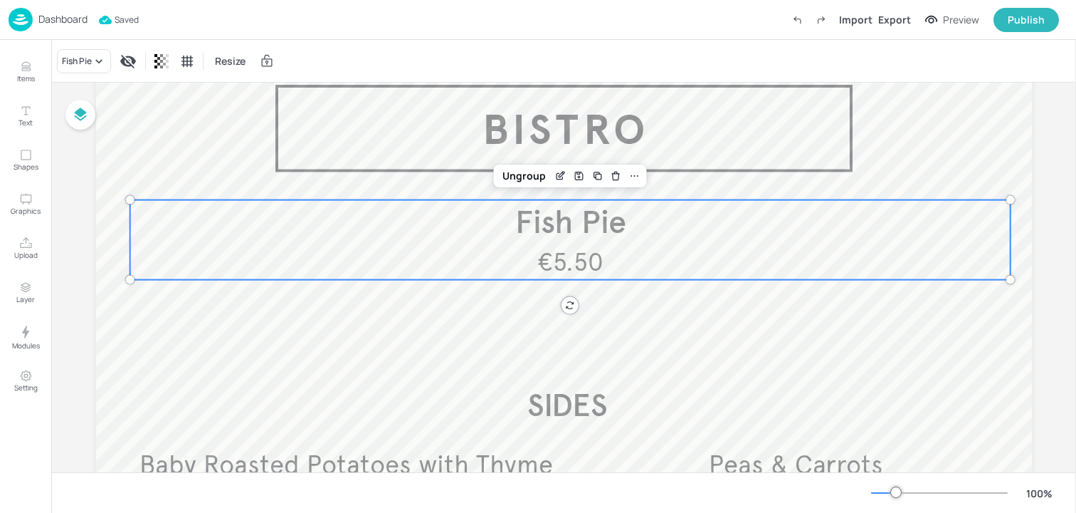
scroll to position [4, 0]
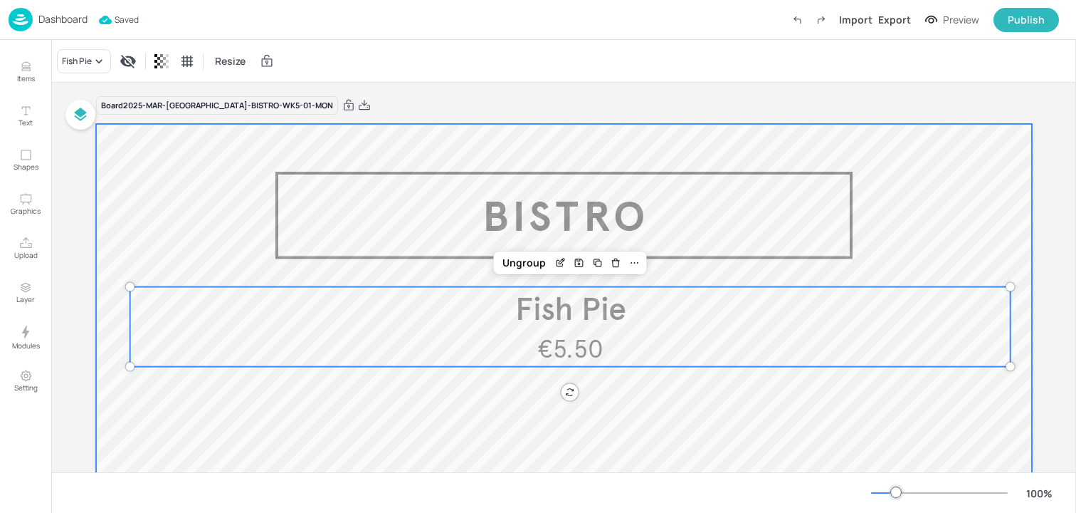
click at [279, 132] on div at bounding box center [564, 508] width 936 height 769
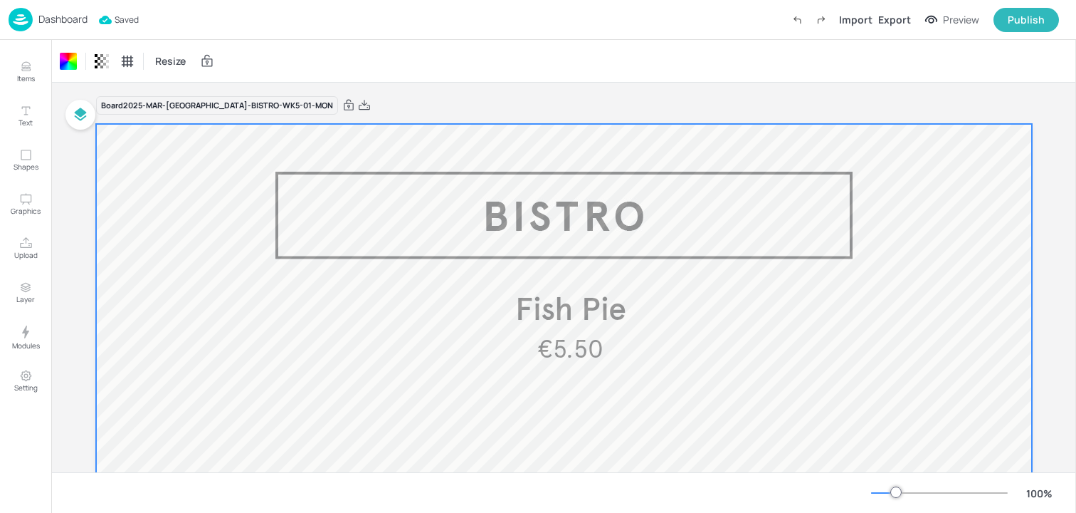
click at [60, 20] on p "Dashboard" at bounding box center [62, 19] width 49 height 10
click at [60, 24] on p "Dashboard" at bounding box center [62, 19] width 49 height 10
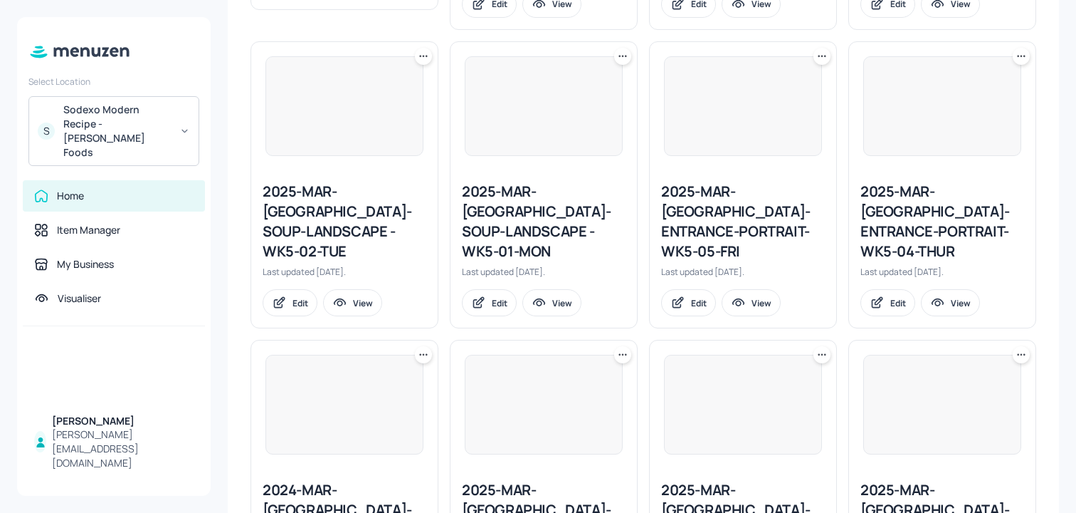
scroll to position [1602, 0]
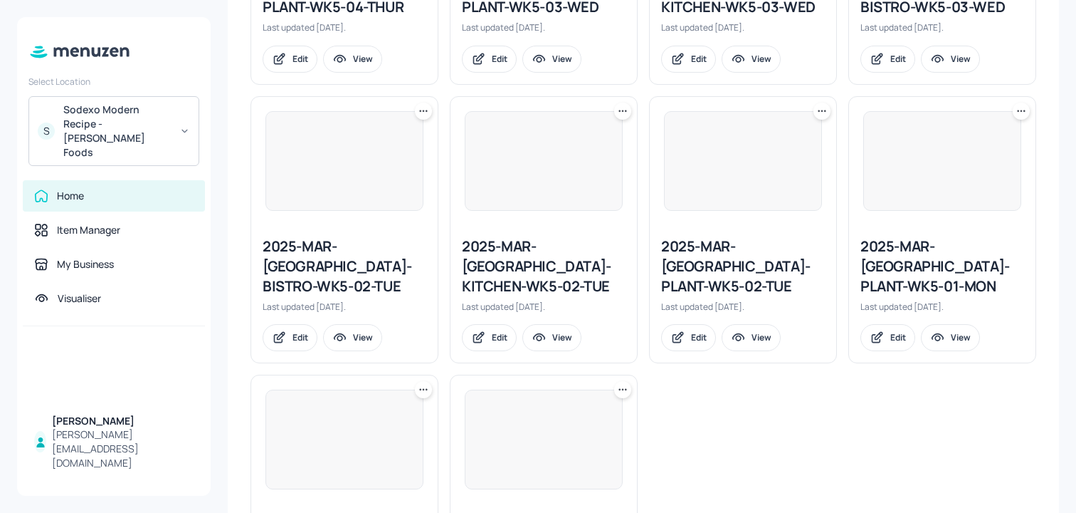
scroll to position [2342, 0]
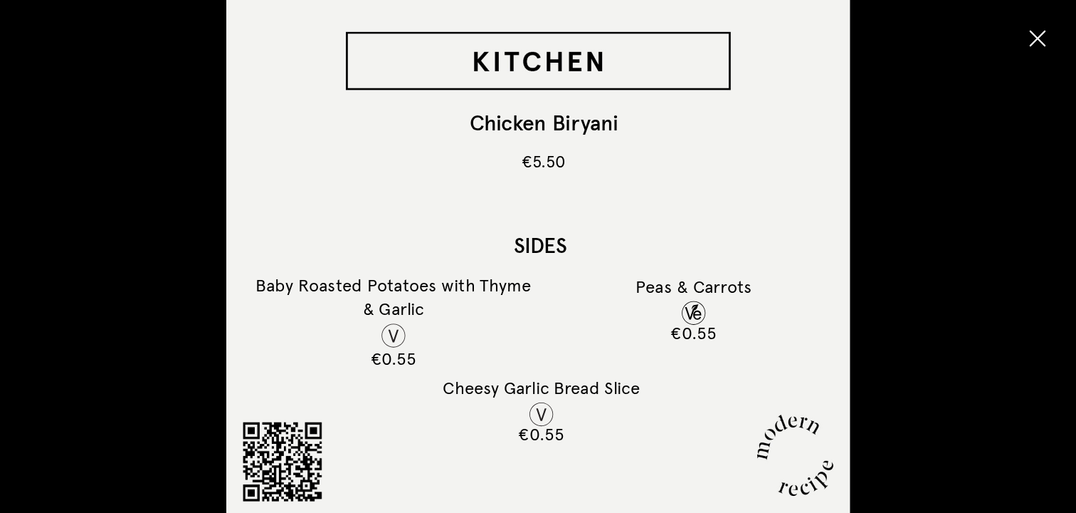
click at [1044, 33] on icon "button" at bounding box center [1038, 39] width 16 height 16
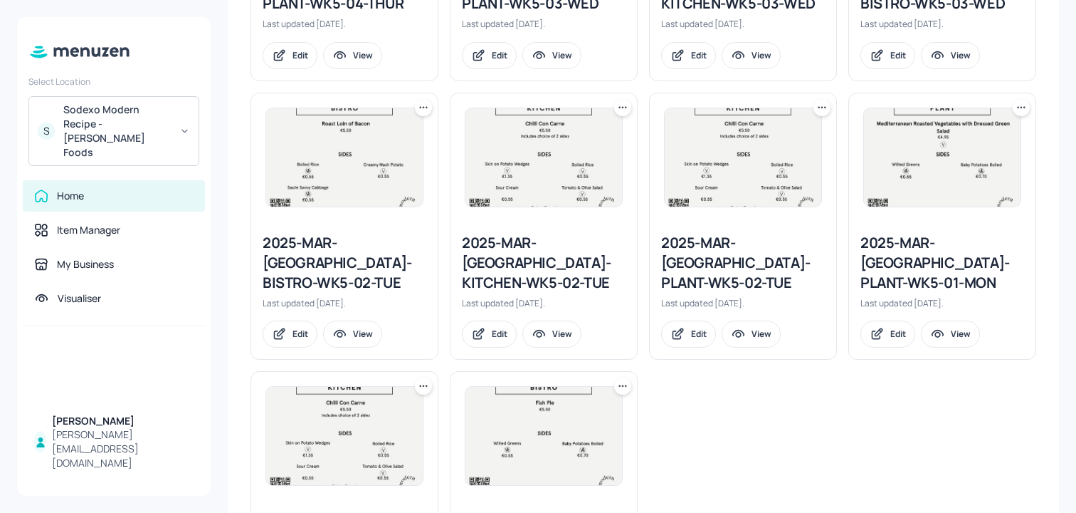
click at [419, 385] on icon at bounding box center [420, 386] width 2 height 2
click at [374, 298] on div "Duplicate" at bounding box center [369, 300] width 114 height 24
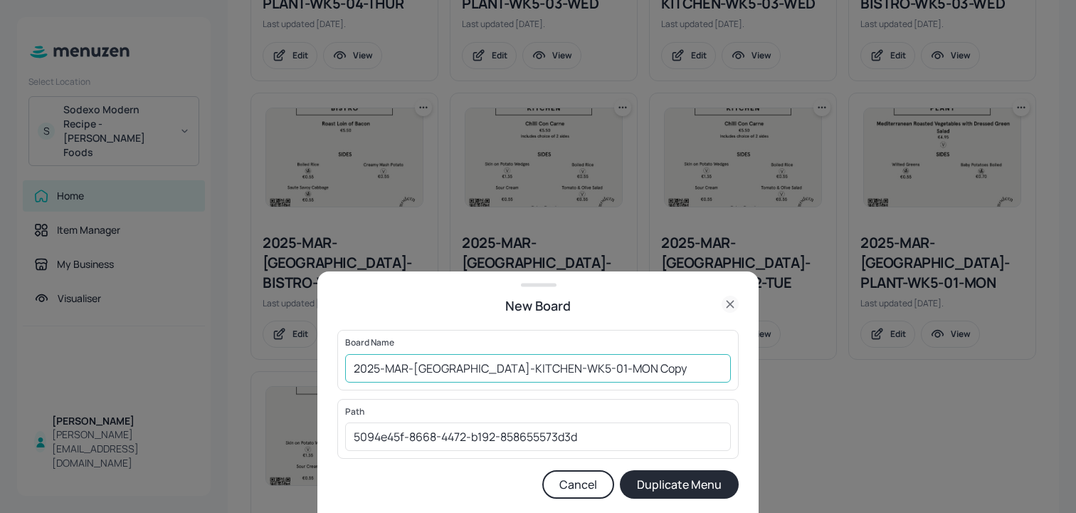
click at [347, 376] on input "2025-MAR-KERRY-KITCHEN-WK5-01-MON Copy" at bounding box center [538, 368] width 386 height 28
click at [641, 372] on input "01ED_2025-MAR-KERRY-KITCHEN-WK5-01-MON Copy" at bounding box center [538, 368] width 386 height 28
type input "01ED_2025-MAR-KERRY-KITCHEN-WK5-01-MON_131025"
click at [620, 470] on button "Duplicate Menu" at bounding box center [679, 484] width 119 height 28
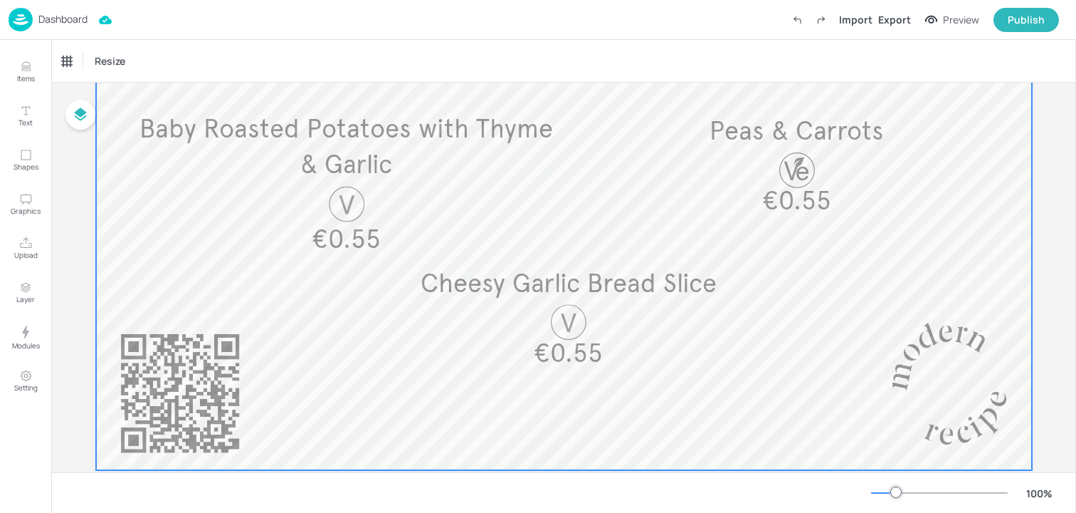
scroll to position [461, 0]
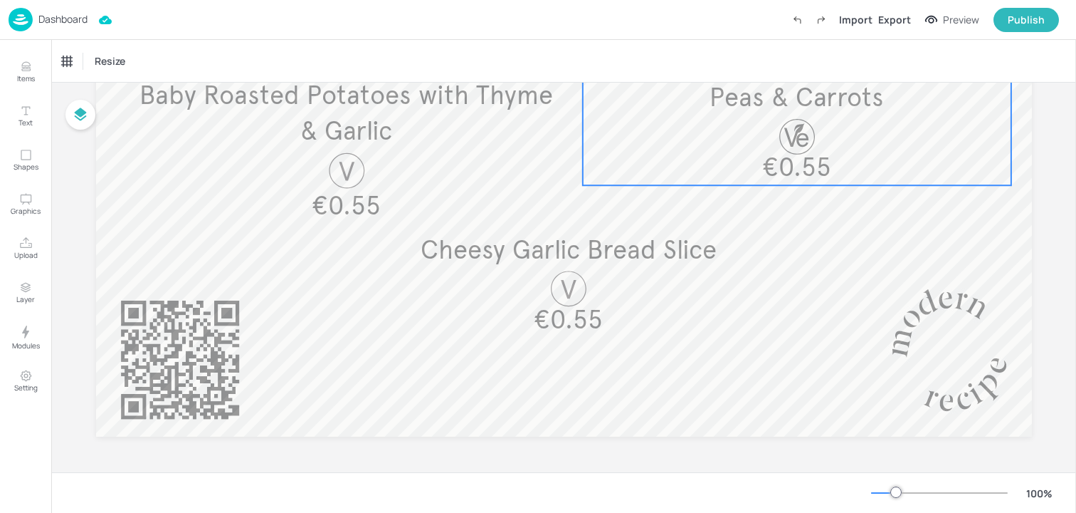
click at [808, 142] on div at bounding box center [797, 136] width 42 height 42
click at [90, 60] on div "Peas & Carrots" at bounding box center [92, 61] width 60 height 13
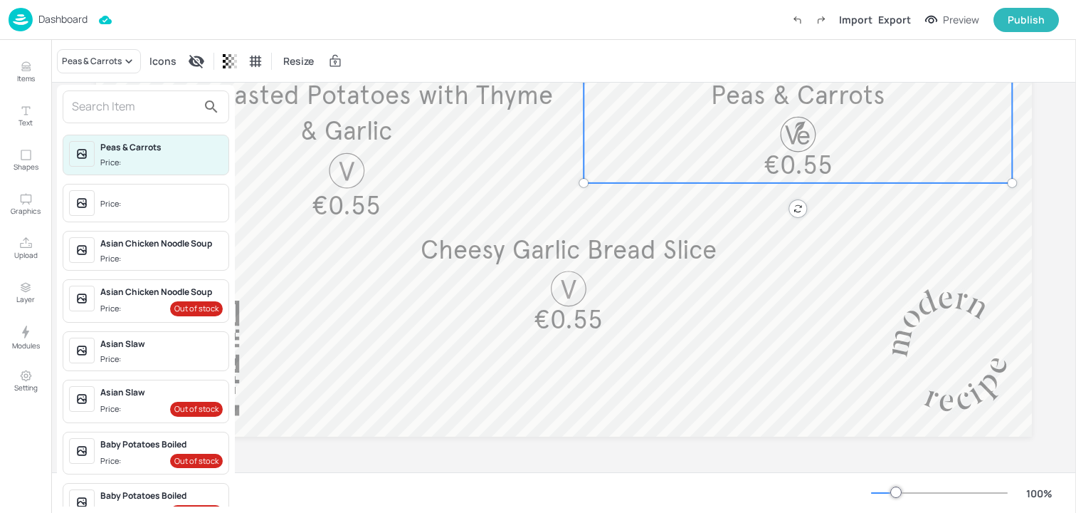
click at [106, 116] on input "text" at bounding box center [134, 106] width 125 height 23
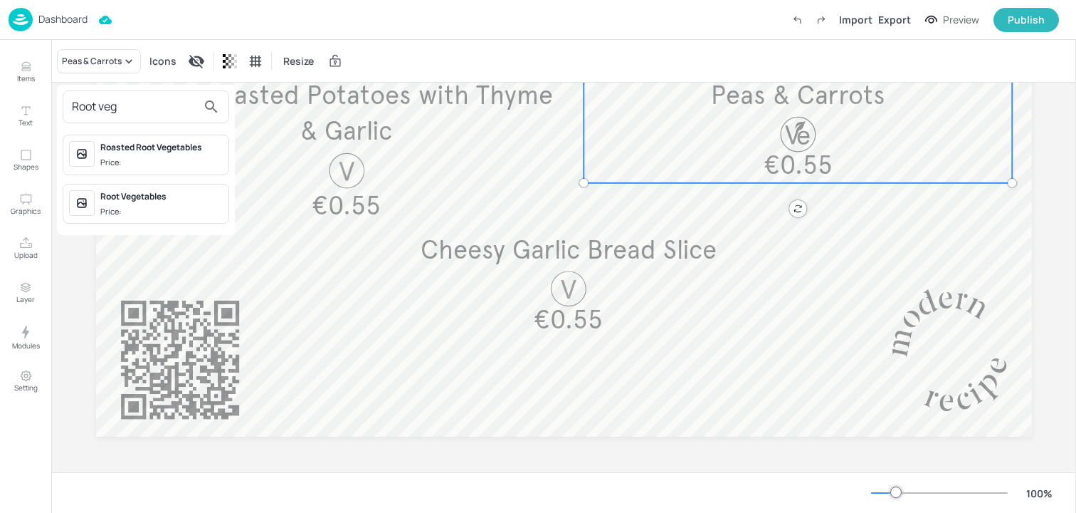
type input "Root veg"
click at [133, 194] on div "Root Vegetables" at bounding box center [161, 196] width 122 height 13
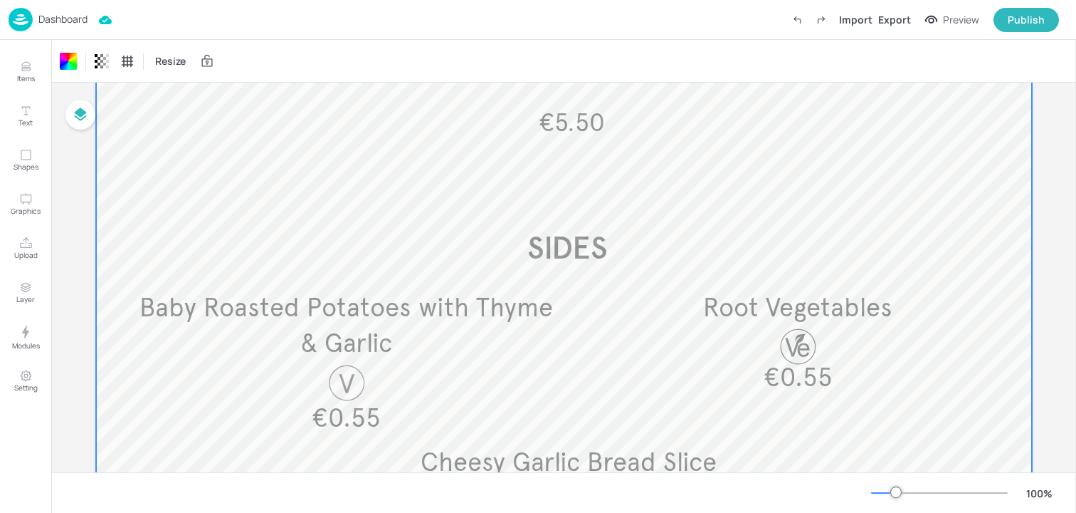
scroll to position [0, 0]
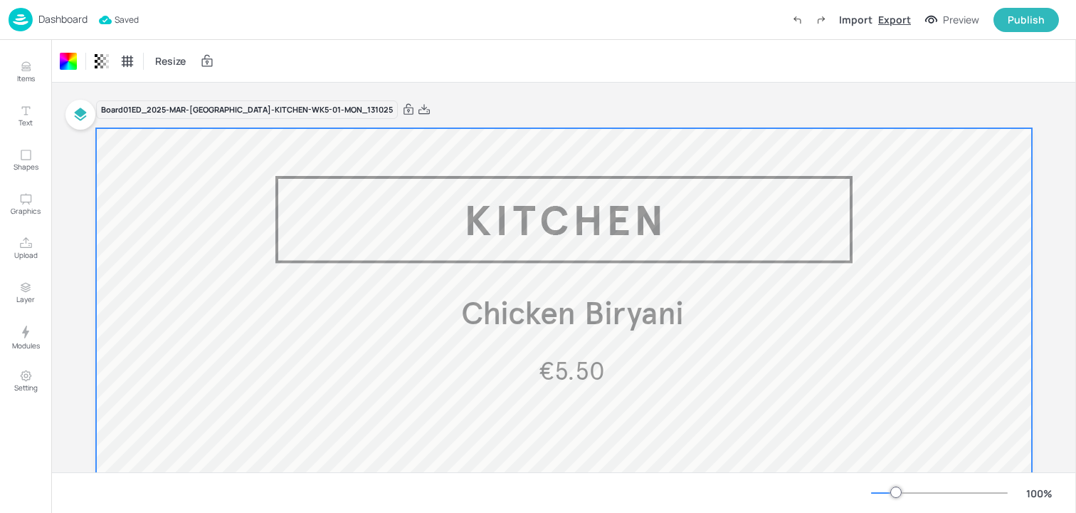
click at [898, 19] on div "Export" at bounding box center [894, 19] width 33 height 15
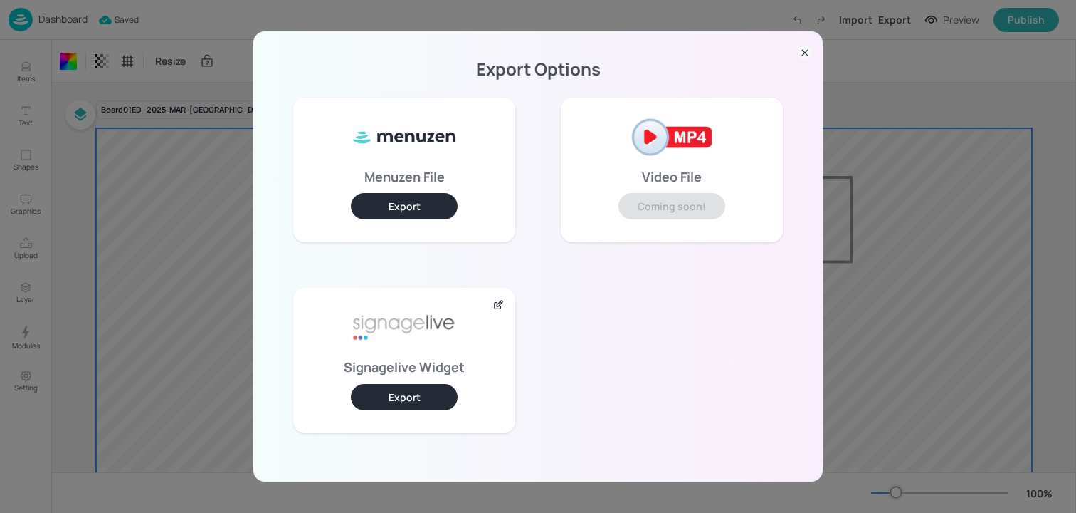
click at [415, 397] on button "Export" at bounding box center [404, 397] width 107 height 26
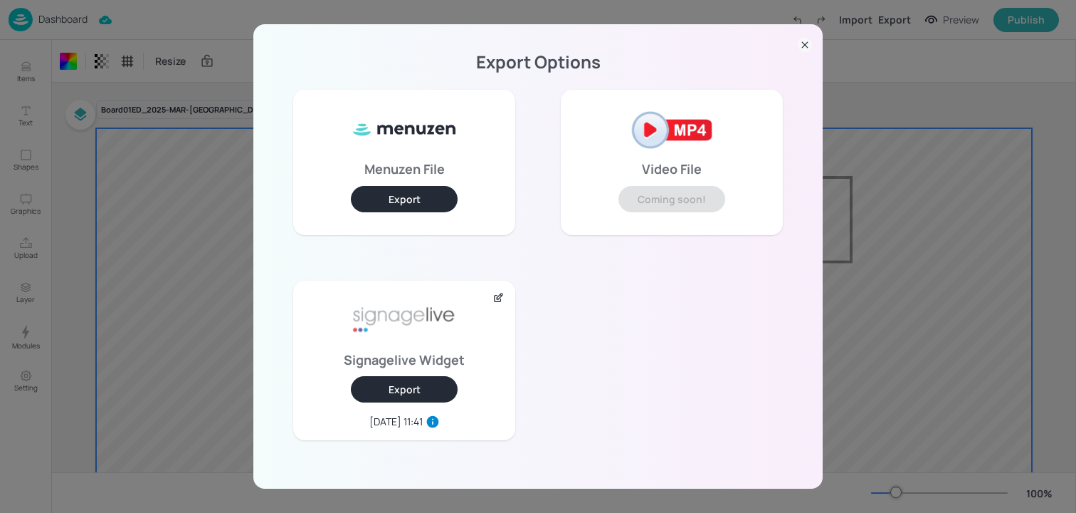
click at [213, 131] on div "Export Options Menuzen File Export Video File Coming soon! Signagelive Widget E…" at bounding box center [538, 256] width 1076 height 513
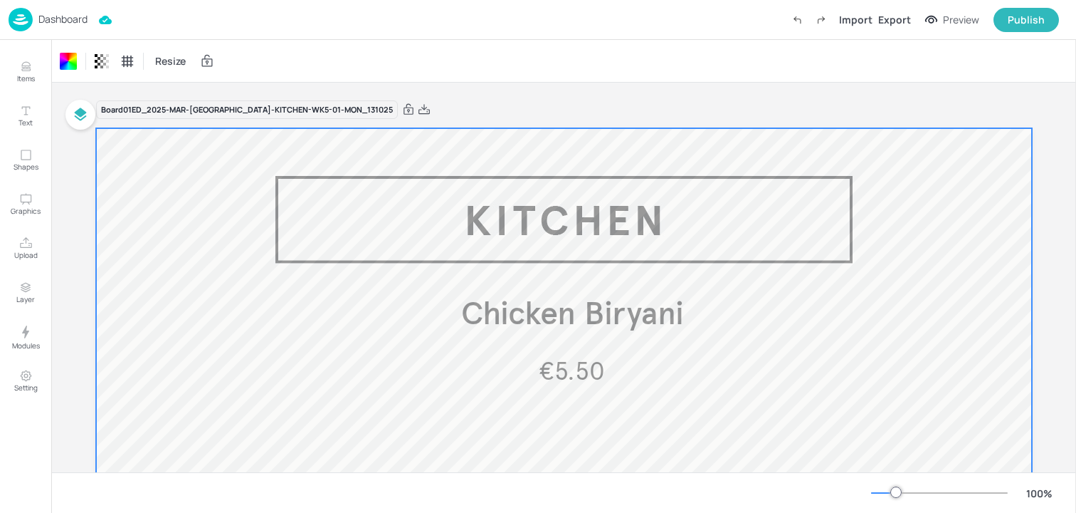
click at [78, 28] on div "Dashboard" at bounding box center [48, 19] width 79 height 23
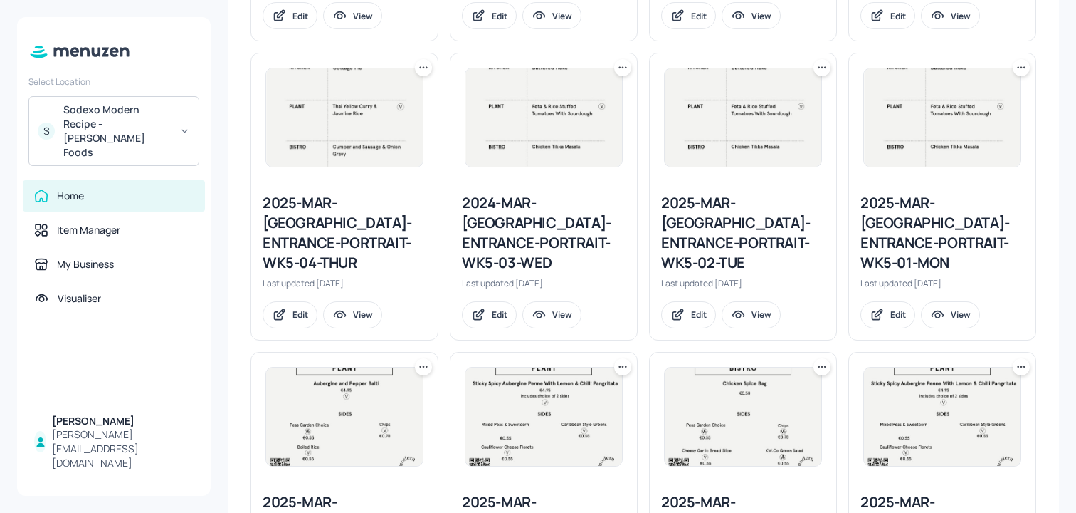
scroll to position [1518, 0]
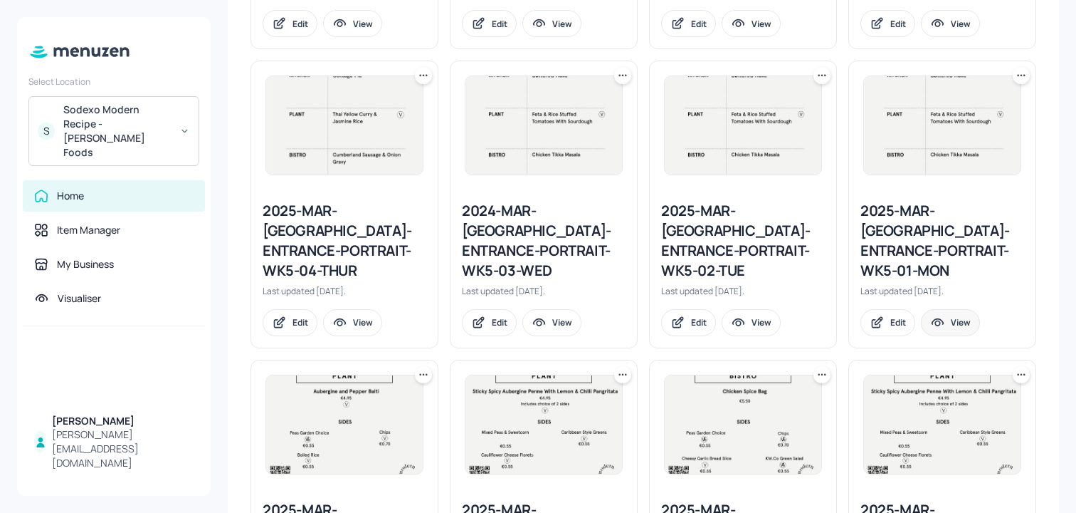
click at [946, 309] on div "View" at bounding box center [950, 322] width 59 height 27
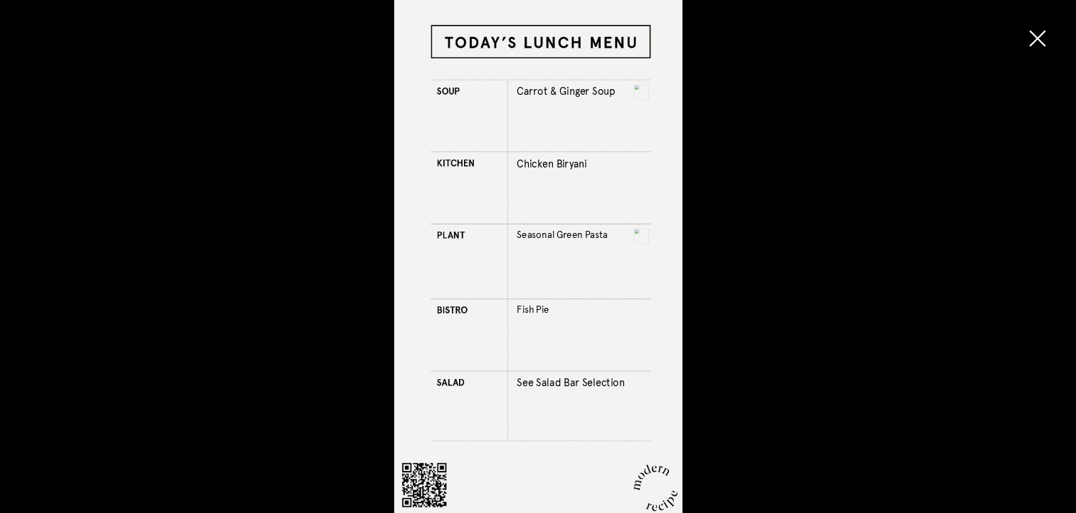
click at [1036, 25] on button "button" at bounding box center [1038, 38] width 43 height 43
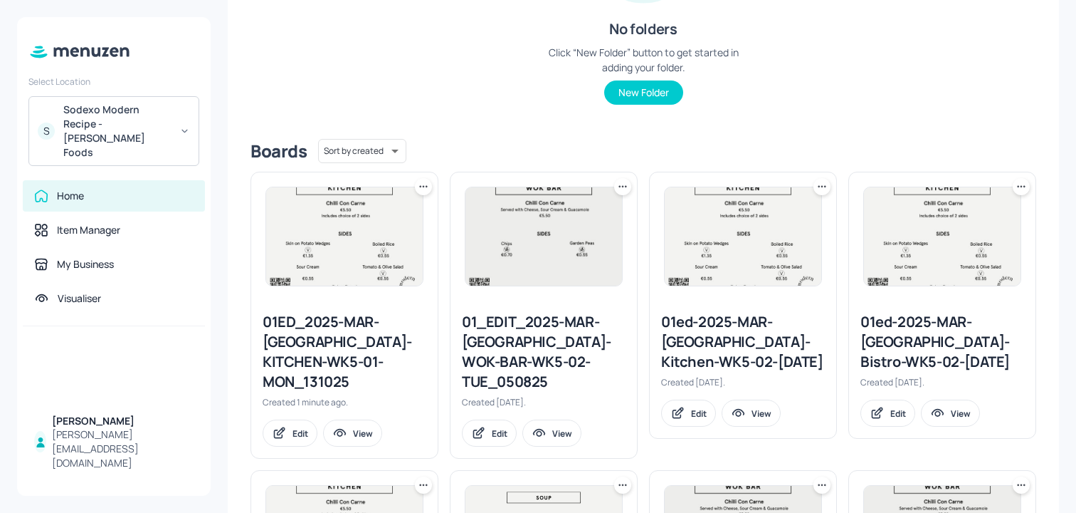
scroll to position [0, 0]
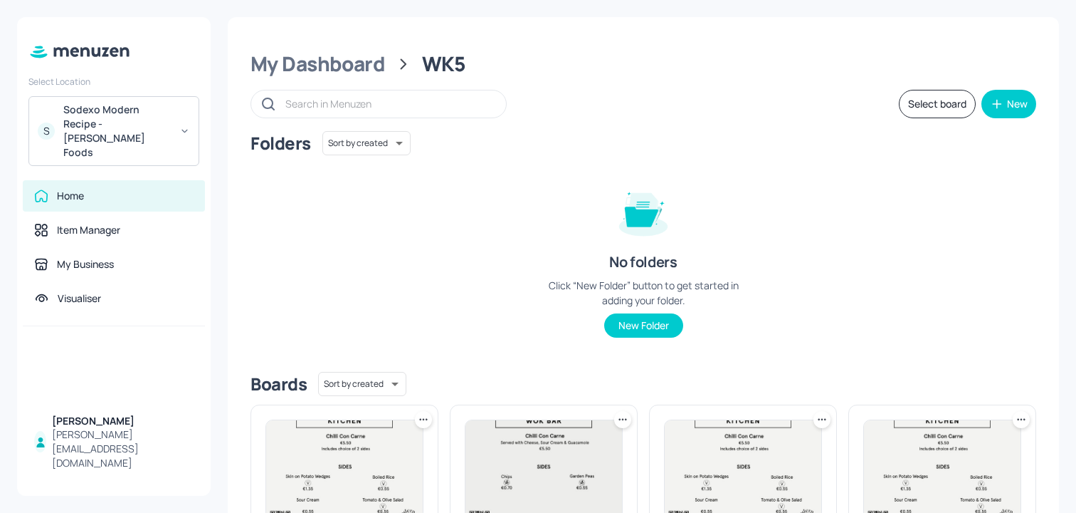
click at [101, 115] on div "Sodexo Modern Recipe - Kerry Foods" at bounding box center [116, 131] width 107 height 57
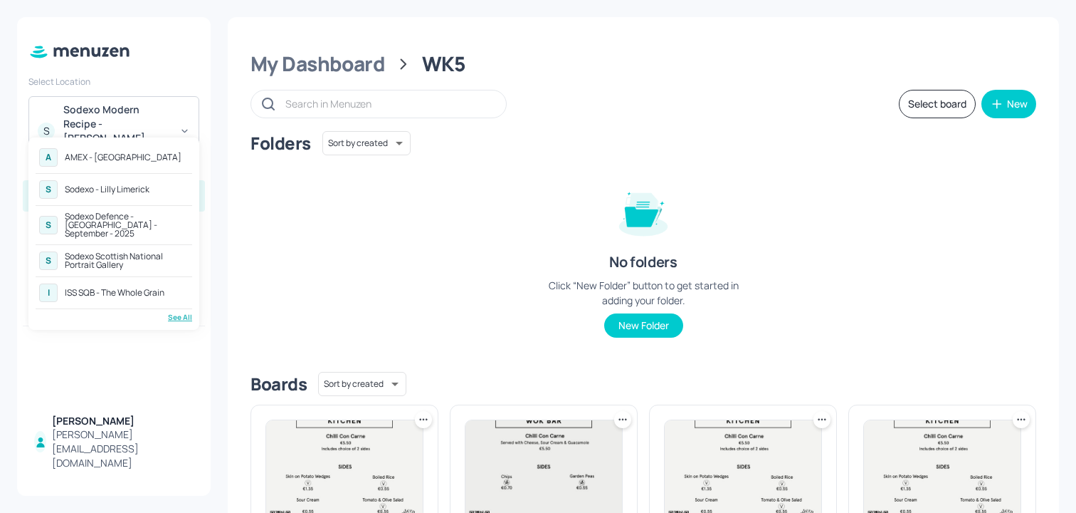
click at [98, 214] on div "Sodexo Defence - [GEOGRAPHIC_DATA] - September - 2025" at bounding box center [127, 225] width 124 height 26
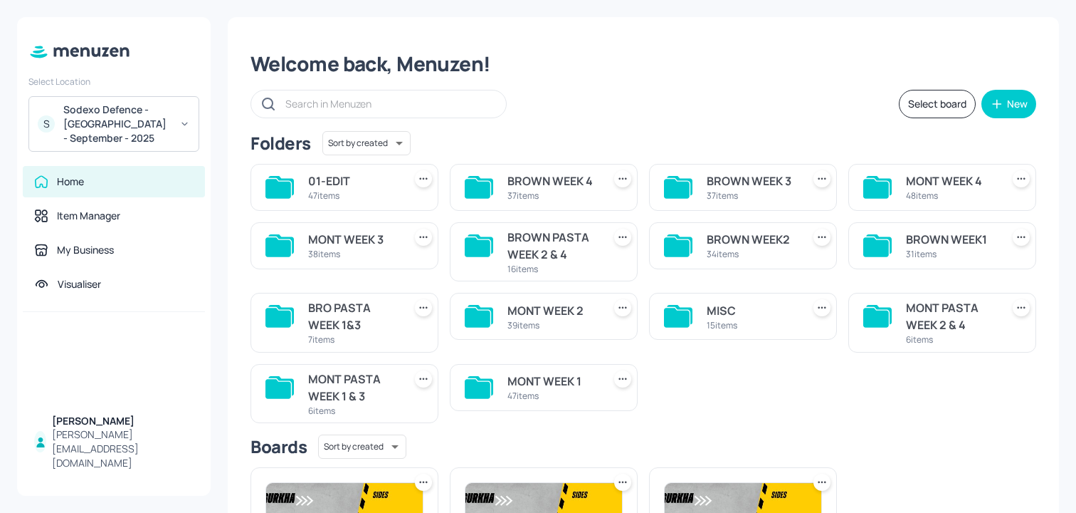
click at [651, 106] on div "Select board New" at bounding box center [644, 104] width 786 height 28
click at [572, 325] on div "39 items" at bounding box center [553, 325] width 90 height 12
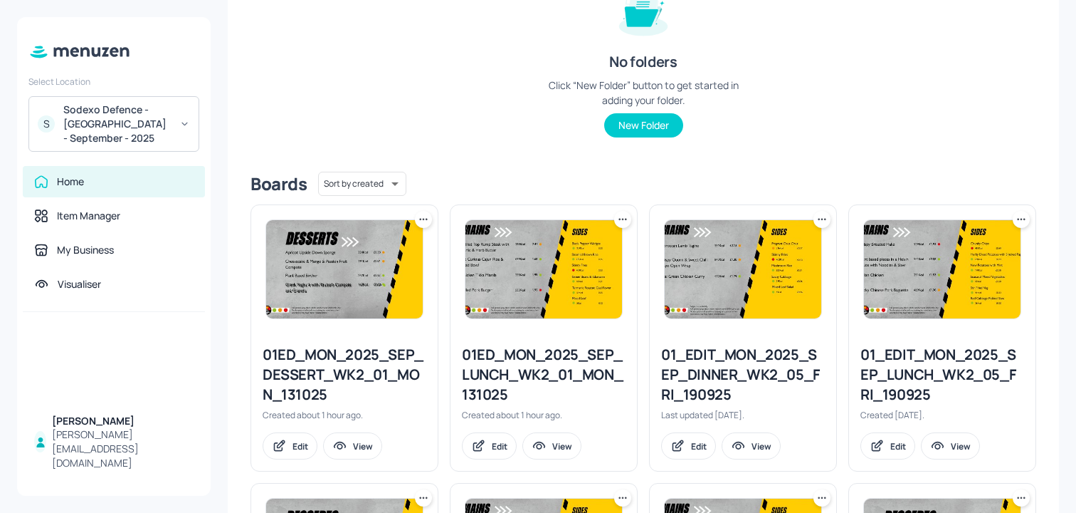
scroll to position [201, 0]
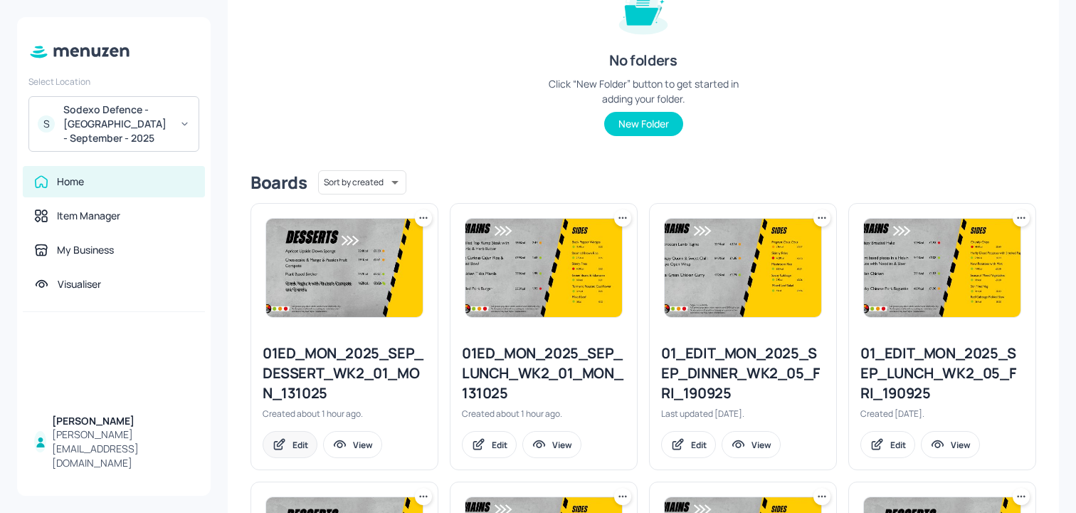
click at [298, 441] on div "Edit" at bounding box center [301, 444] width 16 height 12
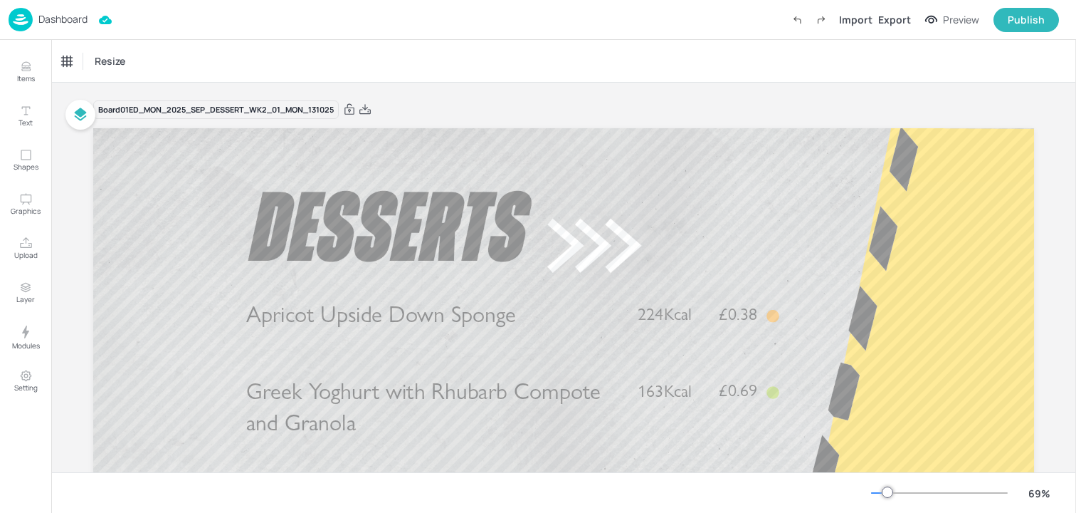
click at [71, 27] on div "Dashboard" at bounding box center [48, 19] width 79 height 23
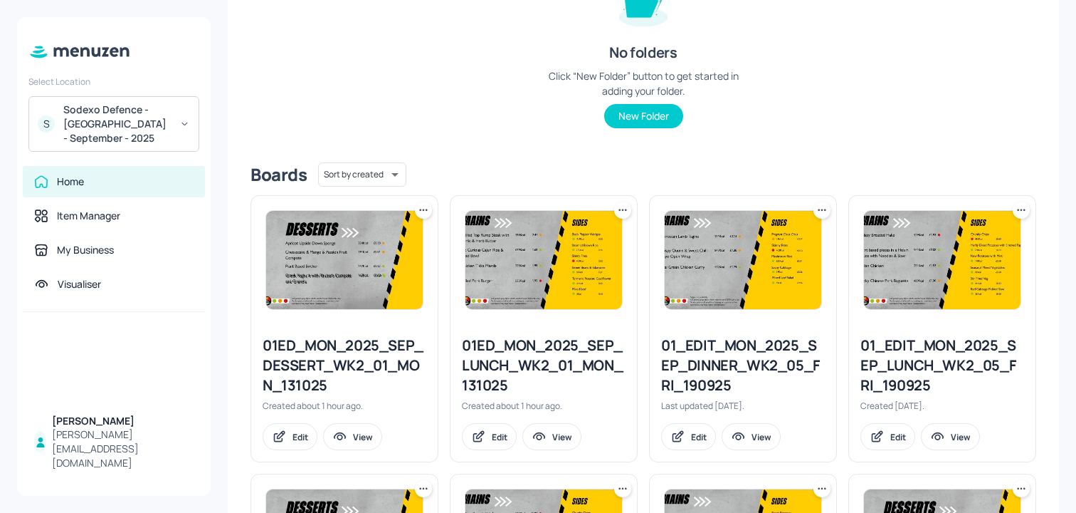
scroll to position [215, 0]
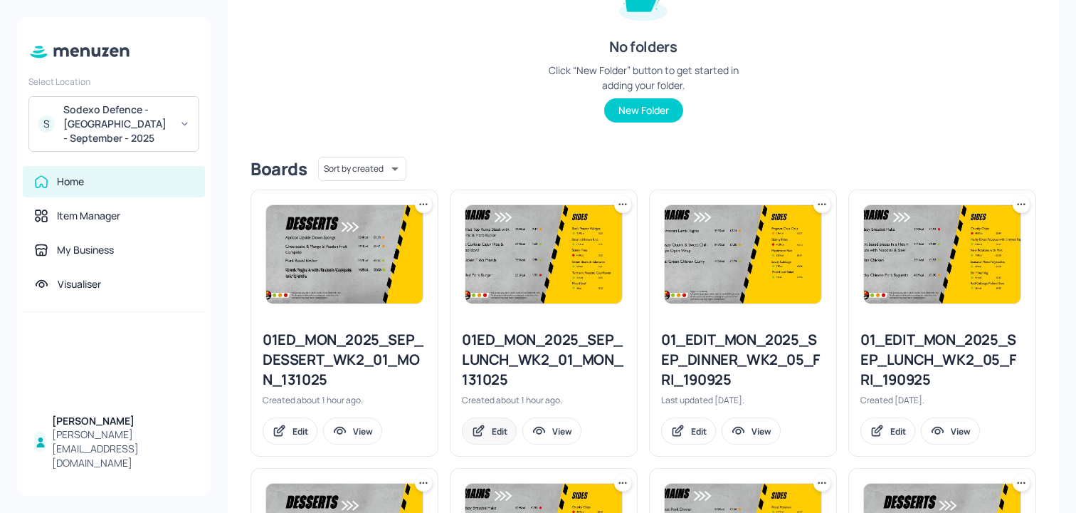
click at [485, 432] on div "Edit" at bounding box center [489, 430] width 55 height 27
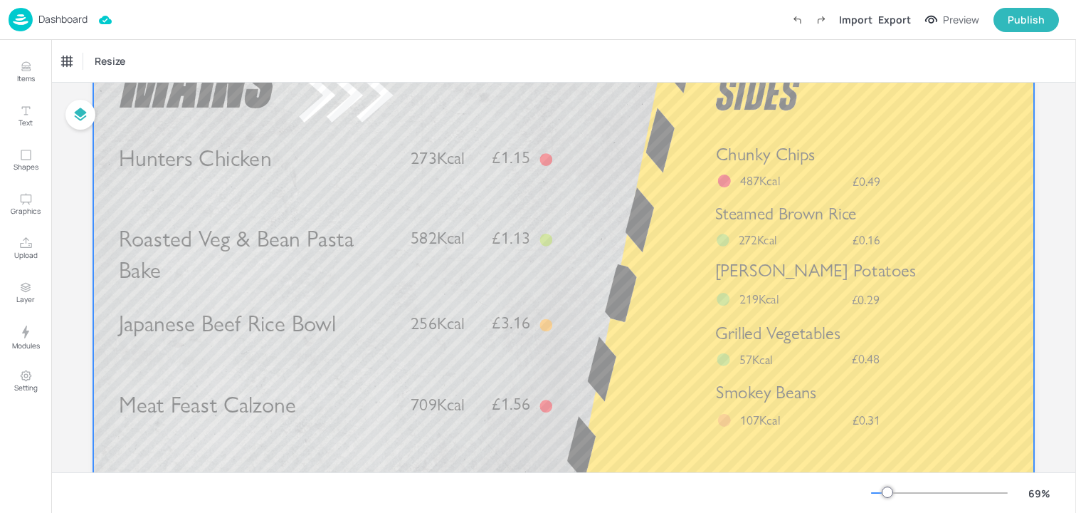
scroll to position [99, 0]
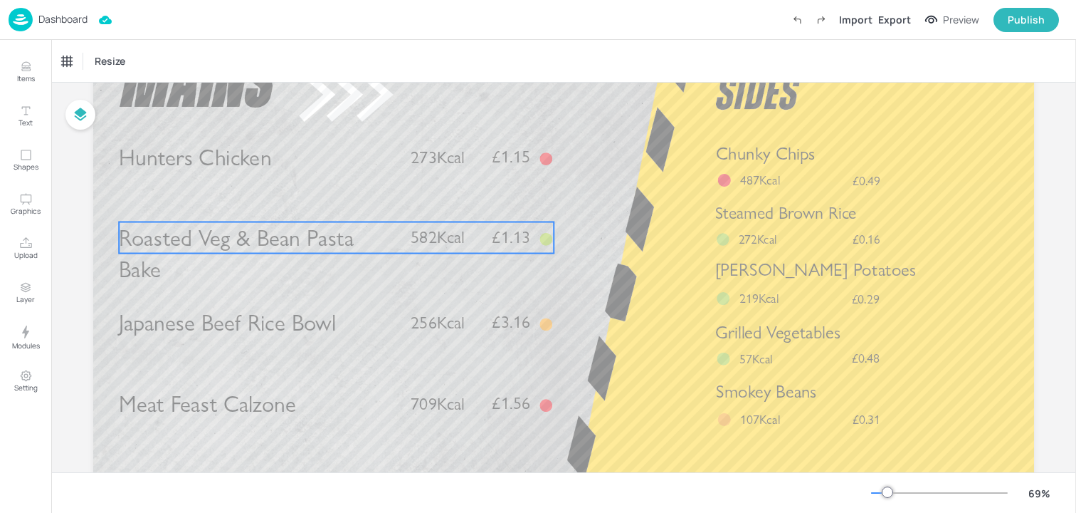
click at [327, 238] on span "Roasted Veg & Bean Pasta Bake" at bounding box center [236, 253] width 235 height 59
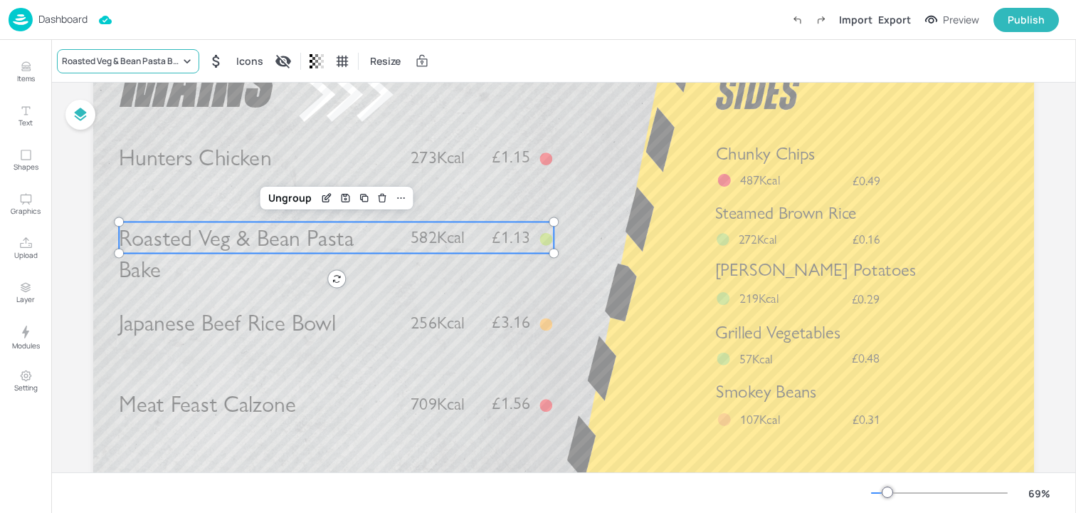
click at [129, 55] on div "Roasted Veg & Bean Pasta Bake" at bounding box center [121, 61] width 118 height 13
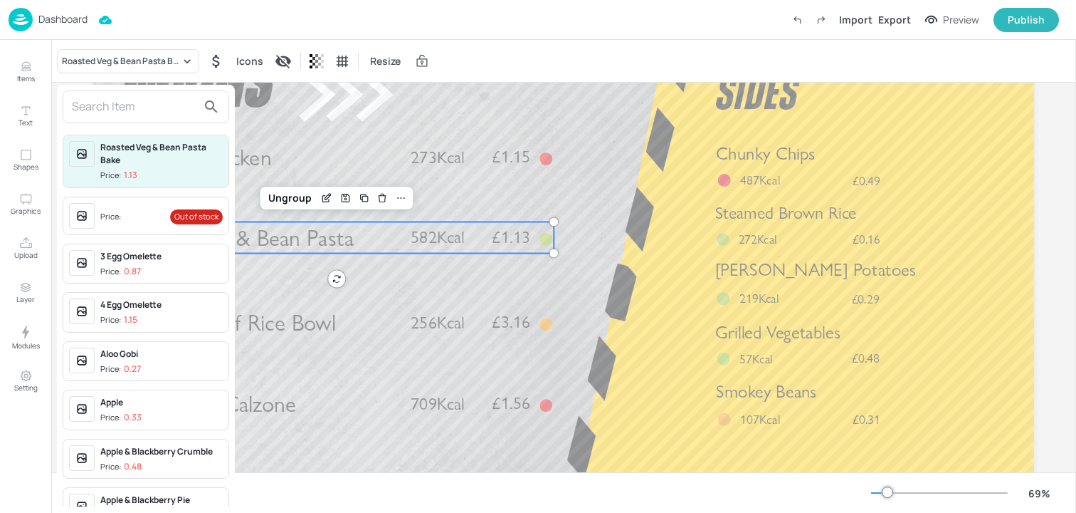
click at [125, 107] on input "text" at bounding box center [134, 106] width 125 height 23
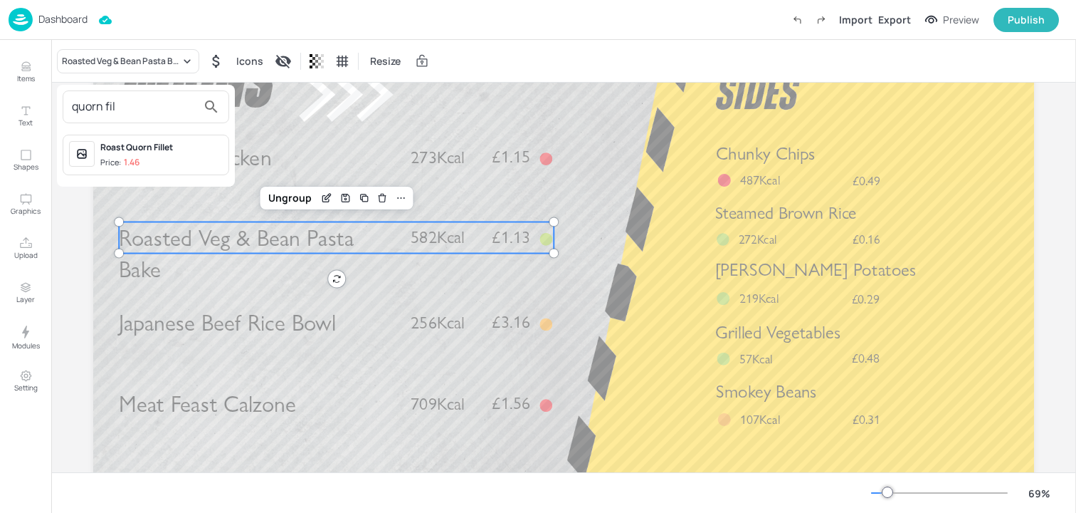
type input "quorn fil"
click at [135, 163] on p "1.46" at bounding box center [132, 162] width 16 height 10
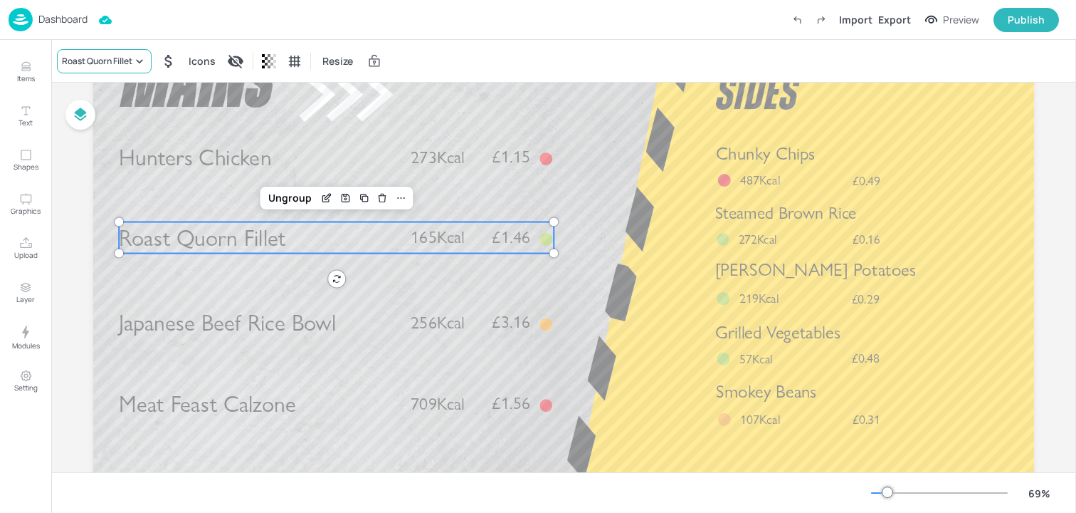
click at [132, 62] on div "Roast Quorn Fillet" at bounding box center [97, 61] width 70 height 13
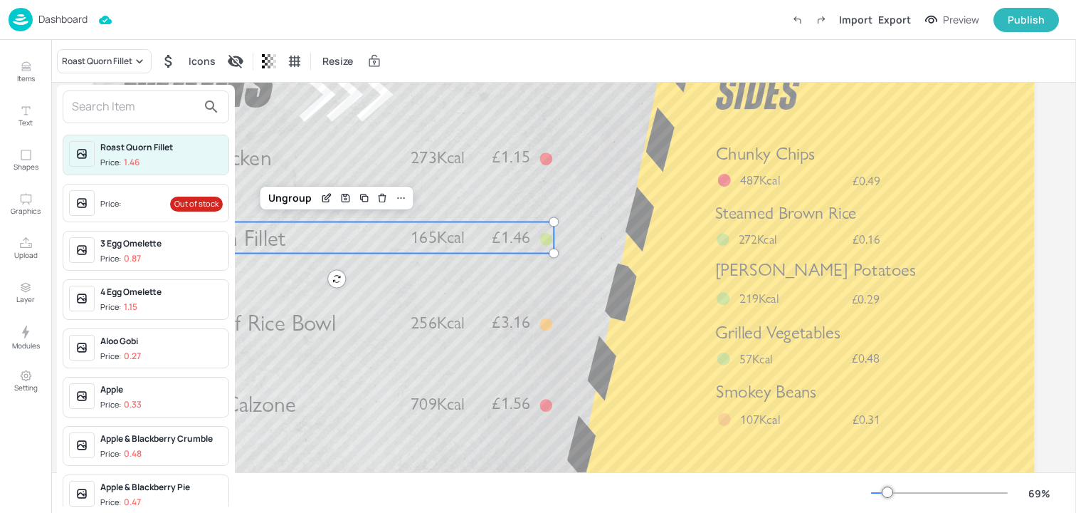
click at [120, 83] on div at bounding box center [538, 256] width 1076 height 513
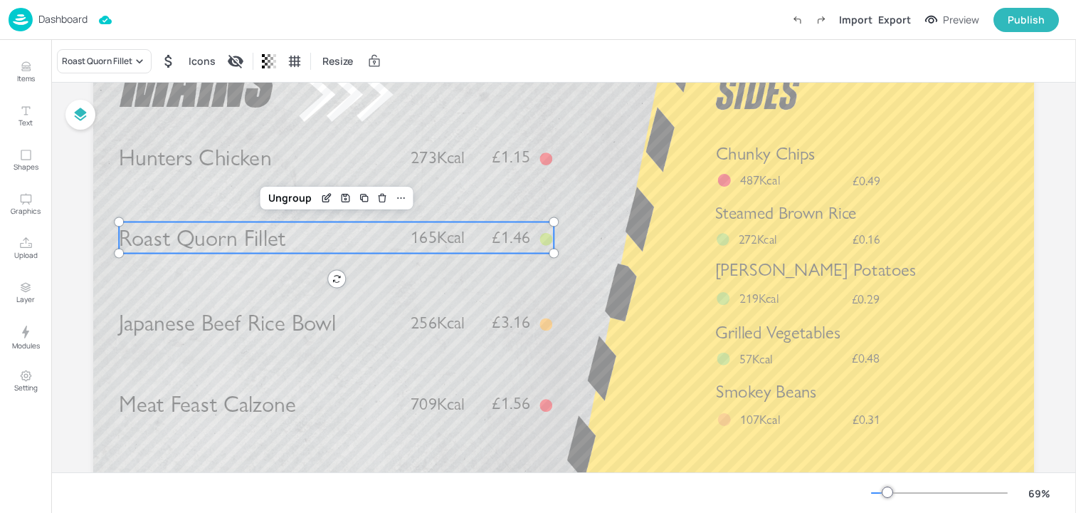
click at [120, 100] on input "text" at bounding box center [115, 96] width 94 height 13
click at [93, 72] on div "Roast Quorn Fillet" at bounding box center [104, 61] width 95 height 24
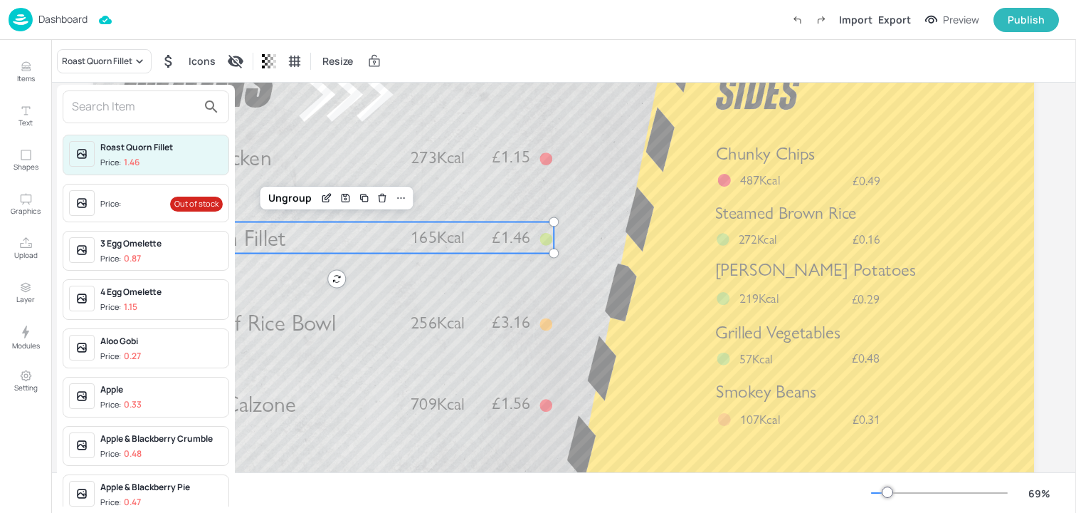
click at [93, 107] on input "text" at bounding box center [134, 106] width 125 height 23
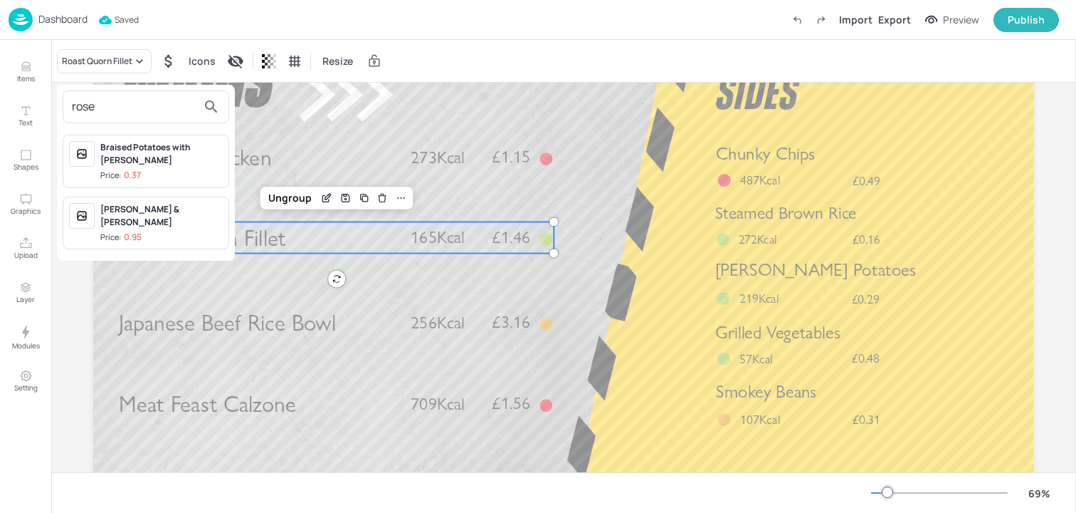
type input "rose"
click at [452, 108] on div at bounding box center [538, 256] width 1076 height 513
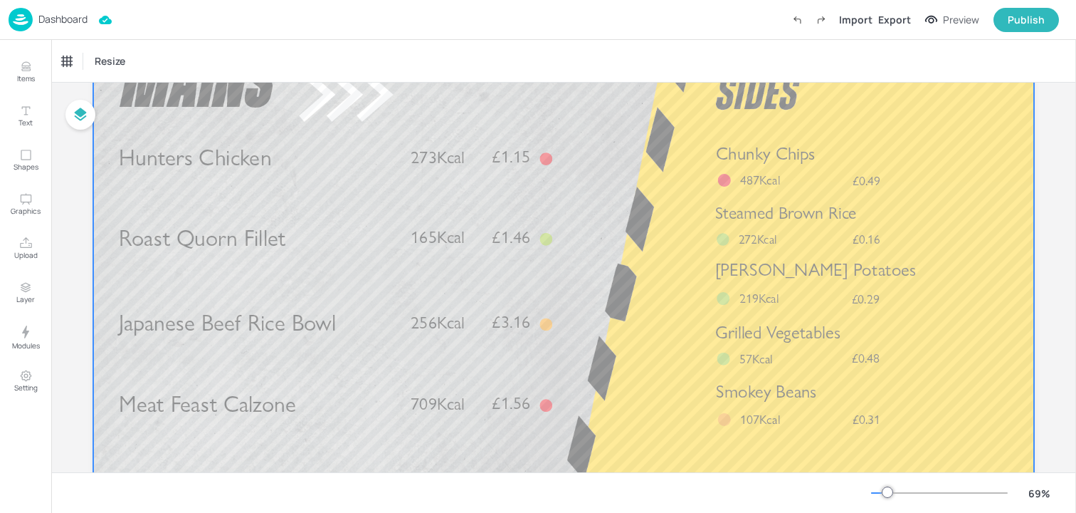
scroll to position [0, 0]
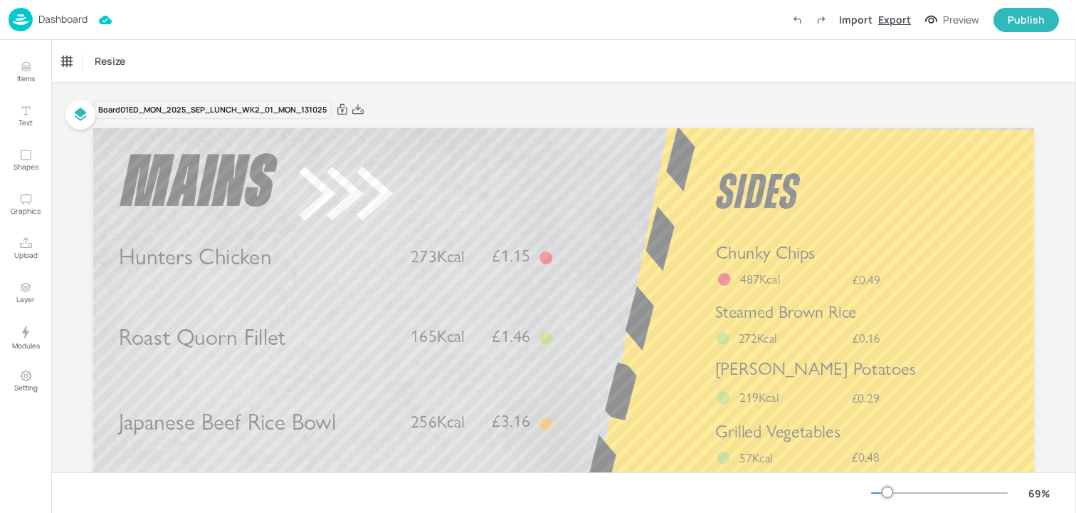
click at [900, 23] on div "Export" at bounding box center [894, 19] width 33 height 15
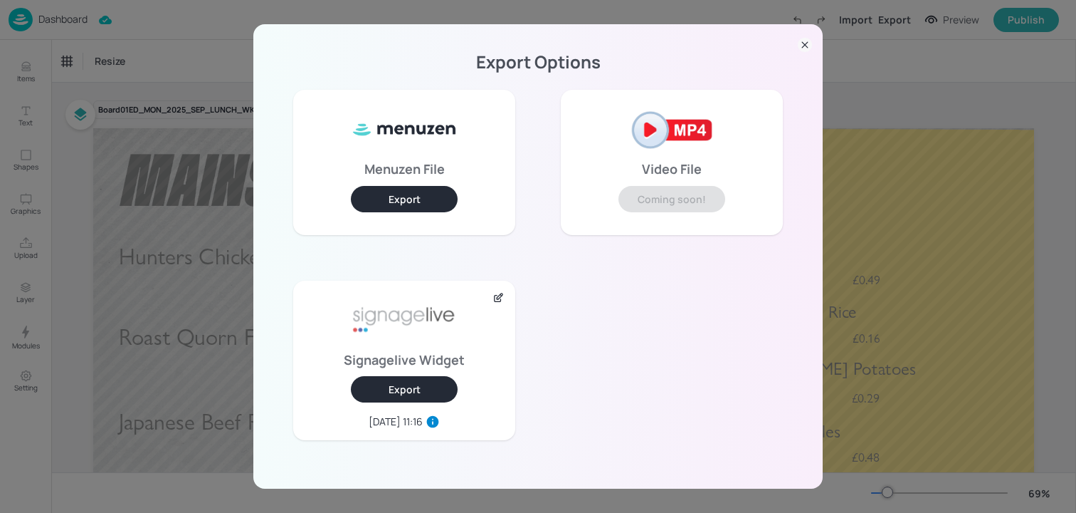
click at [445, 388] on button "Export" at bounding box center [404, 389] width 107 height 26
click at [179, 150] on div "Export Options Menuzen File Export Video File Coming soon! Signagelive Widget E…" at bounding box center [538, 256] width 1076 height 513
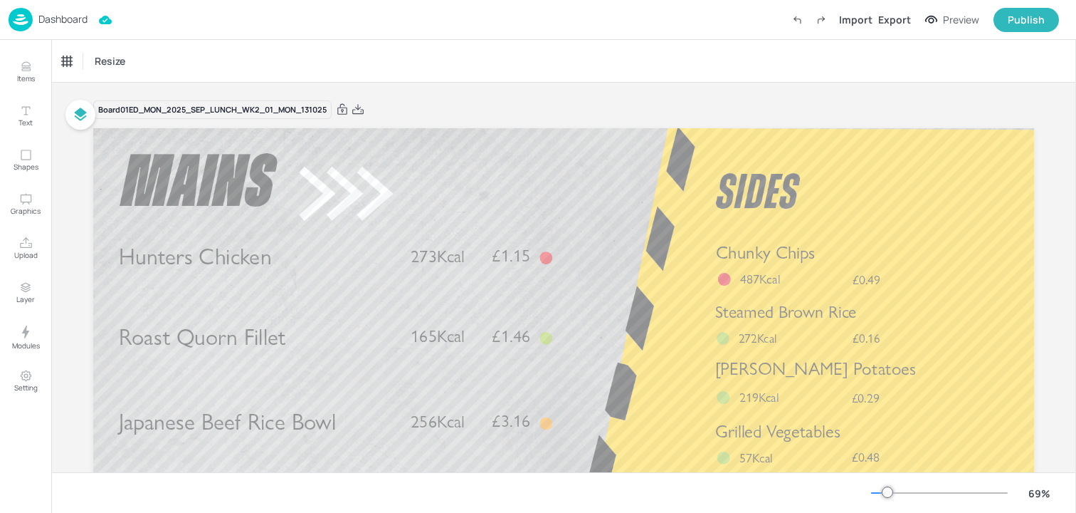
click at [80, 23] on p "Dashboard" at bounding box center [62, 19] width 49 height 10
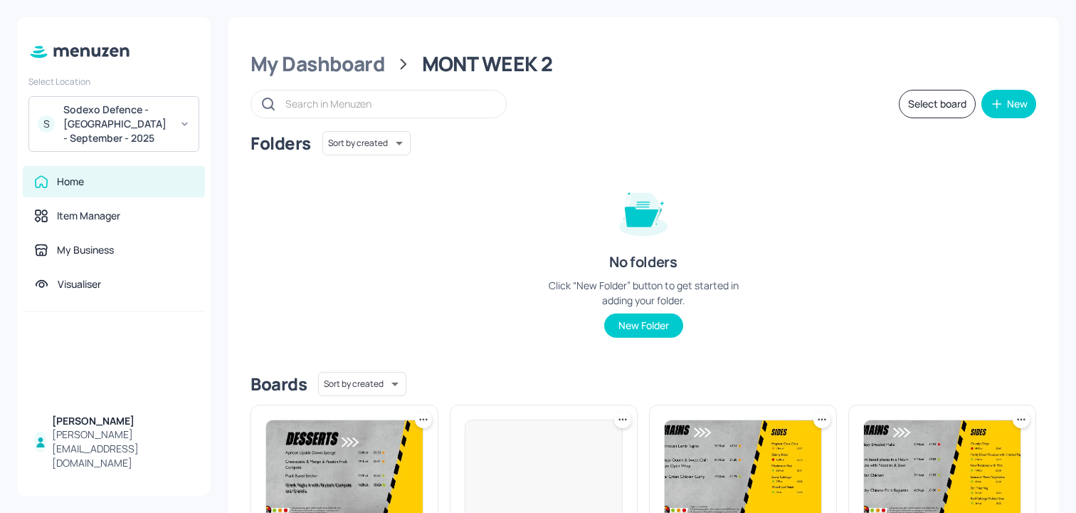
click at [309, 70] on div "My Dashboard" at bounding box center [318, 64] width 135 height 26
